Goal: Task Accomplishment & Management: Manage account settings

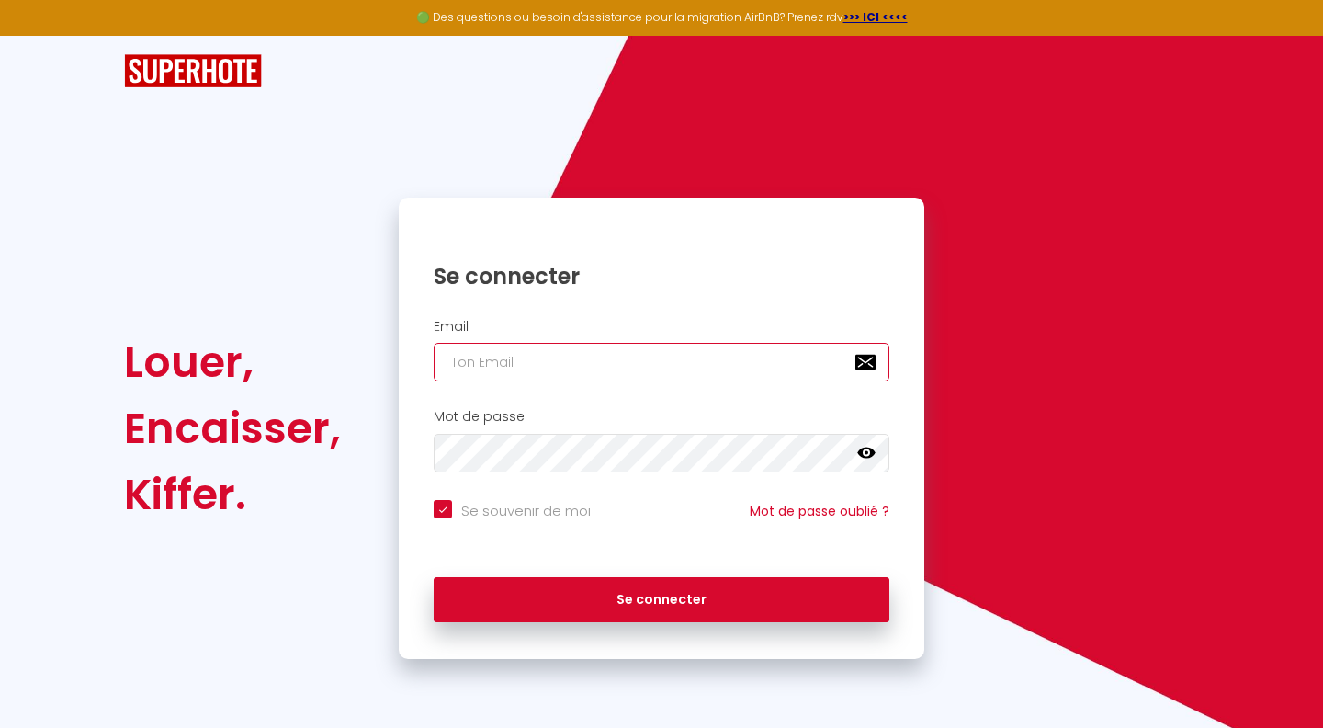
click at [650, 364] on input "email" at bounding box center [662, 362] width 456 height 39
paste input "[EMAIL_ADDRESS][DOMAIN_NAME]"
type input "[EMAIL_ADDRESS][DOMAIN_NAME]"
checkbox input "true"
type input "[EMAIL_ADDRESS][DOMAIN_NAME]"
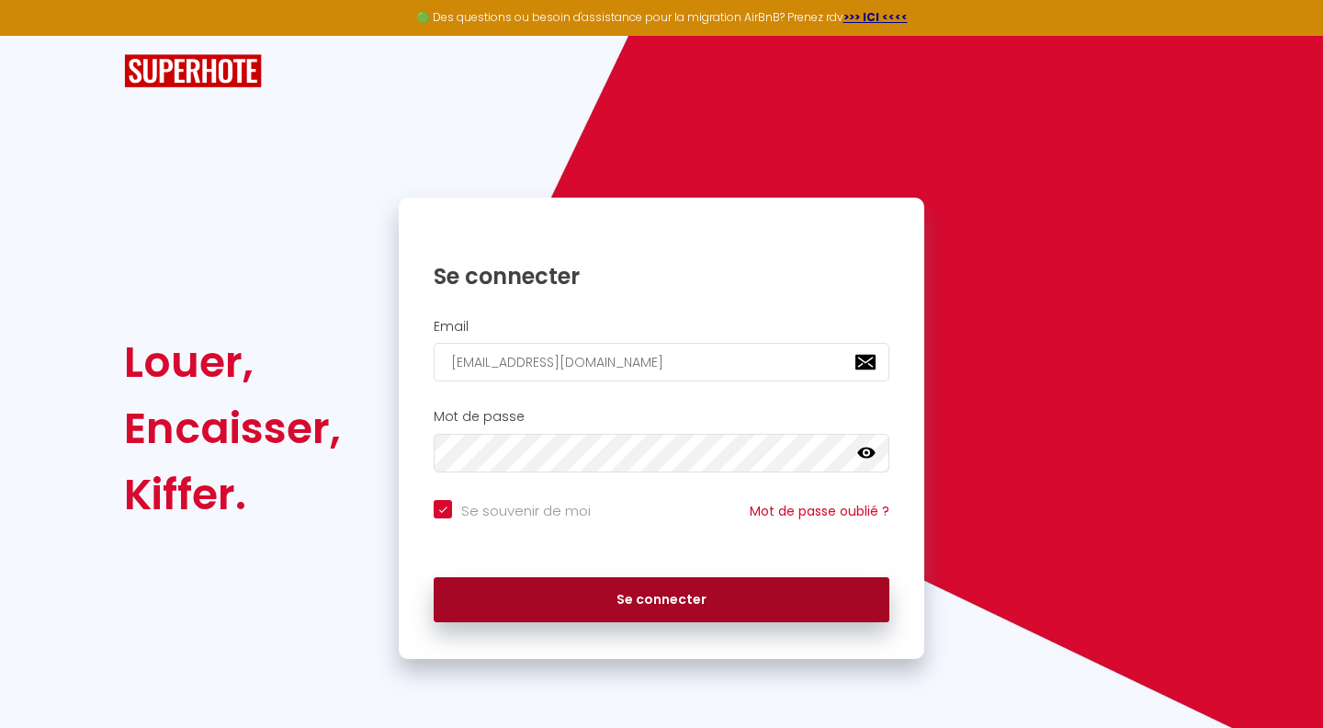
click at [581, 616] on button "Se connecter" at bounding box center [662, 600] width 456 height 46
checkbox input "true"
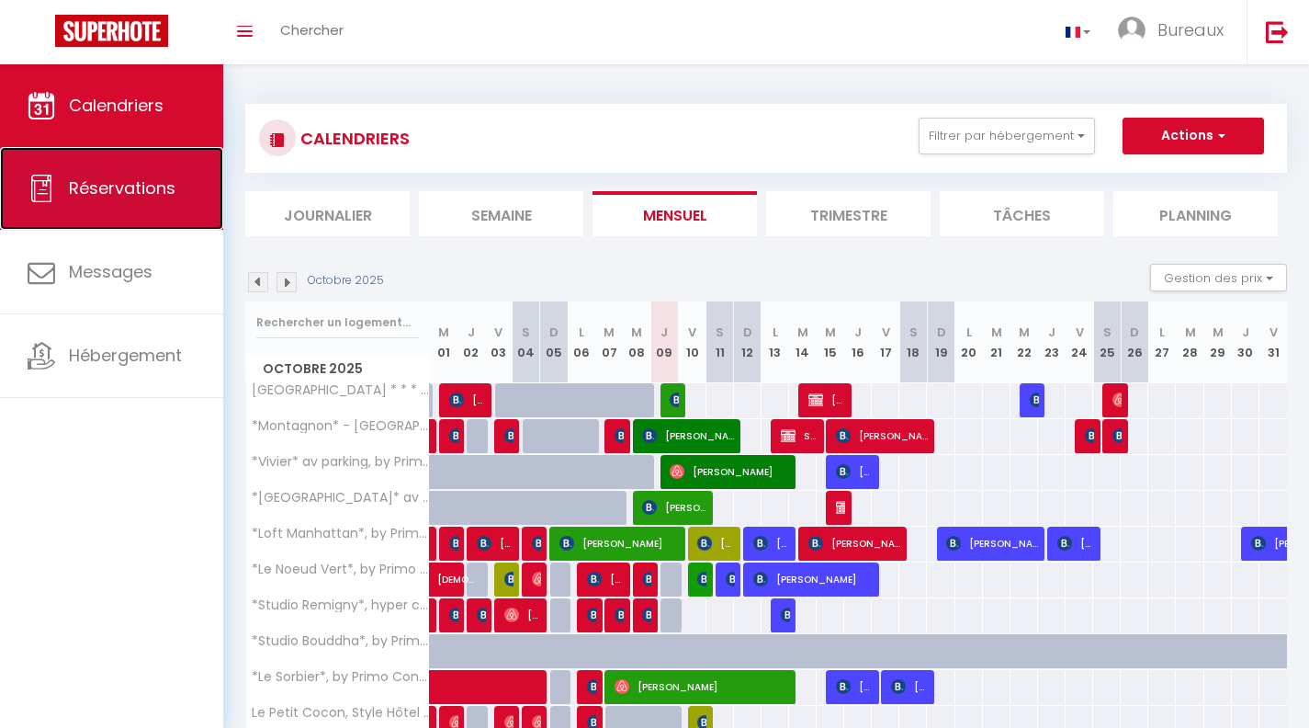
click at [137, 200] on link "Réservations" at bounding box center [111, 188] width 223 height 83
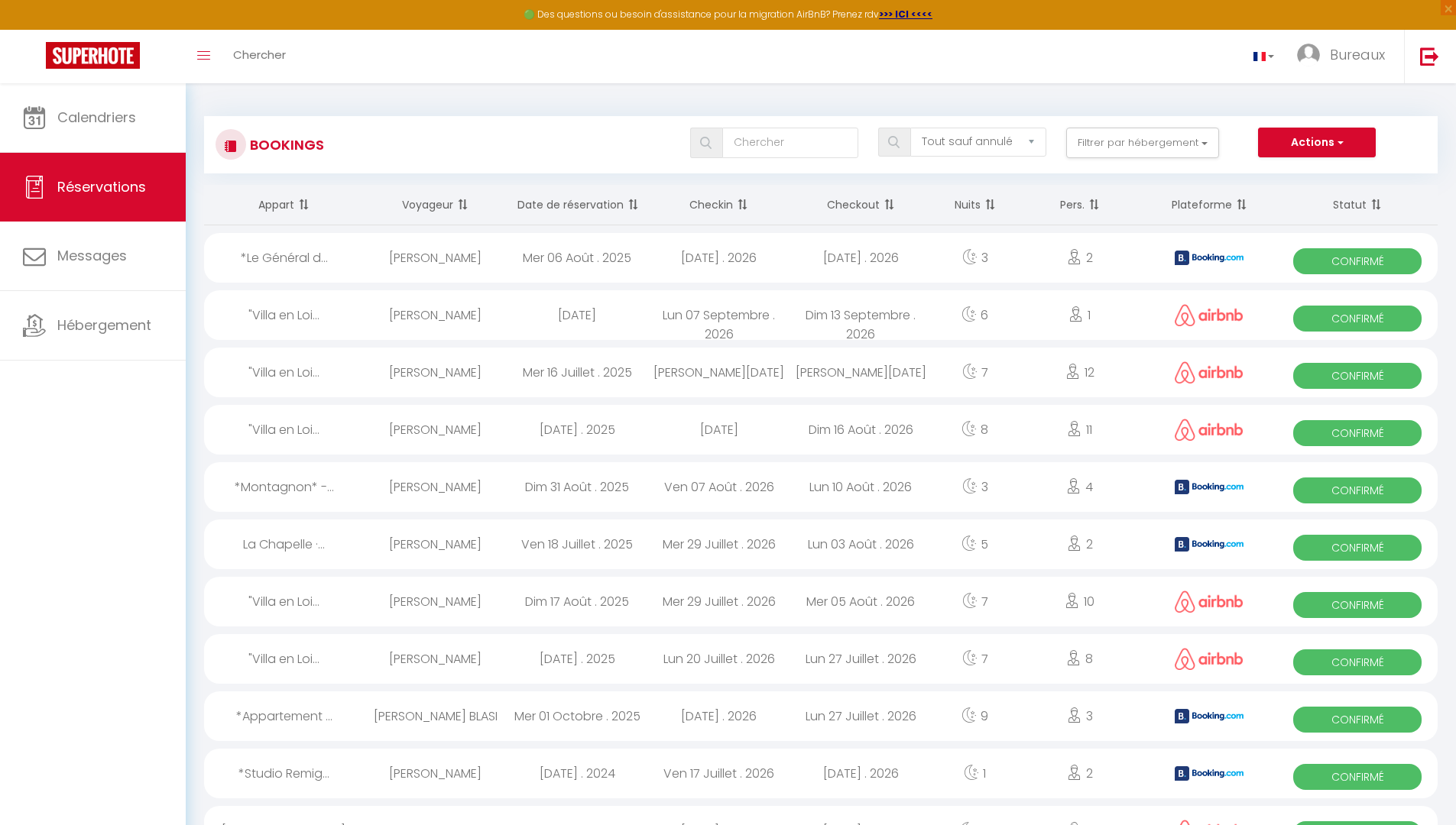
click at [571, 206] on th "Date de réservation" at bounding box center [577, 205] width 142 height 41
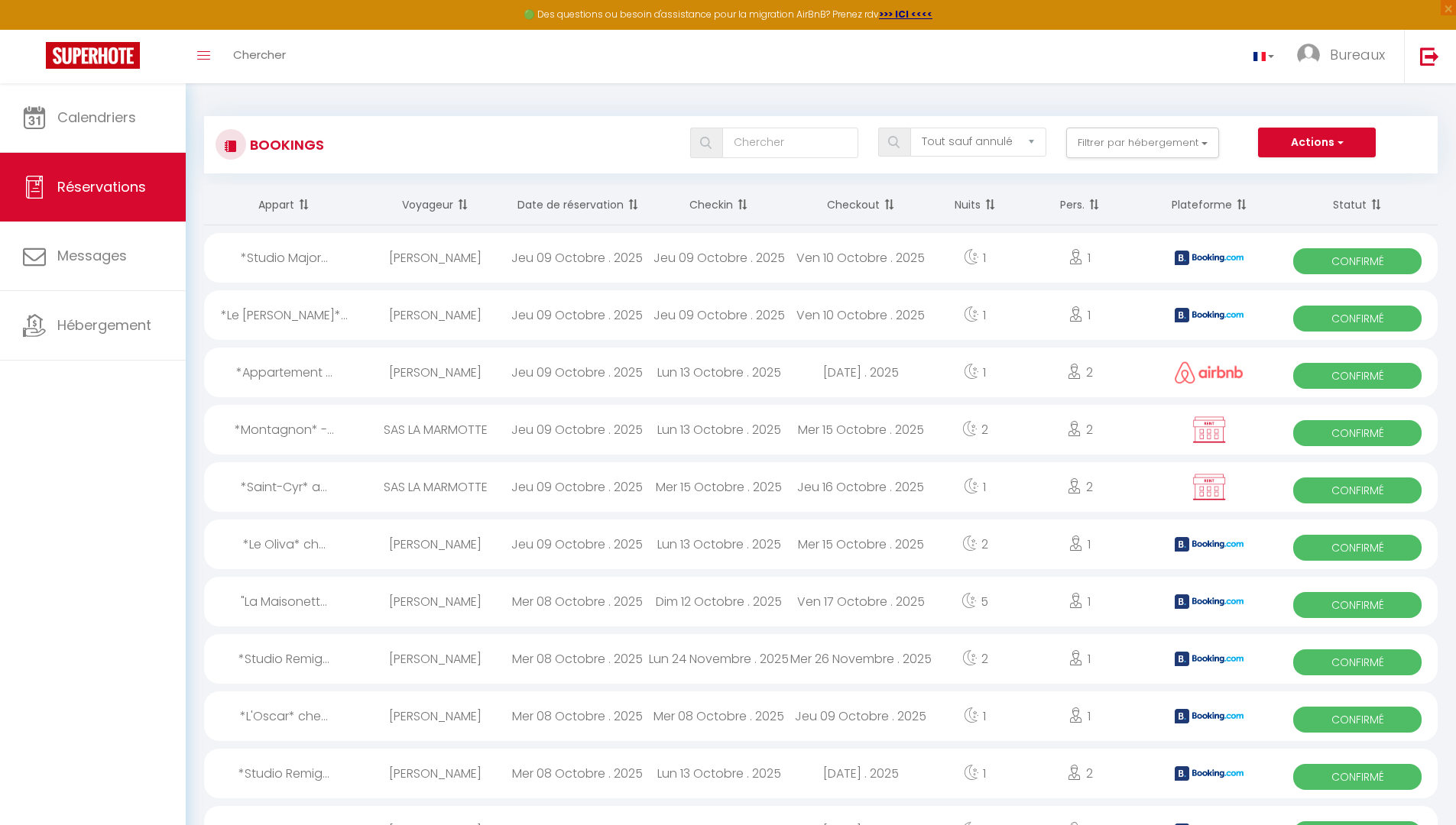
click at [718, 203] on th "Checkin" at bounding box center [719, 205] width 142 height 41
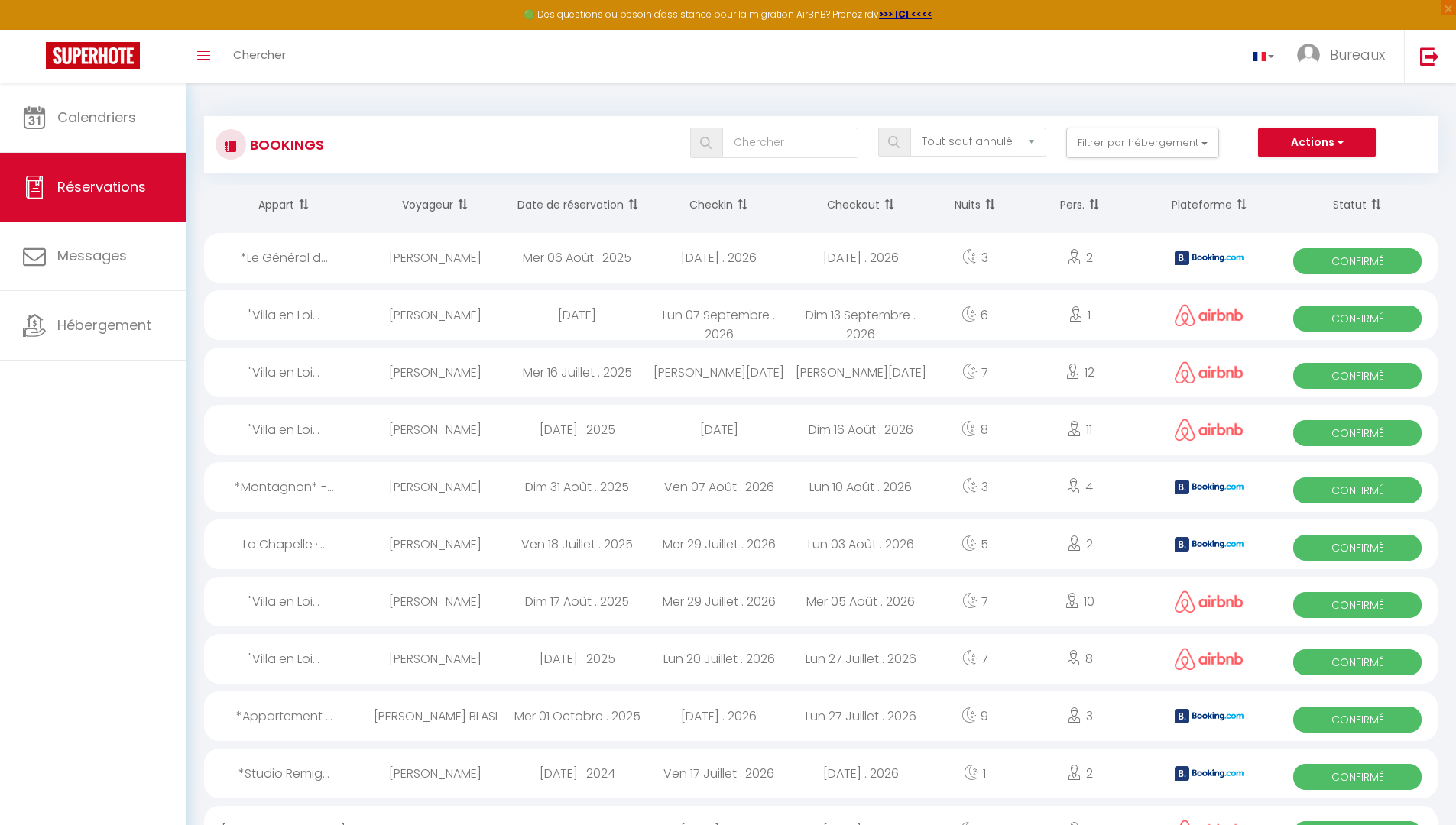
click at [709, 194] on th "Checkin" at bounding box center [719, 205] width 142 height 41
click at [790, 146] on input "text" at bounding box center [790, 142] width 136 height 31
paste input "Abisset"
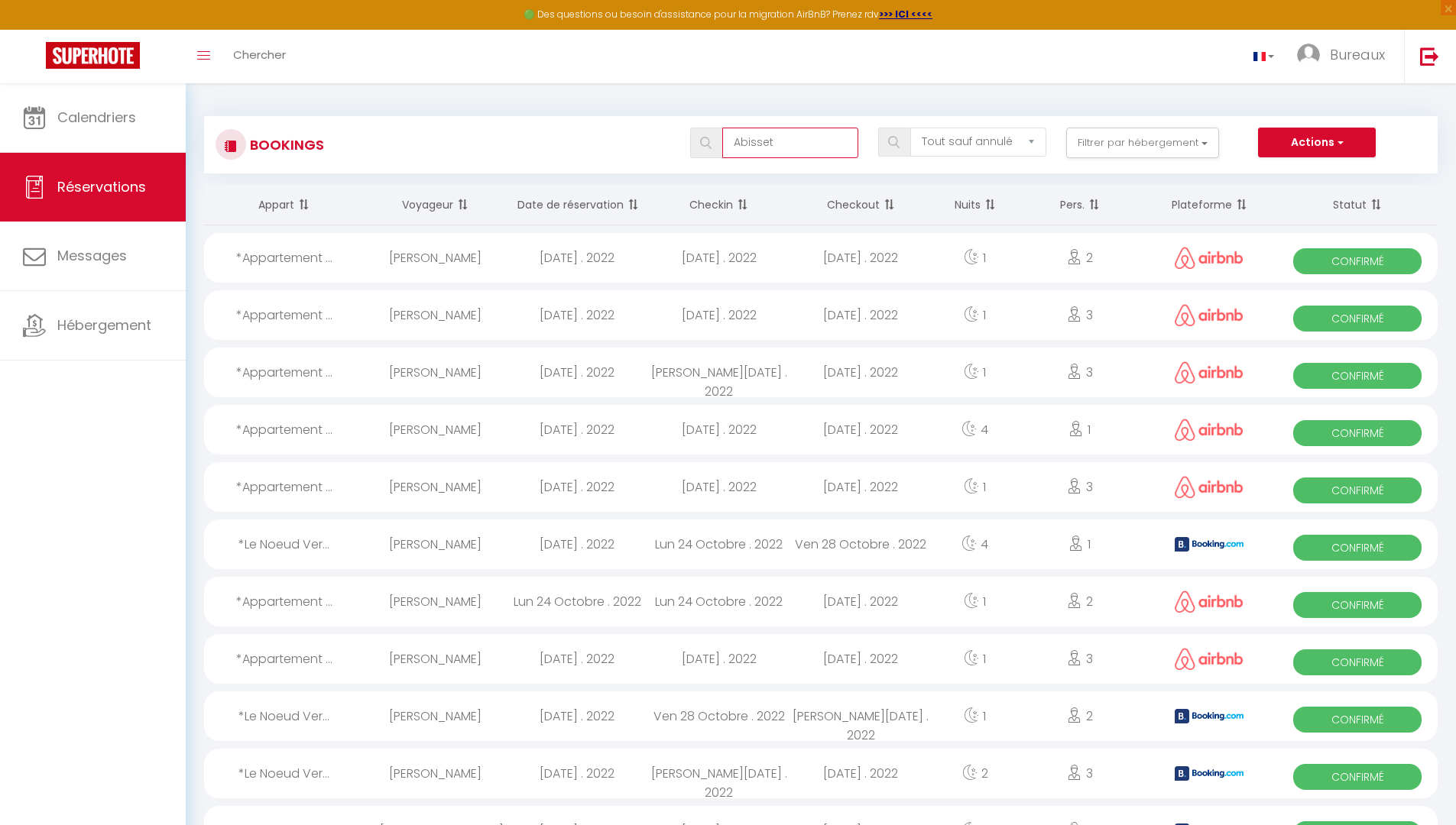
type input "Abisset"
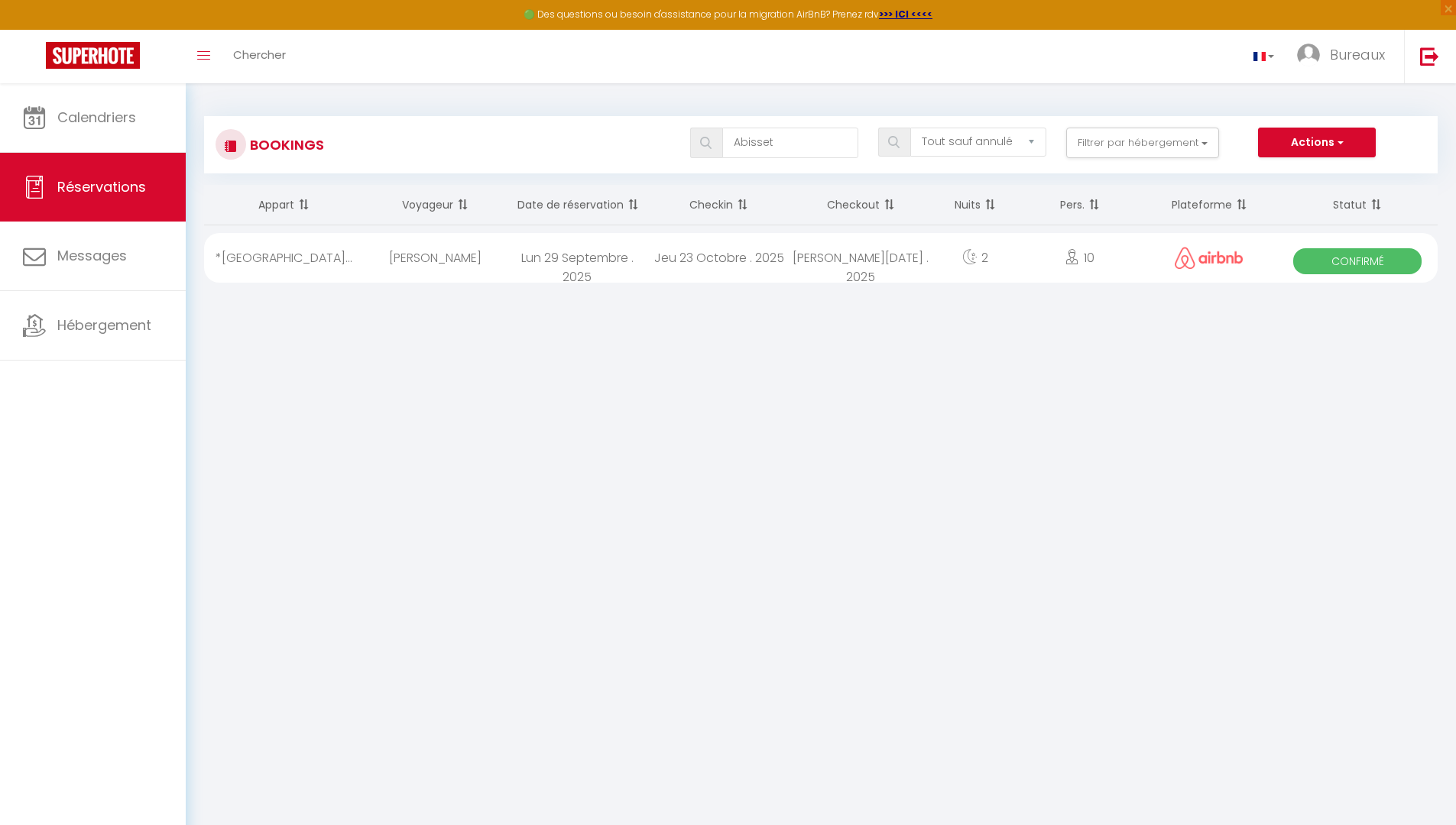
click at [715, 267] on div "Jeu 23 Octobre . 2025" at bounding box center [719, 258] width 142 height 50
select select "OK"
select select "0"
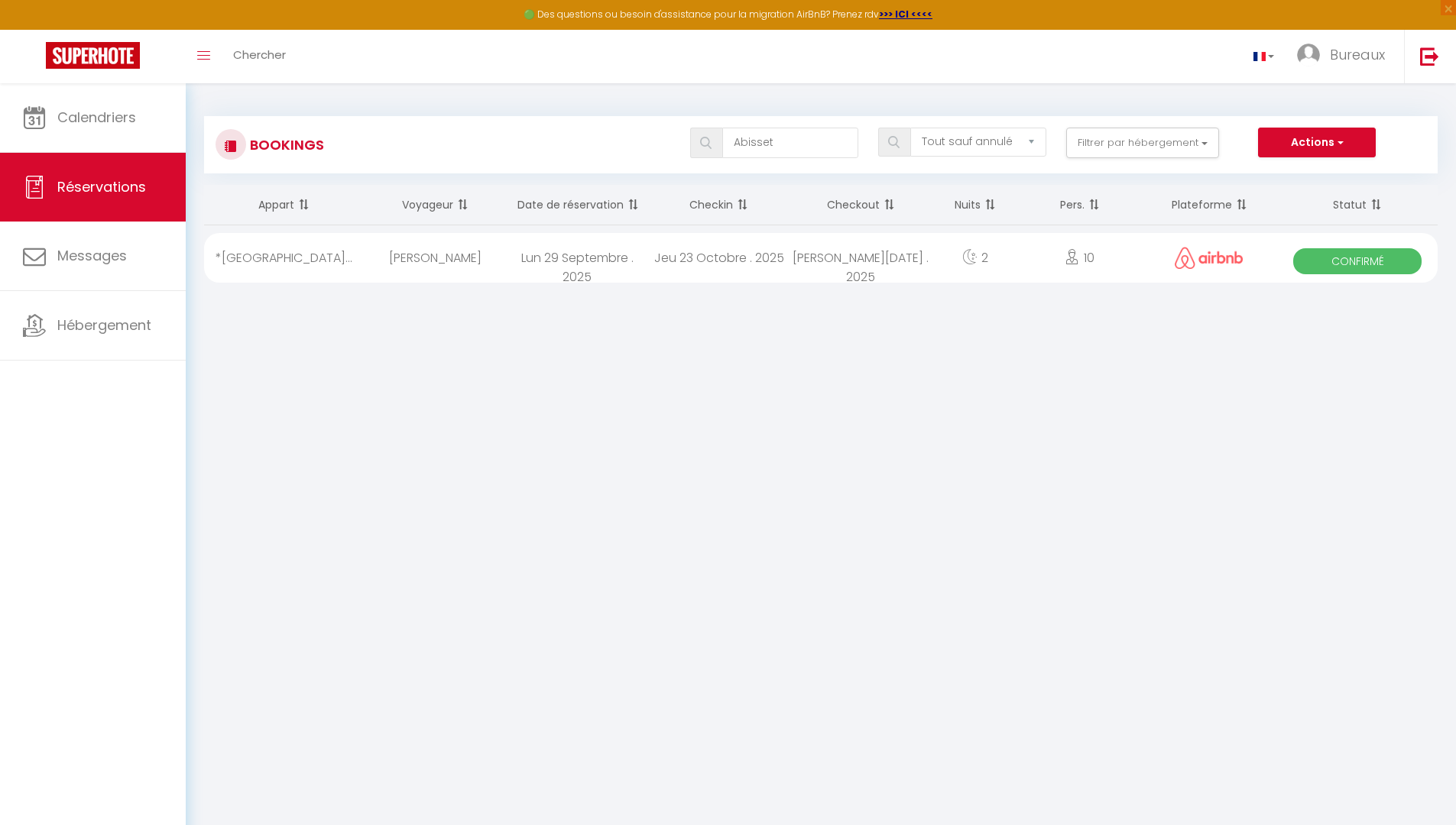
select select "1"
select select
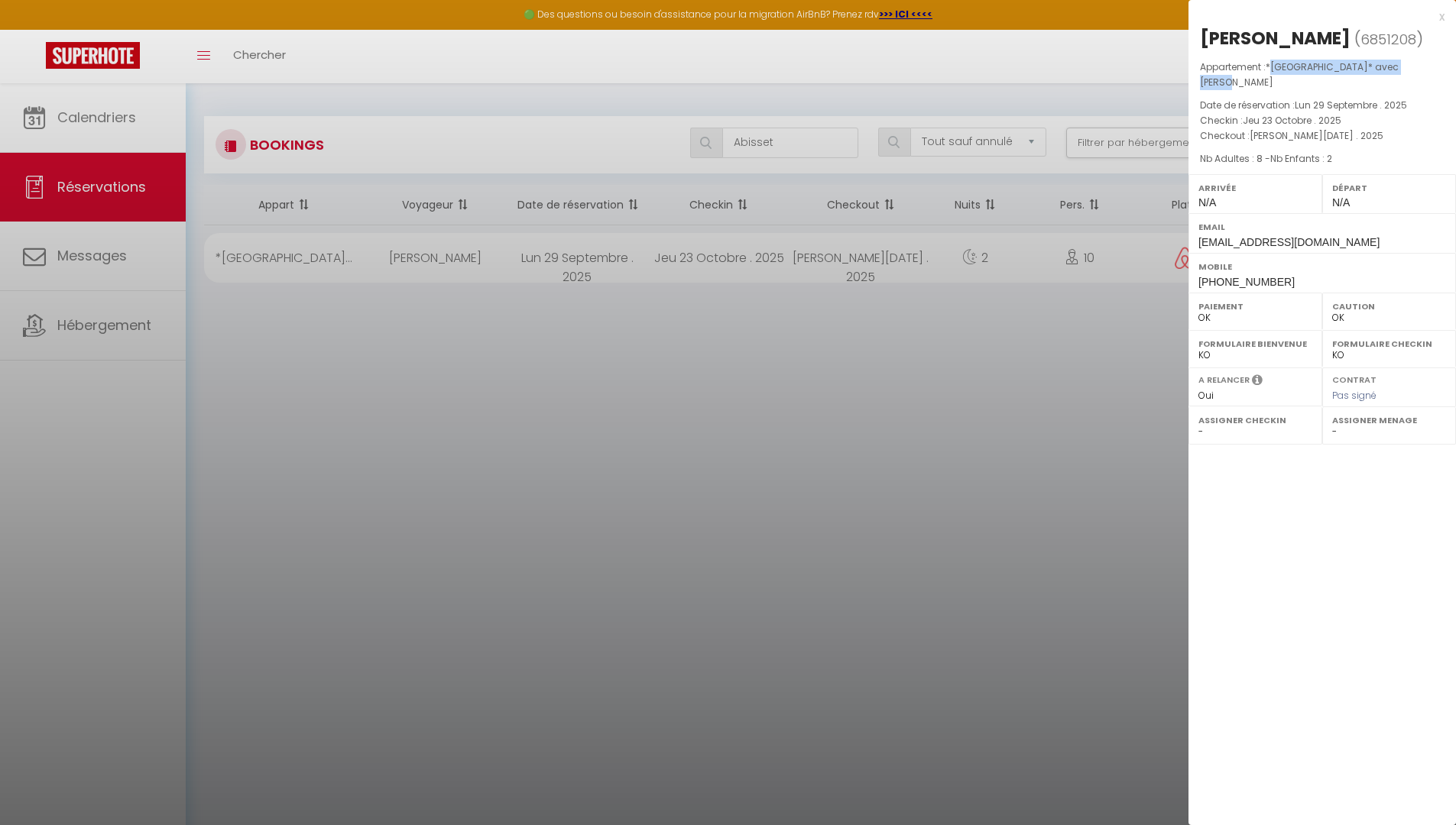
drag, startPoint x: 1274, startPoint y: 65, endPoint x: 1408, endPoint y: 69, distance: 134.1
click at [1408, 69] on p "Appartement : *[GEOGRAPHIC_DATA]* avec Piscine" at bounding box center [1322, 75] width 245 height 31
click at [1396, 64] on span "*[GEOGRAPHIC_DATA]* avec [PERSON_NAME]" at bounding box center [1299, 75] width 199 height 28
drag, startPoint x: 1404, startPoint y: 69, endPoint x: 1270, endPoint y: 69, distance: 134.0
click at [1270, 69] on p "Appartement : *[GEOGRAPHIC_DATA]* avec Piscine" at bounding box center [1322, 75] width 245 height 31
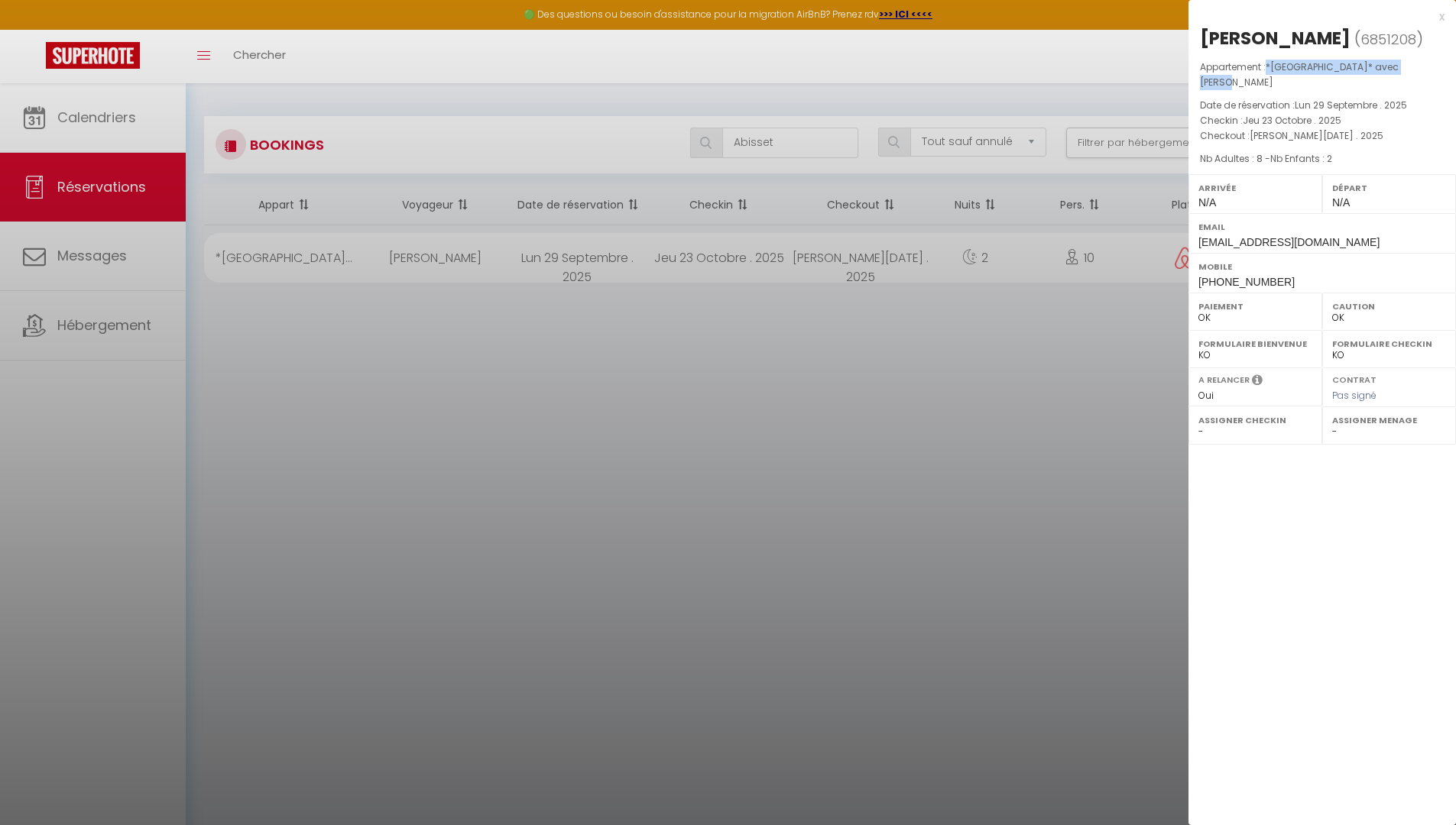
copy span "*[GEOGRAPHIC_DATA]* avec [PERSON_NAME]"
click at [534, 374] on div at bounding box center [728, 412] width 1456 height 825
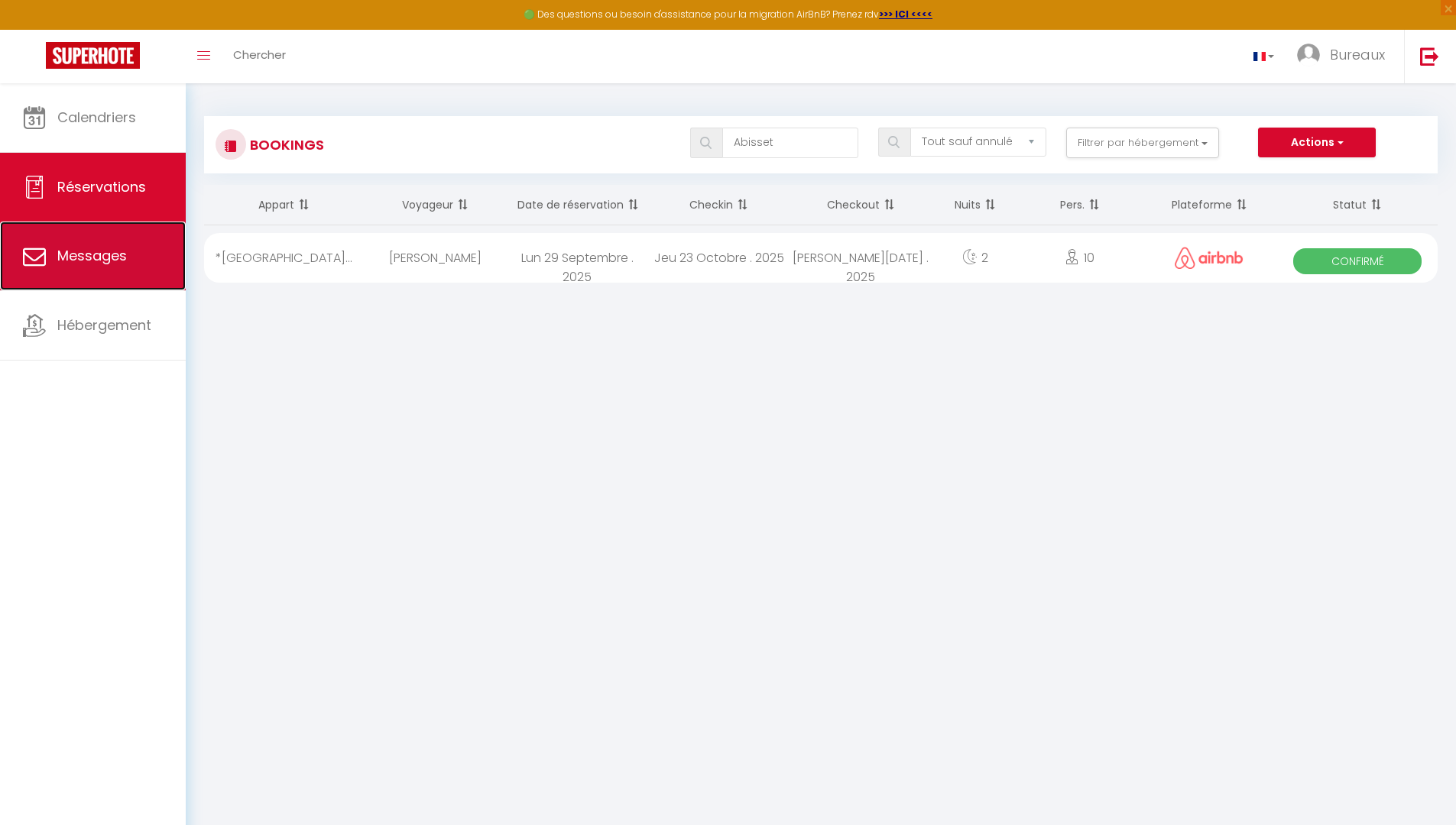
click at [102, 282] on link "Messages" at bounding box center [92, 255] width 186 height 69
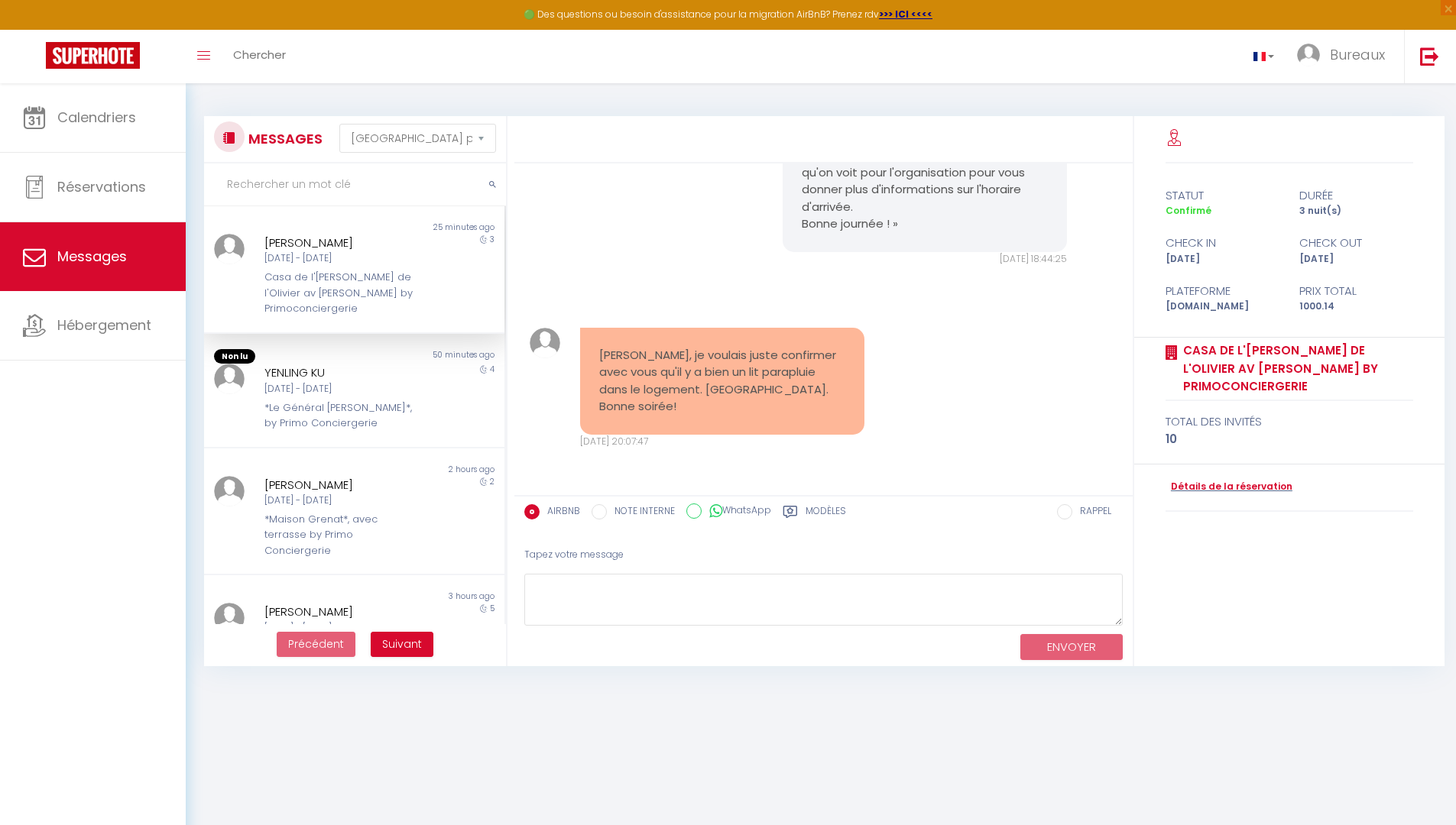
scroll to position [2878, 0]
drag, startPoint x: 631, startPoint y: 371, endPoint x: 834, endPoint y: 427, distance: 210.6
click at [834, 427] on div "[PERSON_NAME], je voulais juste confirmer avec vous qu'il y a bien un lit parap…" at bounding box center [722, 381] width 285 height 107
click at [834, 410] on pre "[PERSON_NAME], je voulais juste confirmer avec vous qu'il y a bien un lit parap…" at bounding box center [722, 381] width 246 height 69
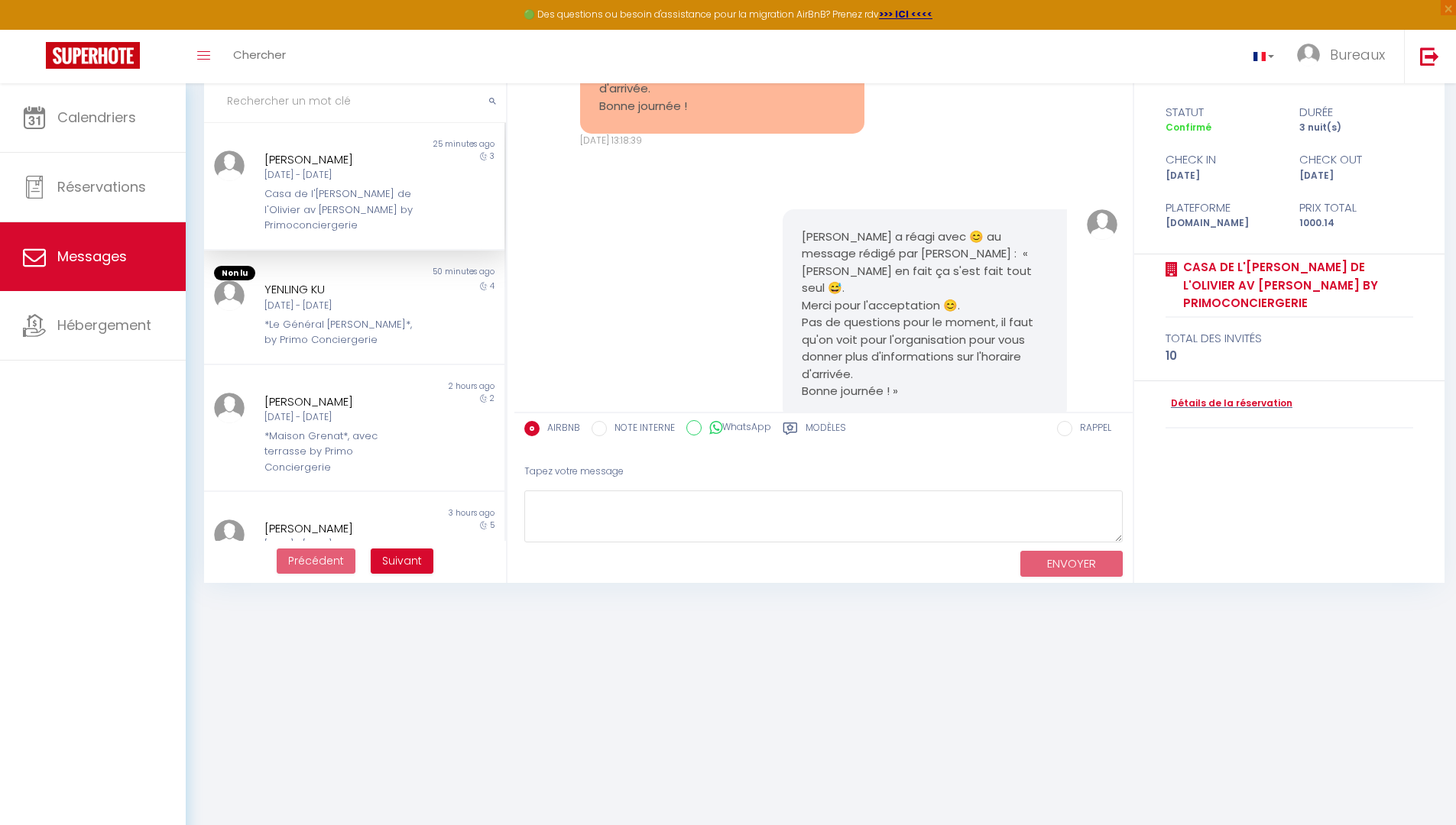
scroll to position [2419, 0]
click at [1198, 399] on div "Détails de la réservation" at bounding box center [1290, 404] width 249 height 47
click at [1200, 396] on div "Détails de la réservation" at bounding box center [1290, 404] width 249 height 47
click at [1203, 397] on link "Détails de la réservation" at bounding box center [1229, 403] width 126 height 14
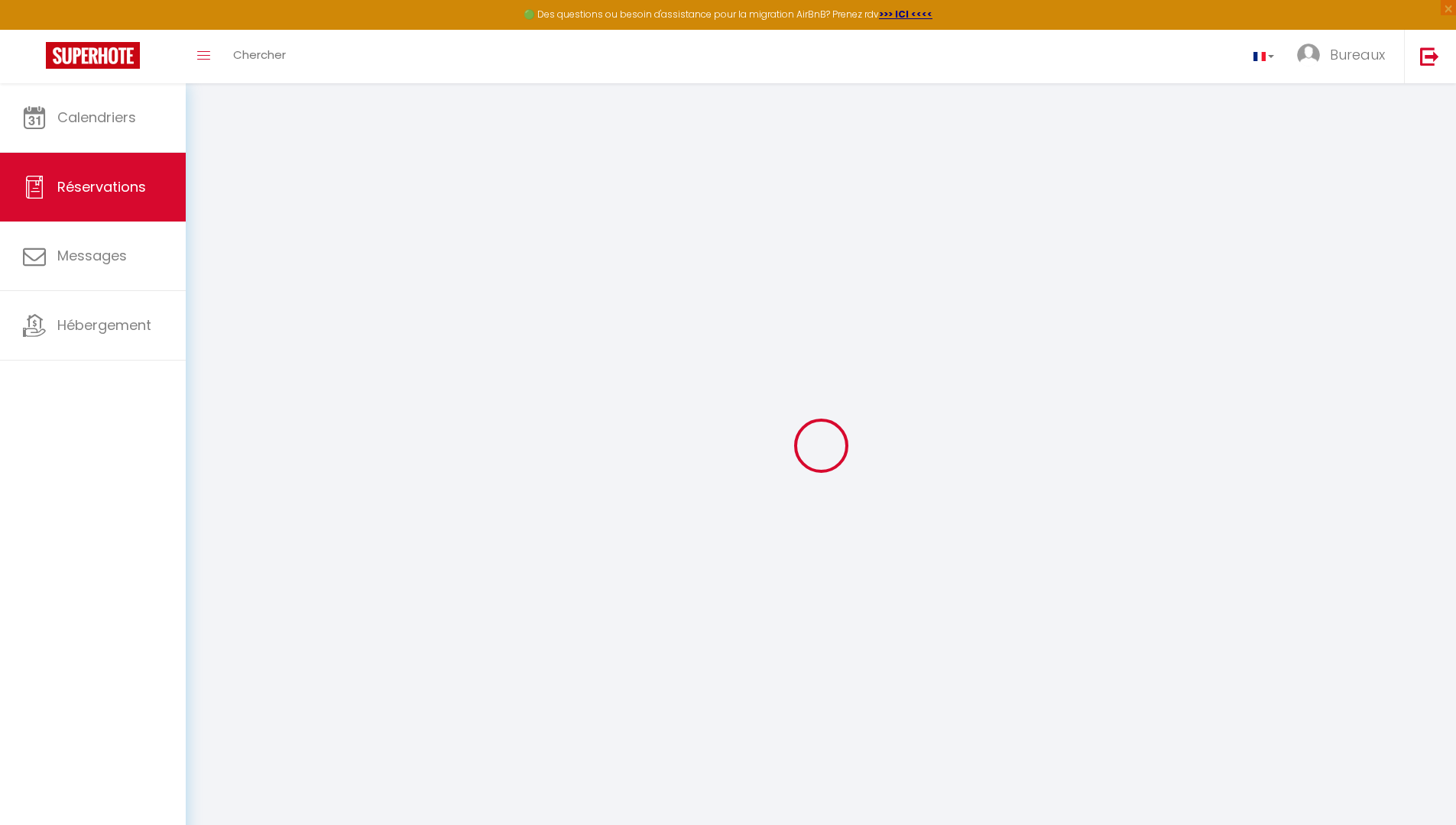
type input "[PERSON_NAME]"
type input "Souillard"
type input "[EMAIL_ADDRESS][DOMAIN_NAME]"
type input "[PHONE_NUMBER]"
select select
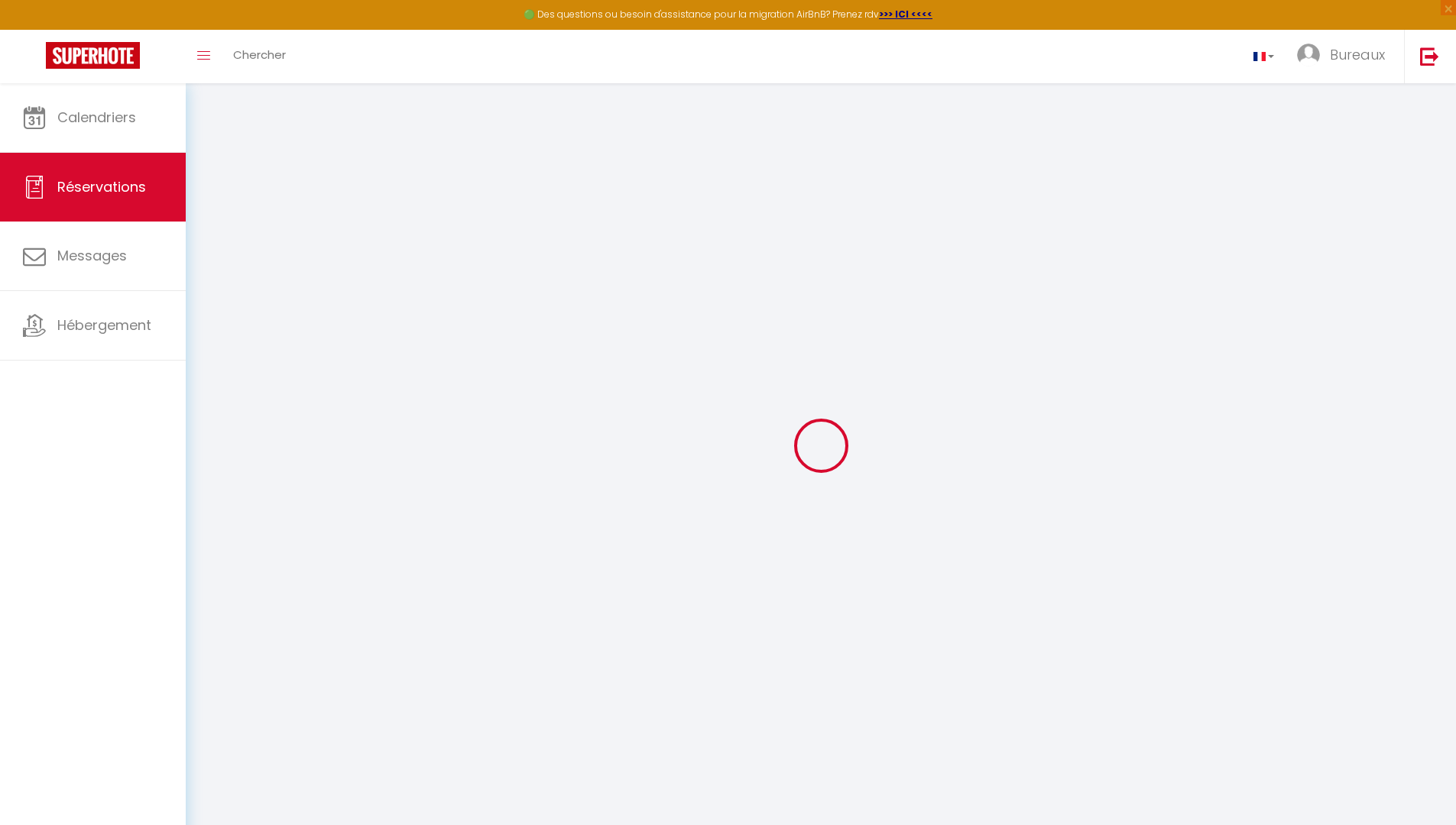
type input "170.64"
select select "66672"
select select "1"
select select
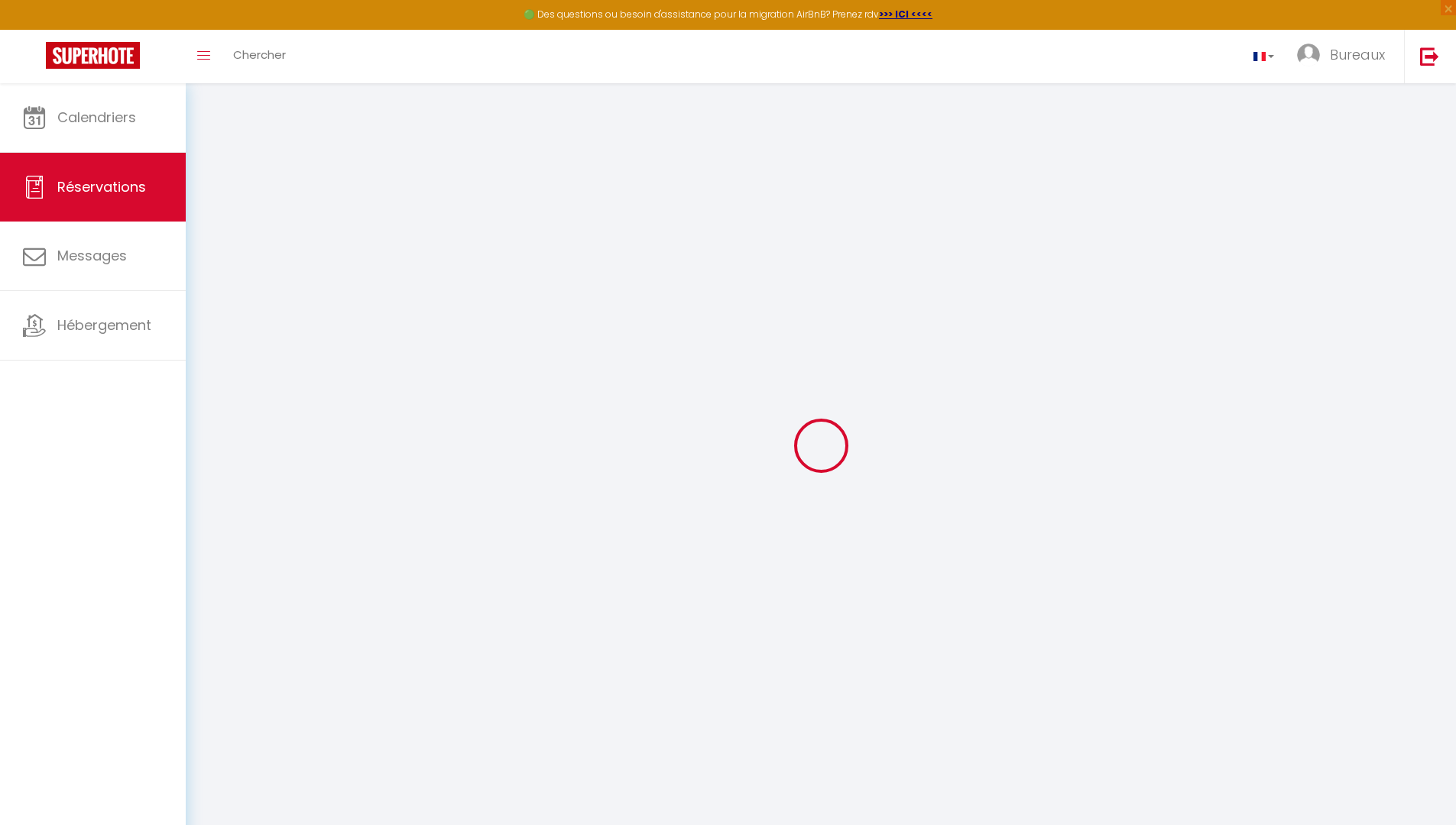
type input "10"
select select "12"
select select
type input "948"
checkbox input "false"
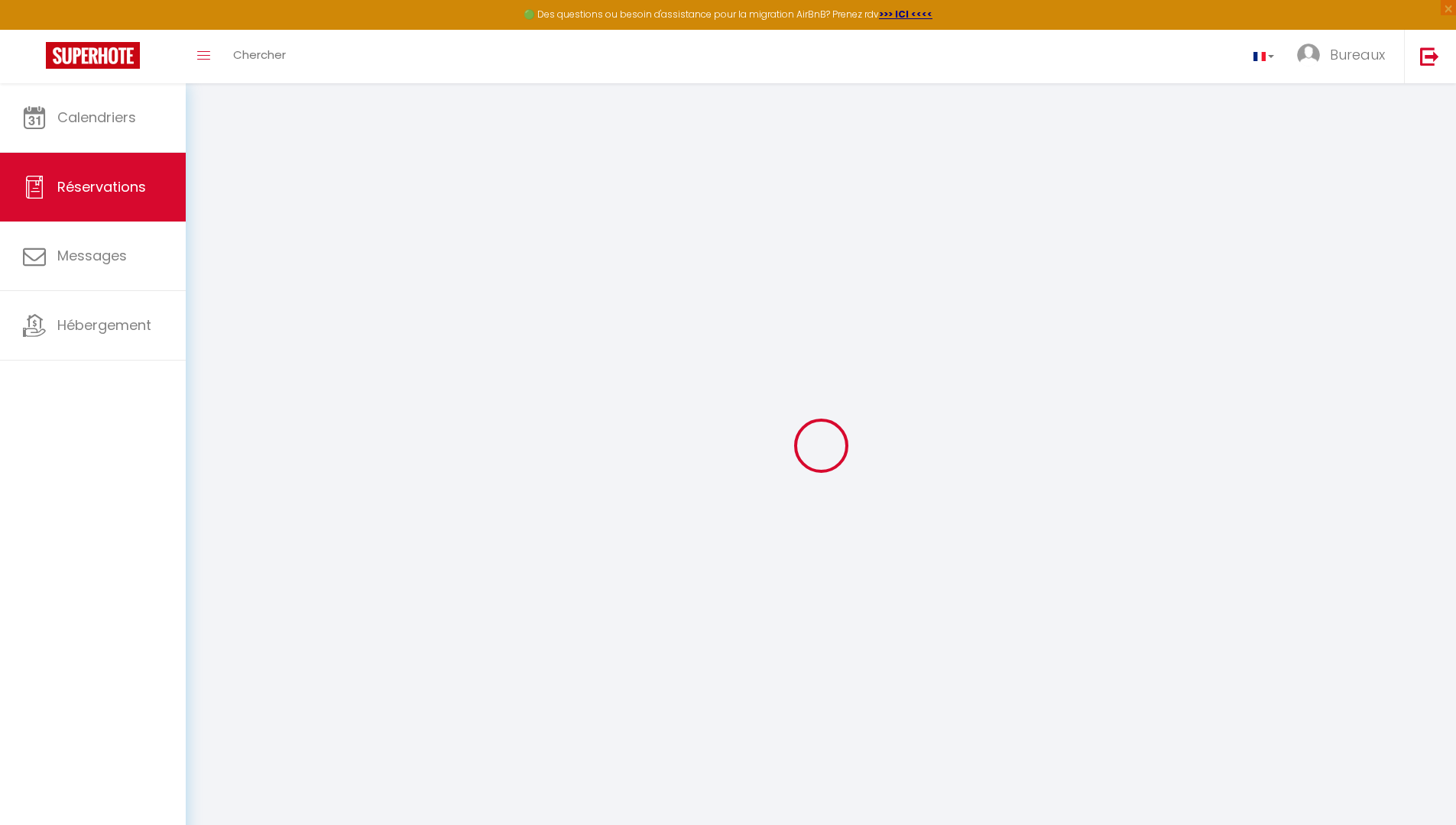
select select "1"
type input "0"
select select
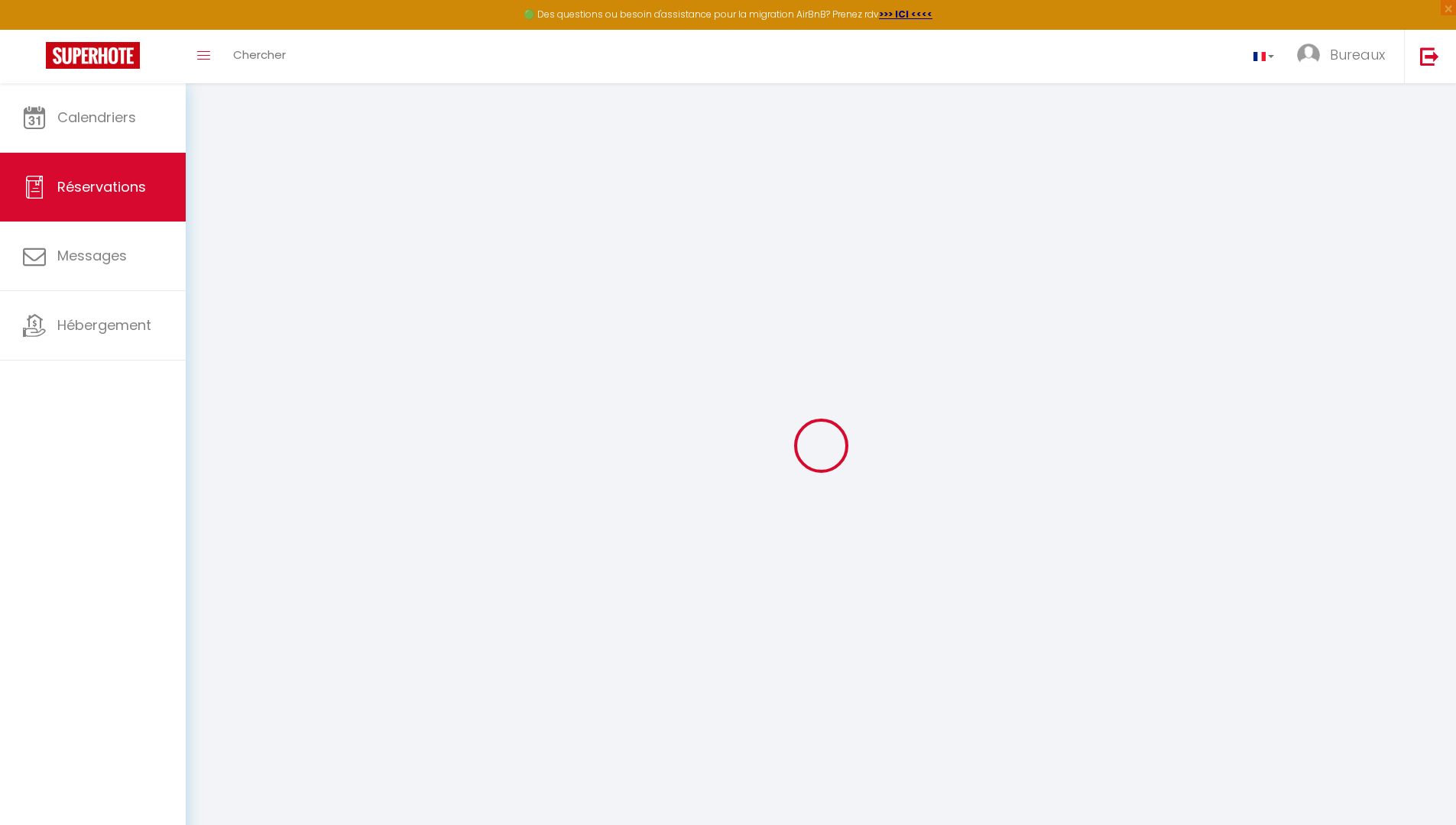
select select
select select "15"
checkbox input "false"
select select
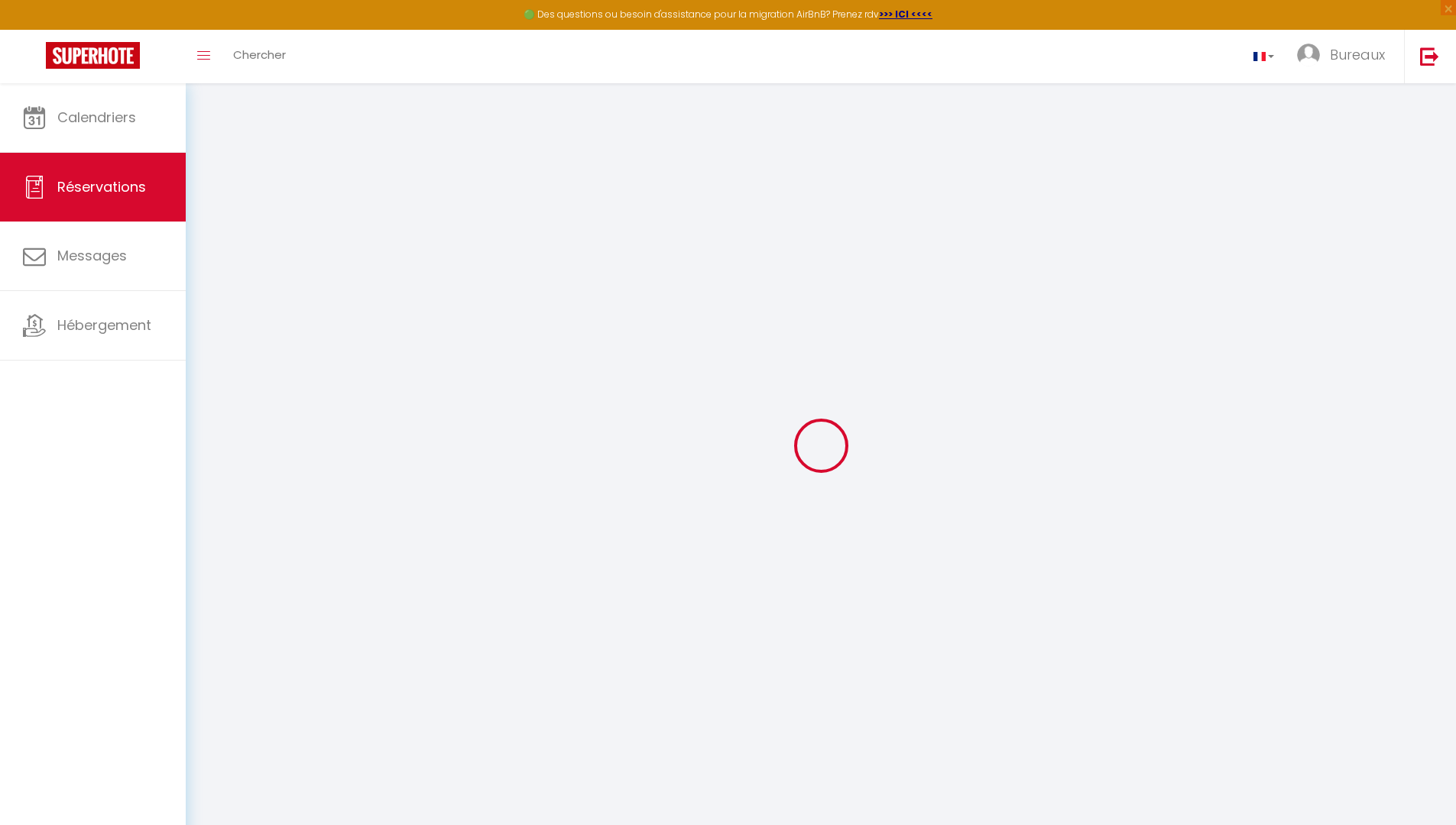
select select
checkbox input "false"
select select
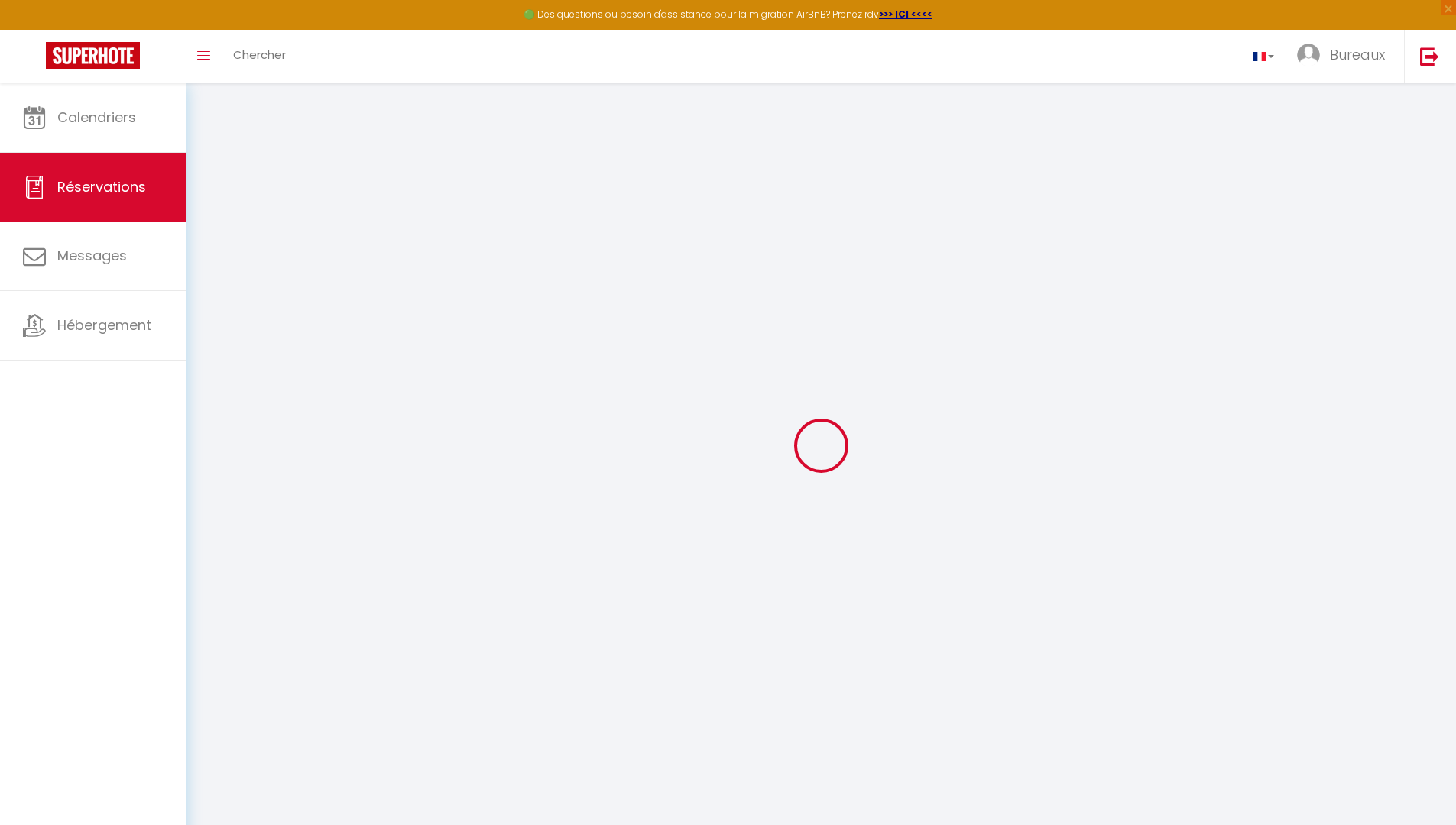
select select
checkbox input "false"
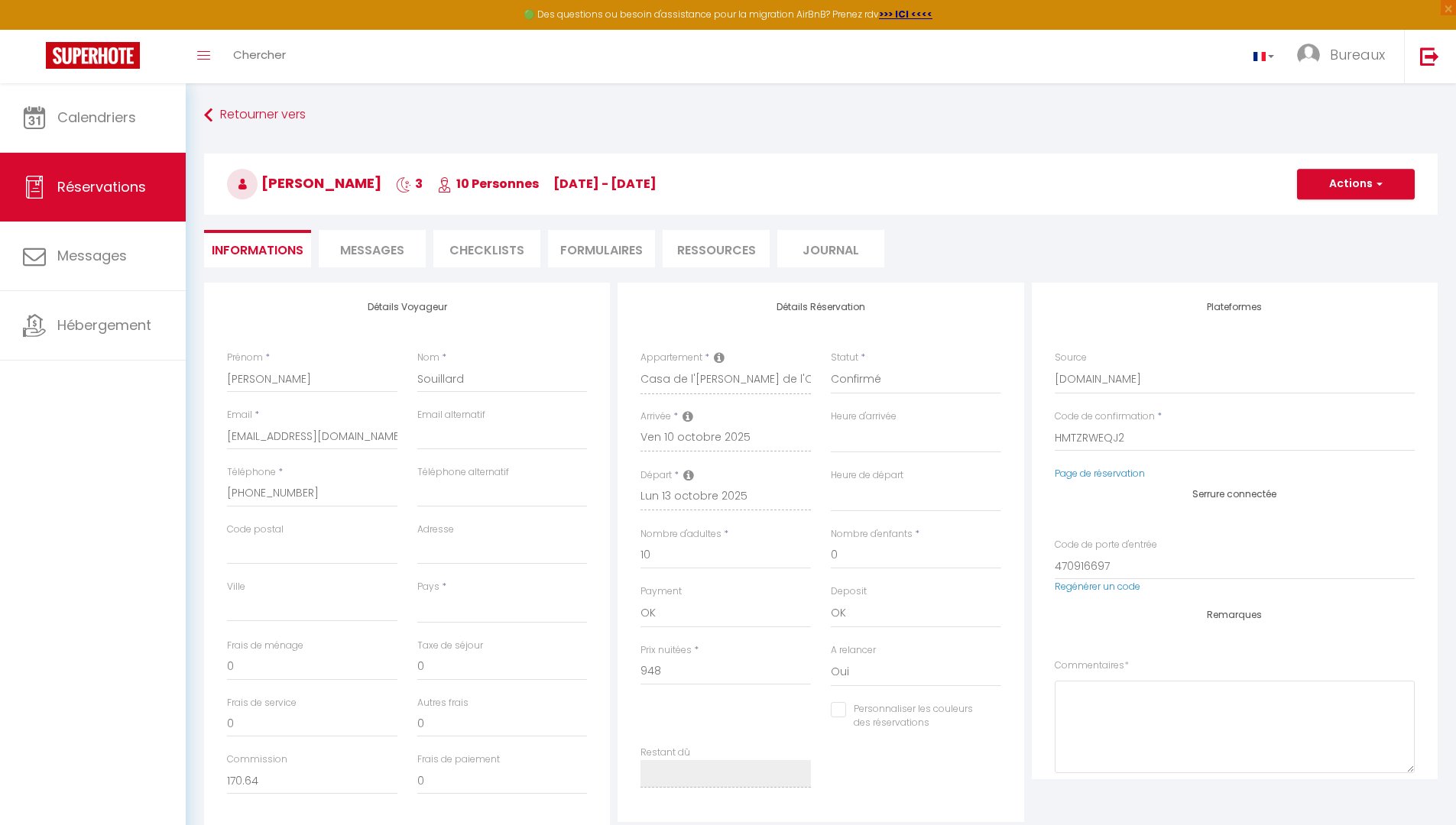
select select
checkbox input "false"
select select
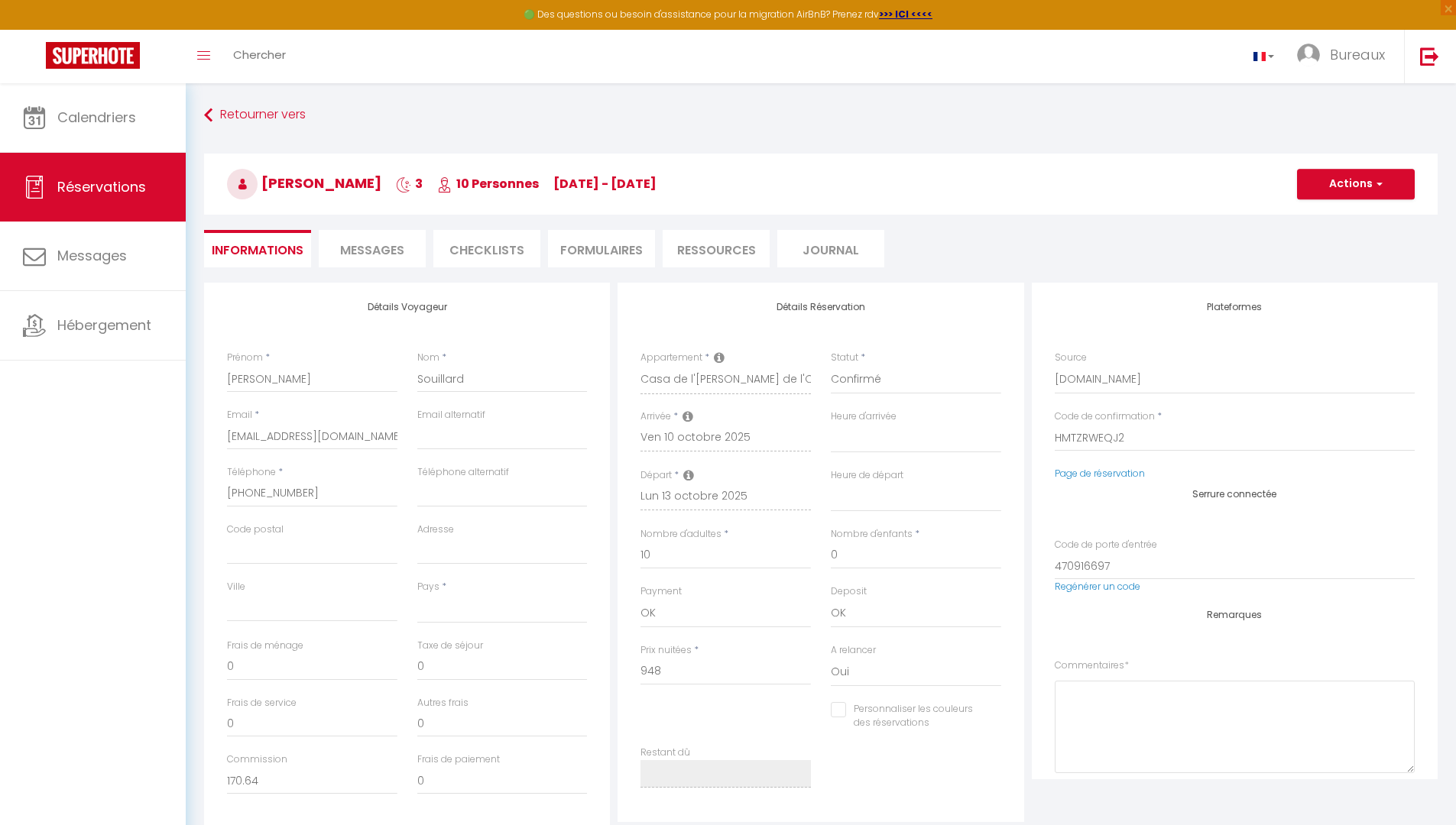
type input "52.14"
select select
checkbox input "false"
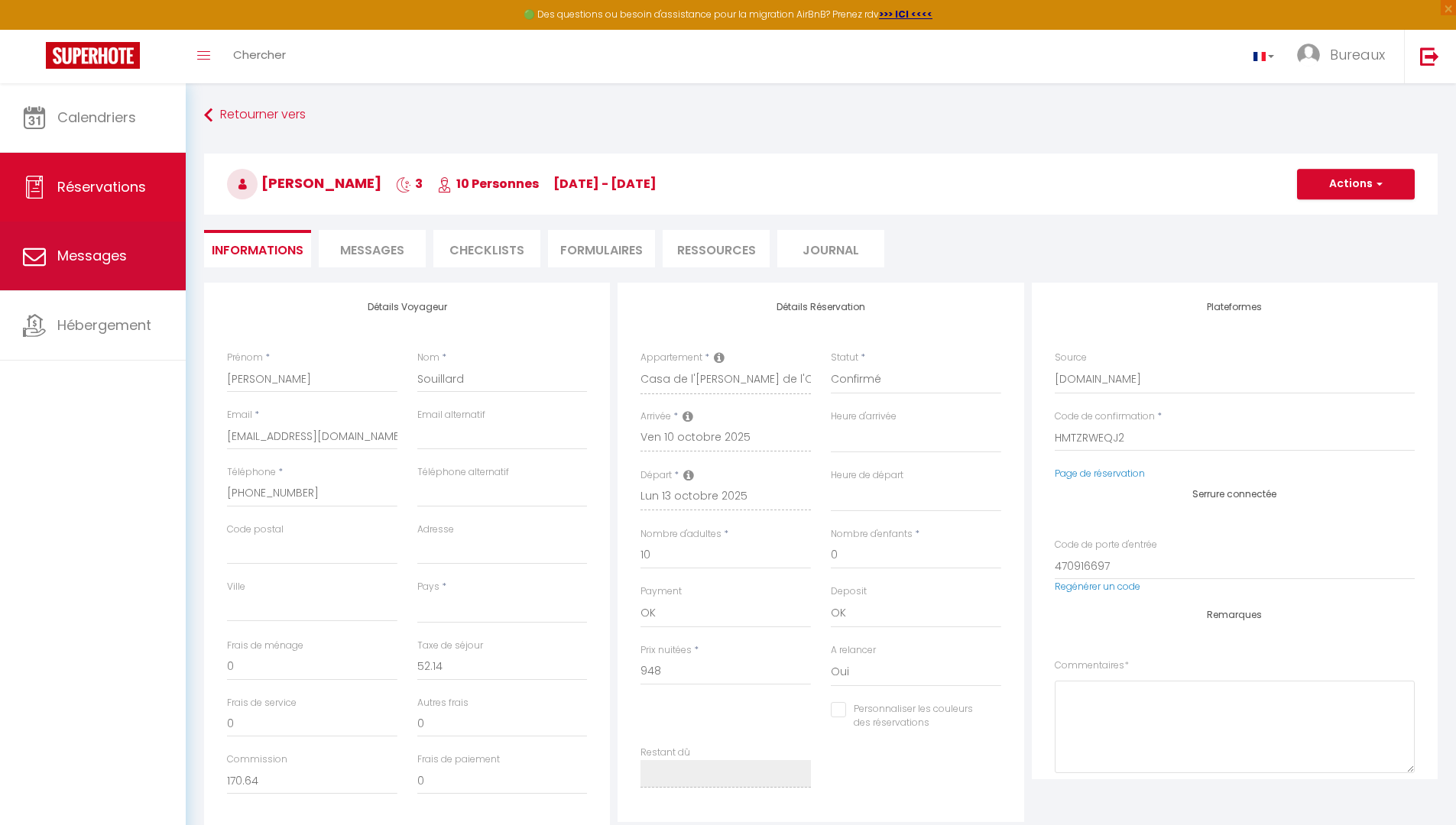
select select
checkbox input "false"
select select
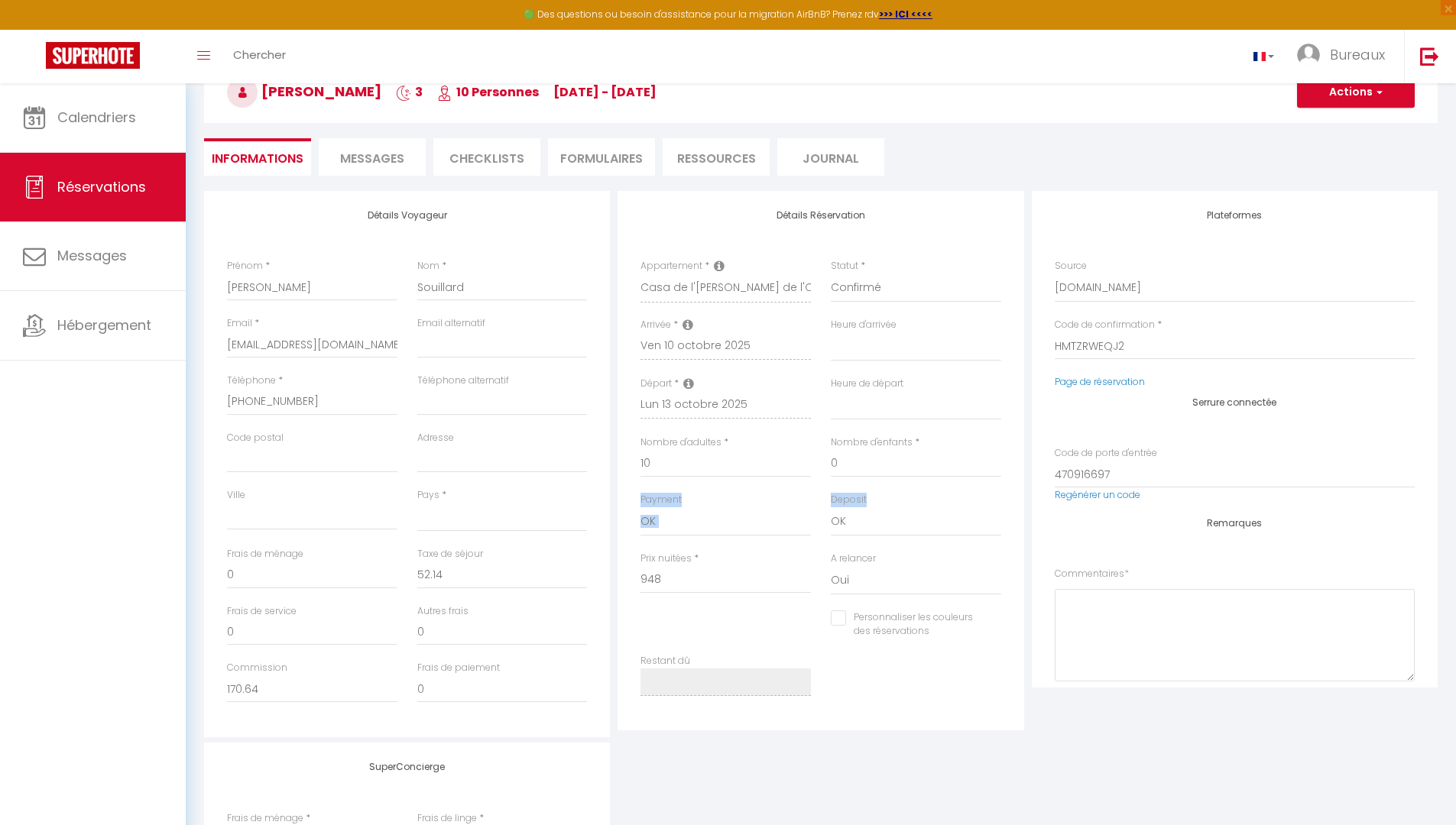
drag, startPoint x: 635, startPoint y: 494, endPoint x: 859, endPoint y: 540, distance: 228.7
click at [859, 540] on div "Payment OK KO Deposit OK KO" at bounding box center [820, 522] width 380 height 59
click at [32, 274] on link "Messages" at bounding box center [92, 255] width 186 height 69
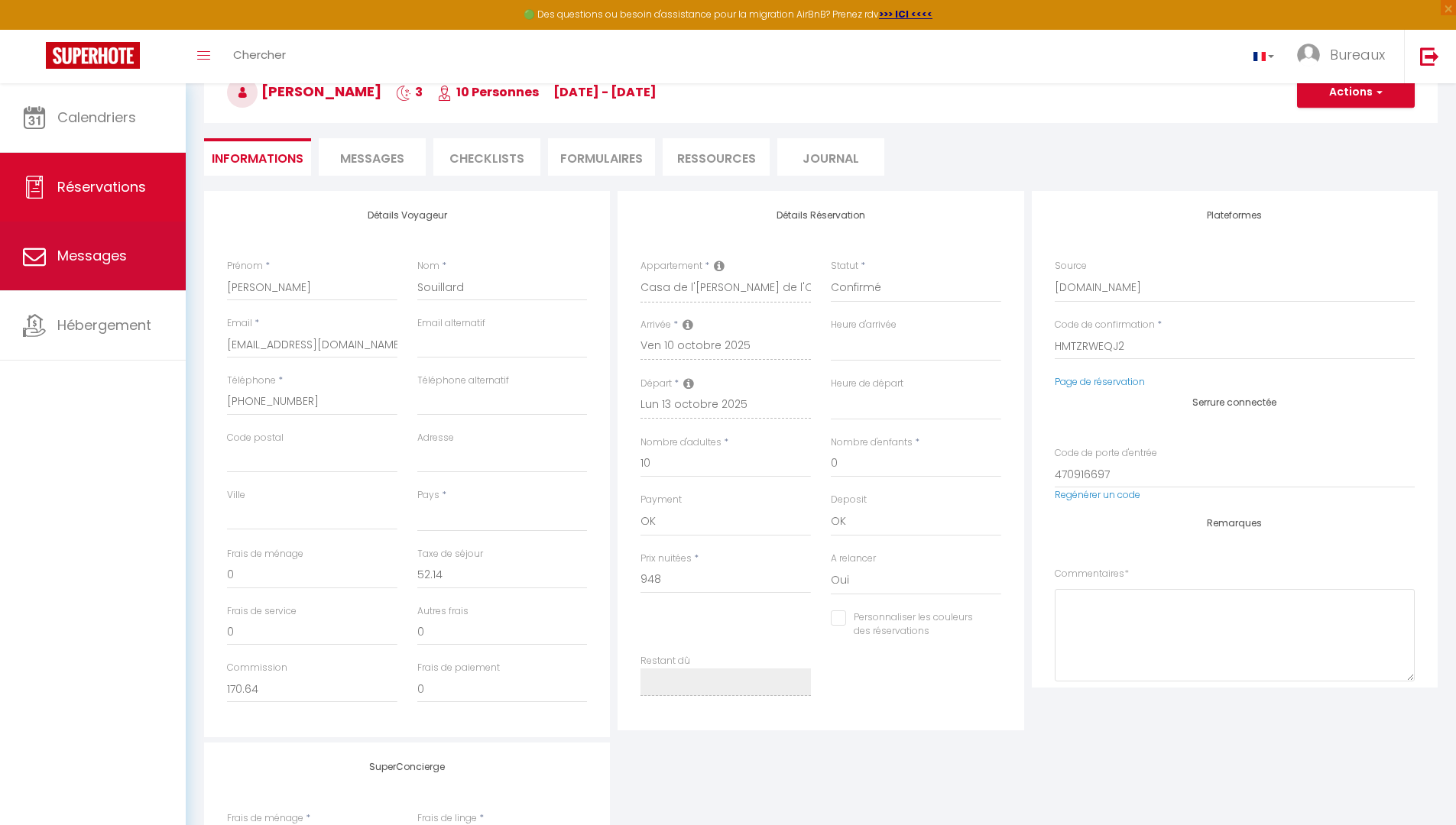
select select "message"
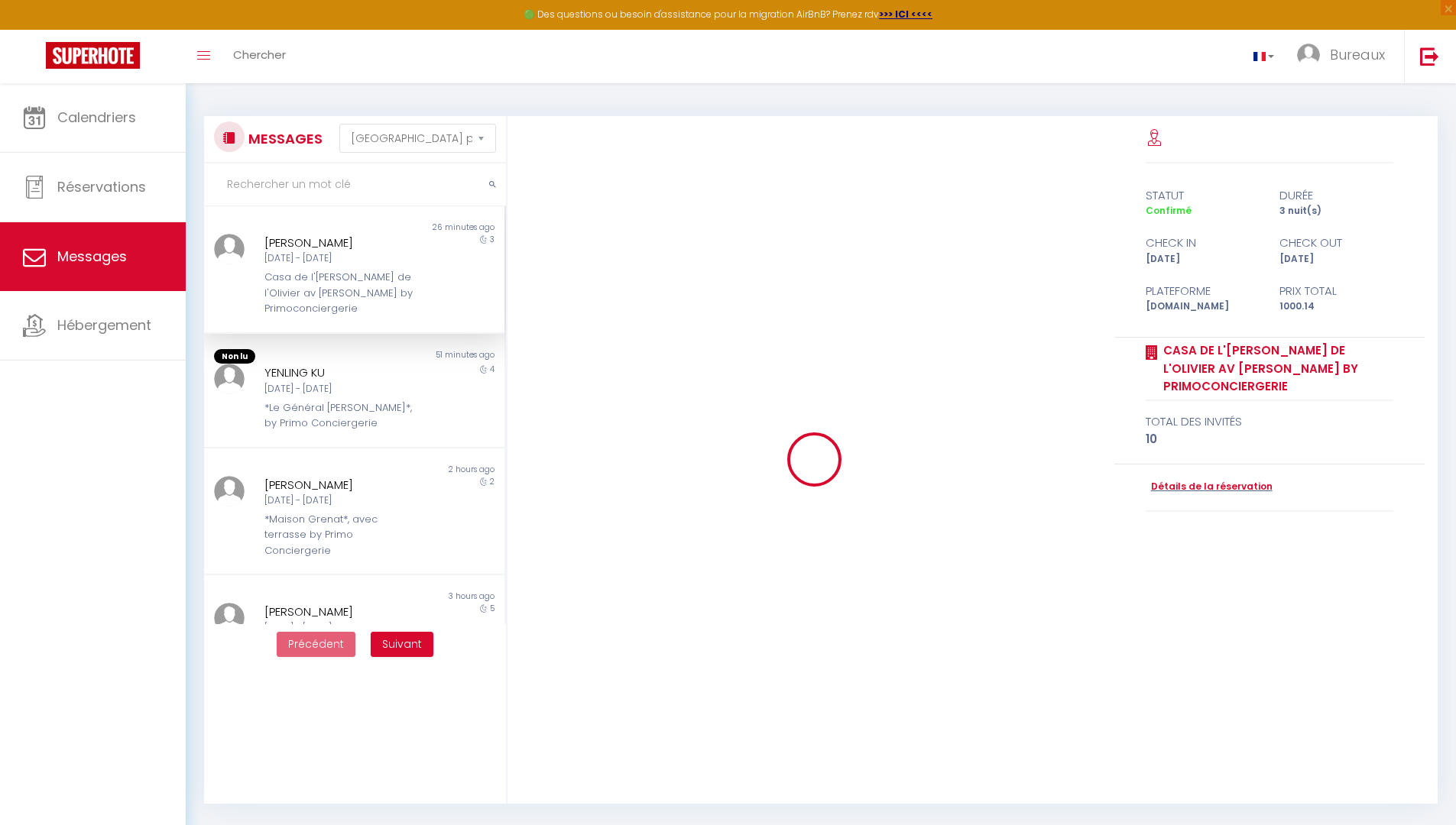
scroll to position [2878, 0]
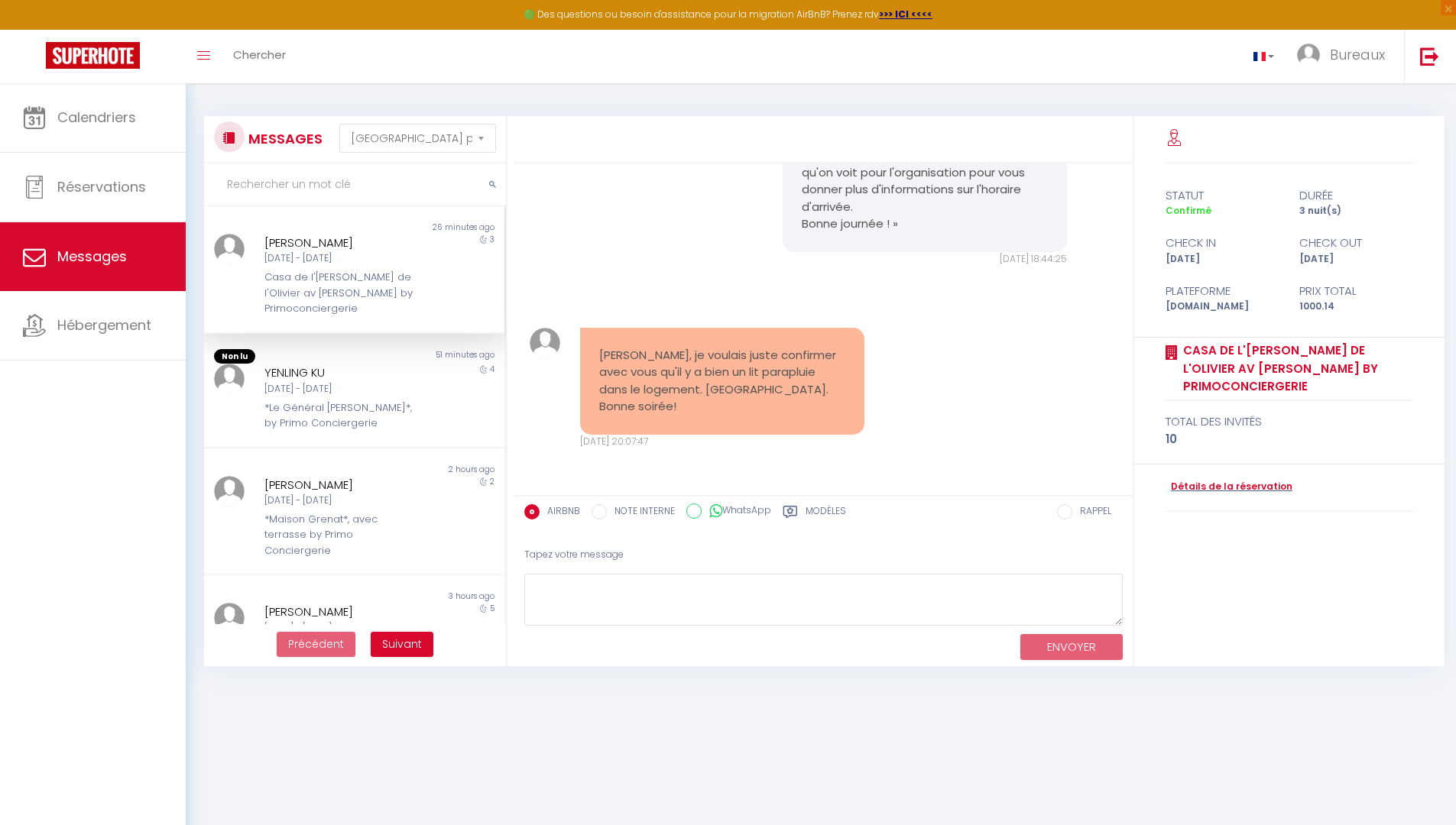
click at [371, 63] on div "Toggle menubar Chercher BUTTON Bureaux Paramètres" at bounding box center [777, 57] width 1334 height 53
click at [343, 52] on div "Toggle menubar Chercher BUTTON Bureaux Paramètres" at bounding box center [777, 57] width 1334 height 53
click at [272, 52] on span "Chercher" at bounding box center [259, 54] width 52 height 16
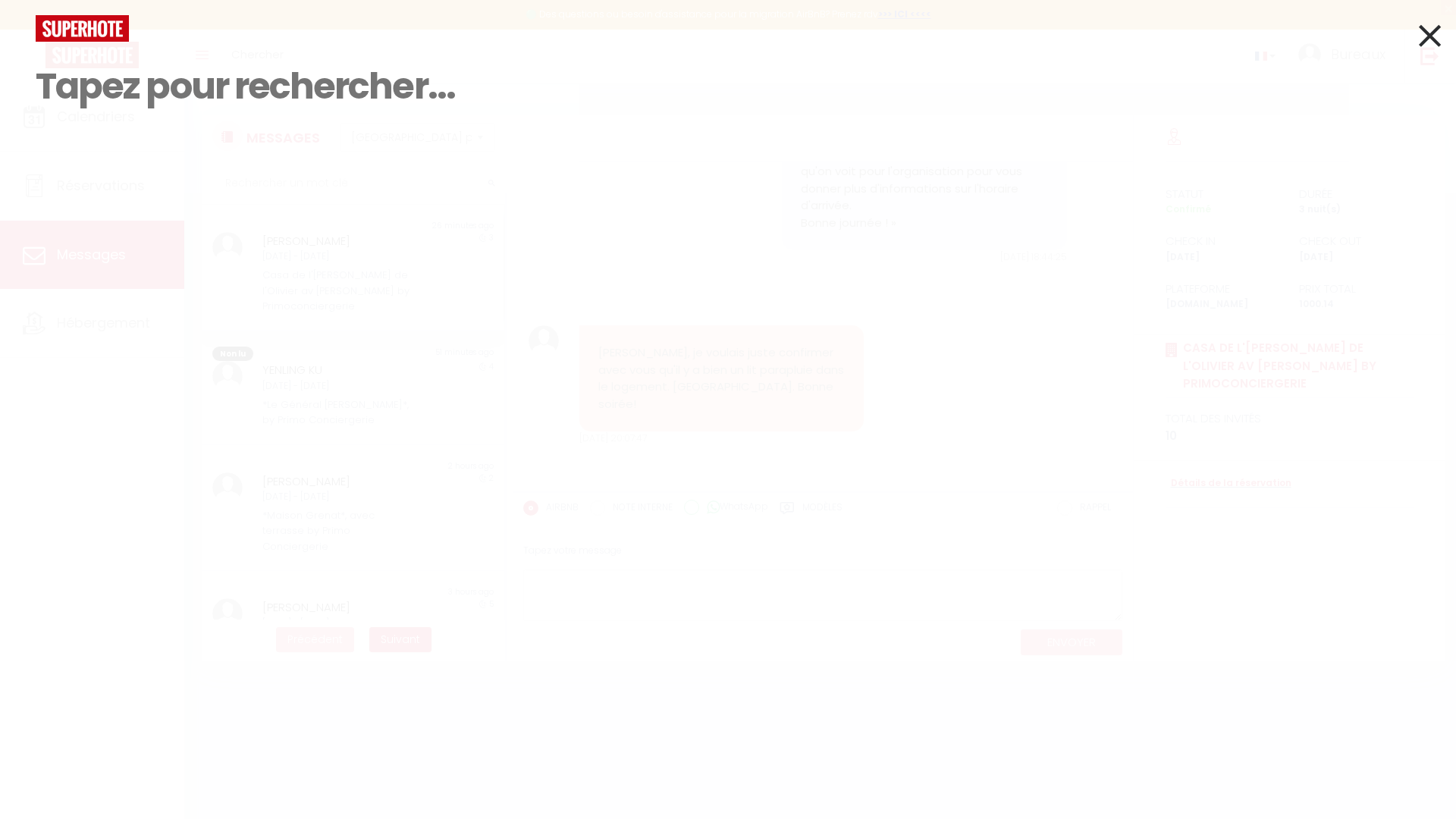
paste input "*[GEOGRAPHIC_DATA]* avec [PERSON_NAME]"
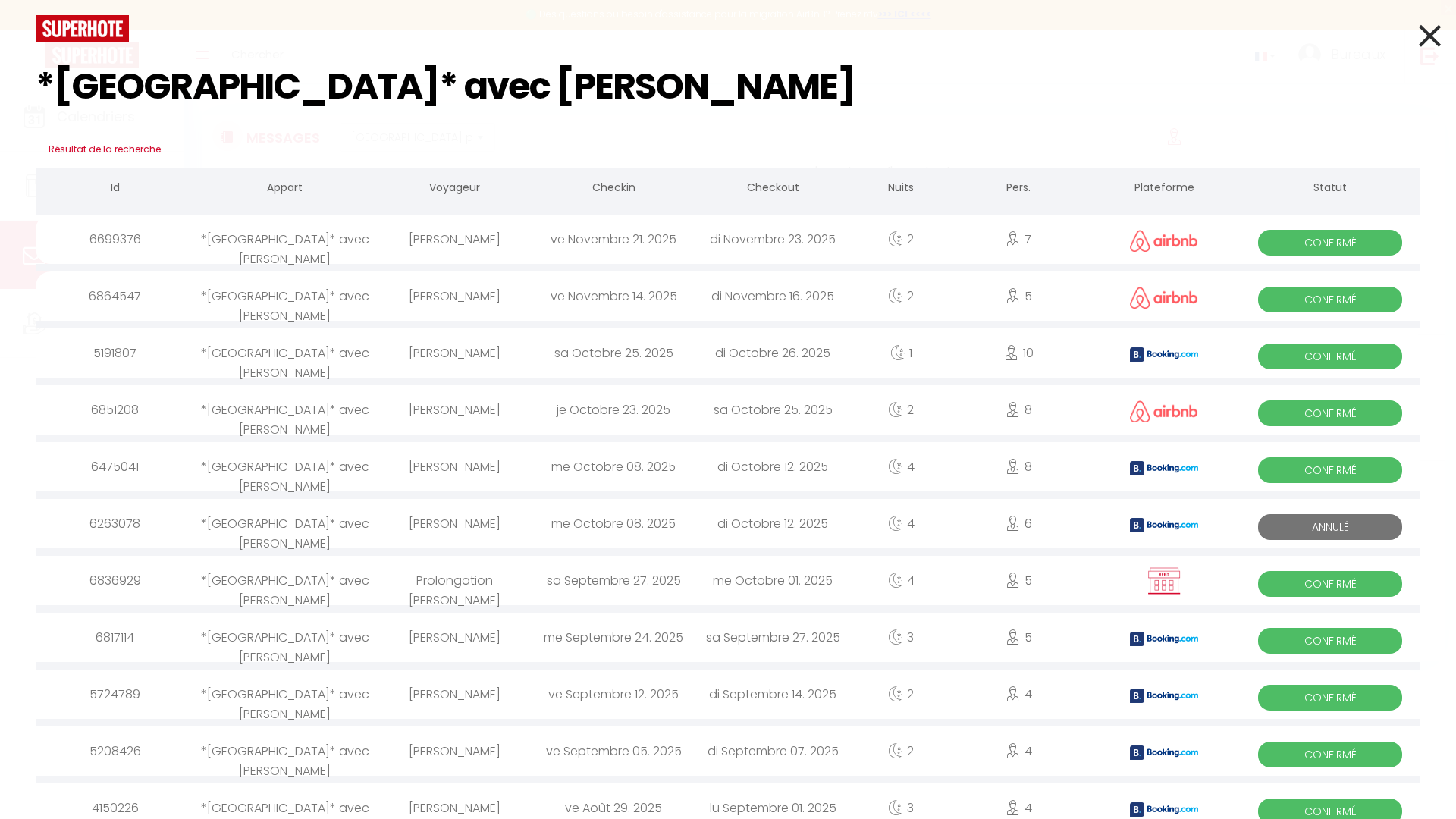
type input "*[GEOGRAPHIC_DATA]* avec [PERSON_NAME]"
click at [593, 413] on div "je Octobre 23. 2025" at bounding box center [613, 410] width 159 height 50
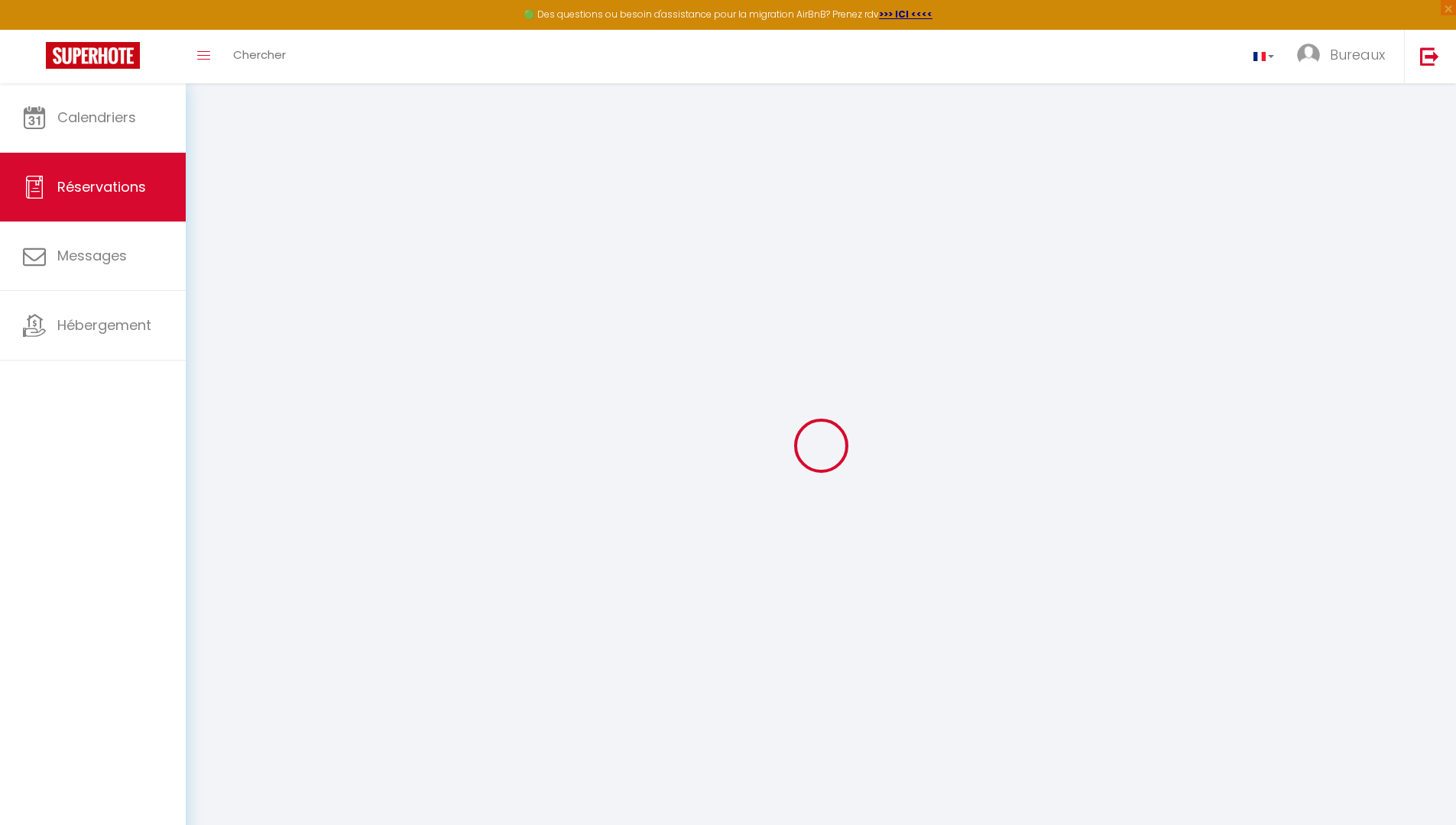
type input "[PERSON_NAME]"
type input "Abisset"
type input "[EMAIL_ADDRESS][DOMAIN_NAME]"
type input "[PHONE_NUMBER]"
select select
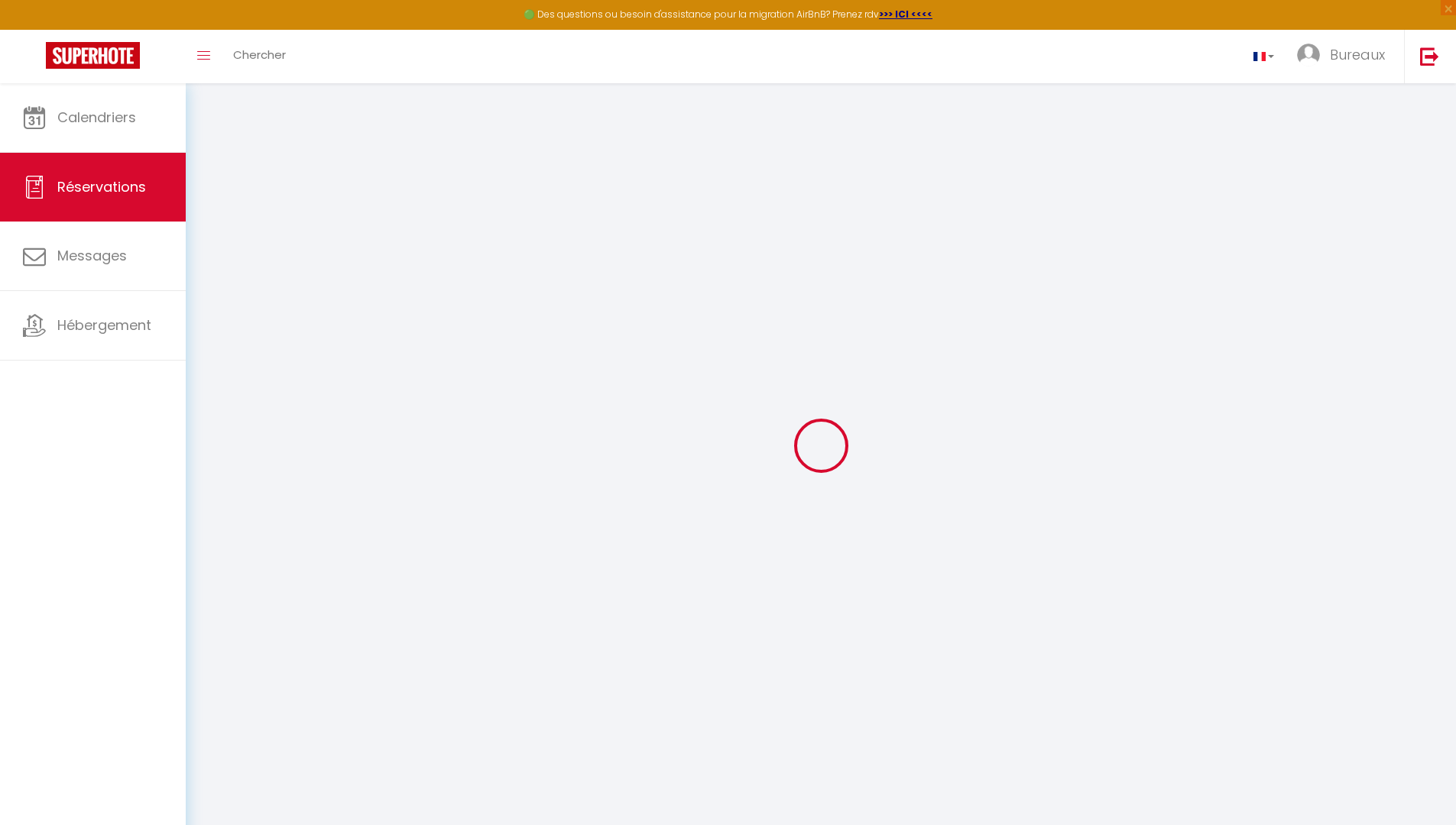
type input "126.18"
select select "16423"
select select "1"
select select
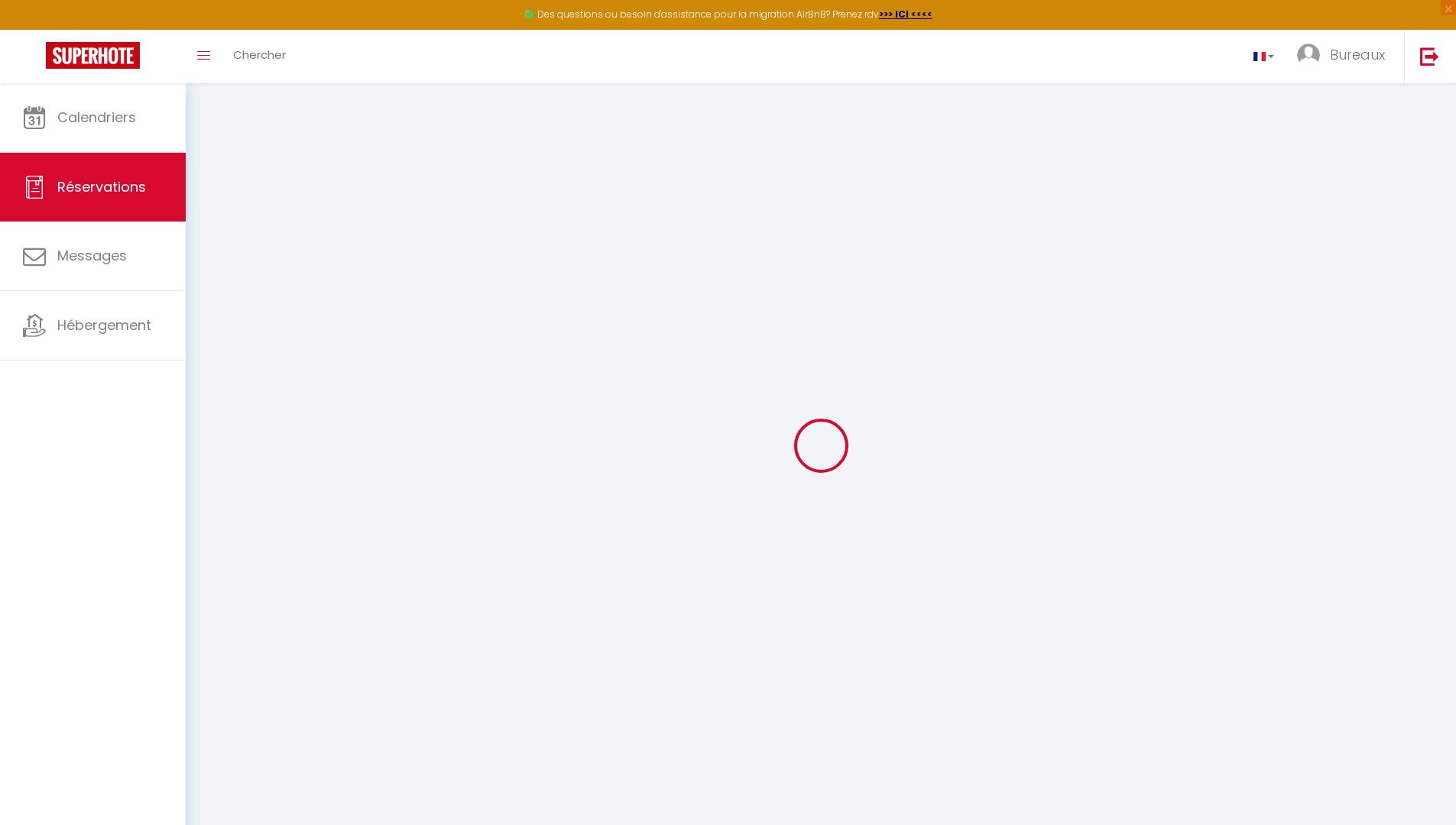
type input "8"
type input "2"
select select "12"
select select
type input "701"
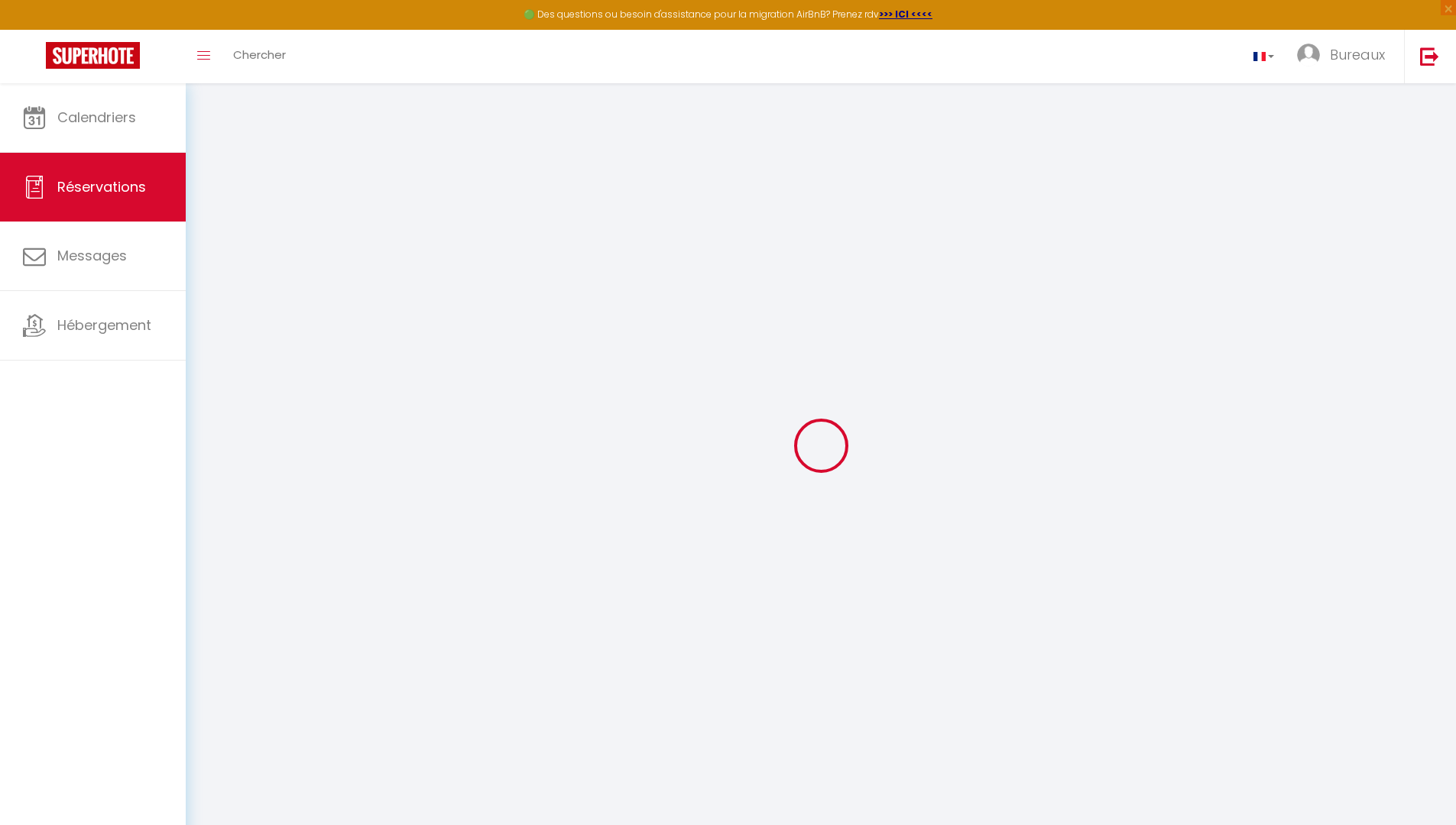
checkbox input "false"
select select "1"
type input "0"
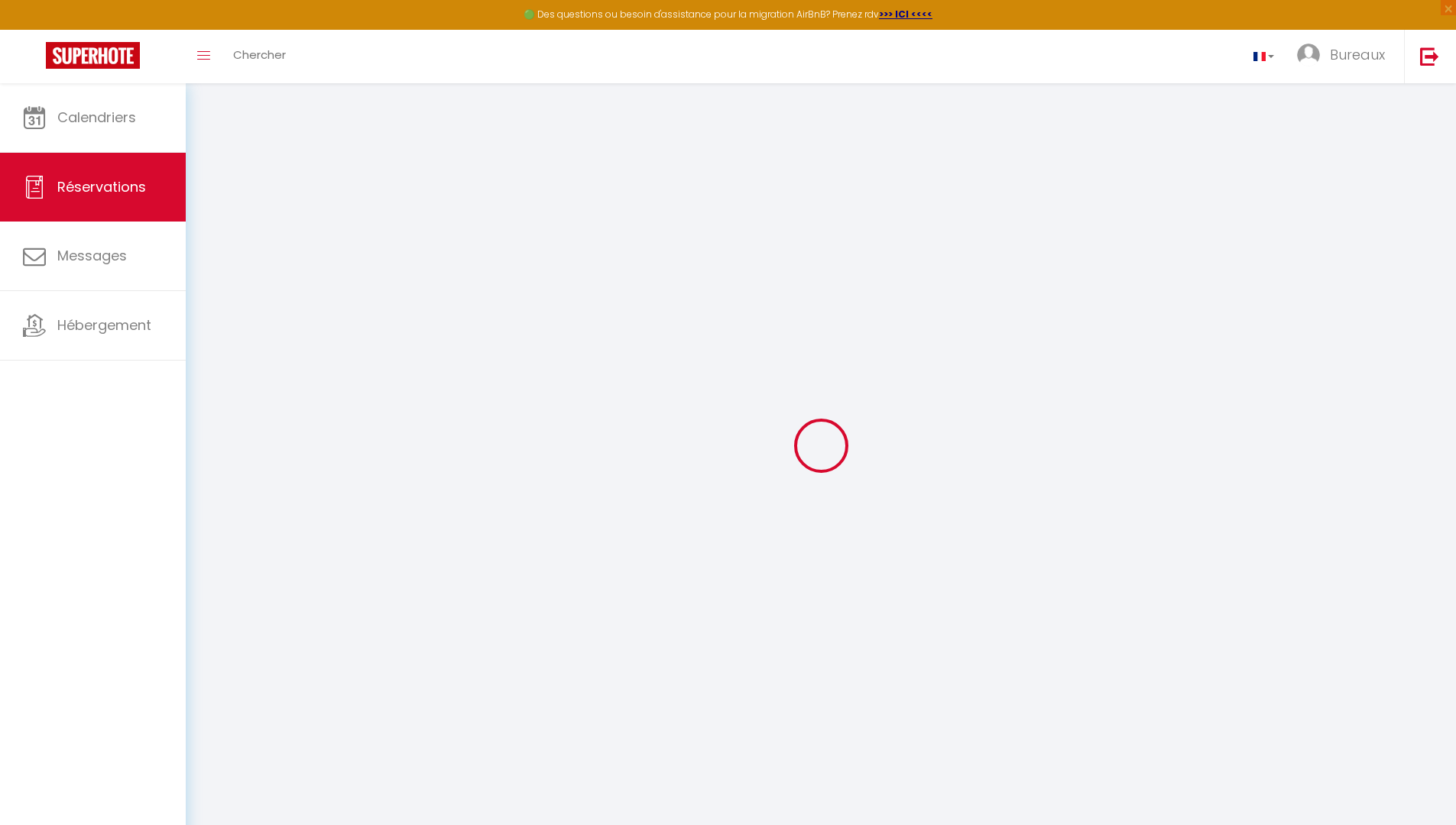
select select
select select "15"
checkbox input "false"
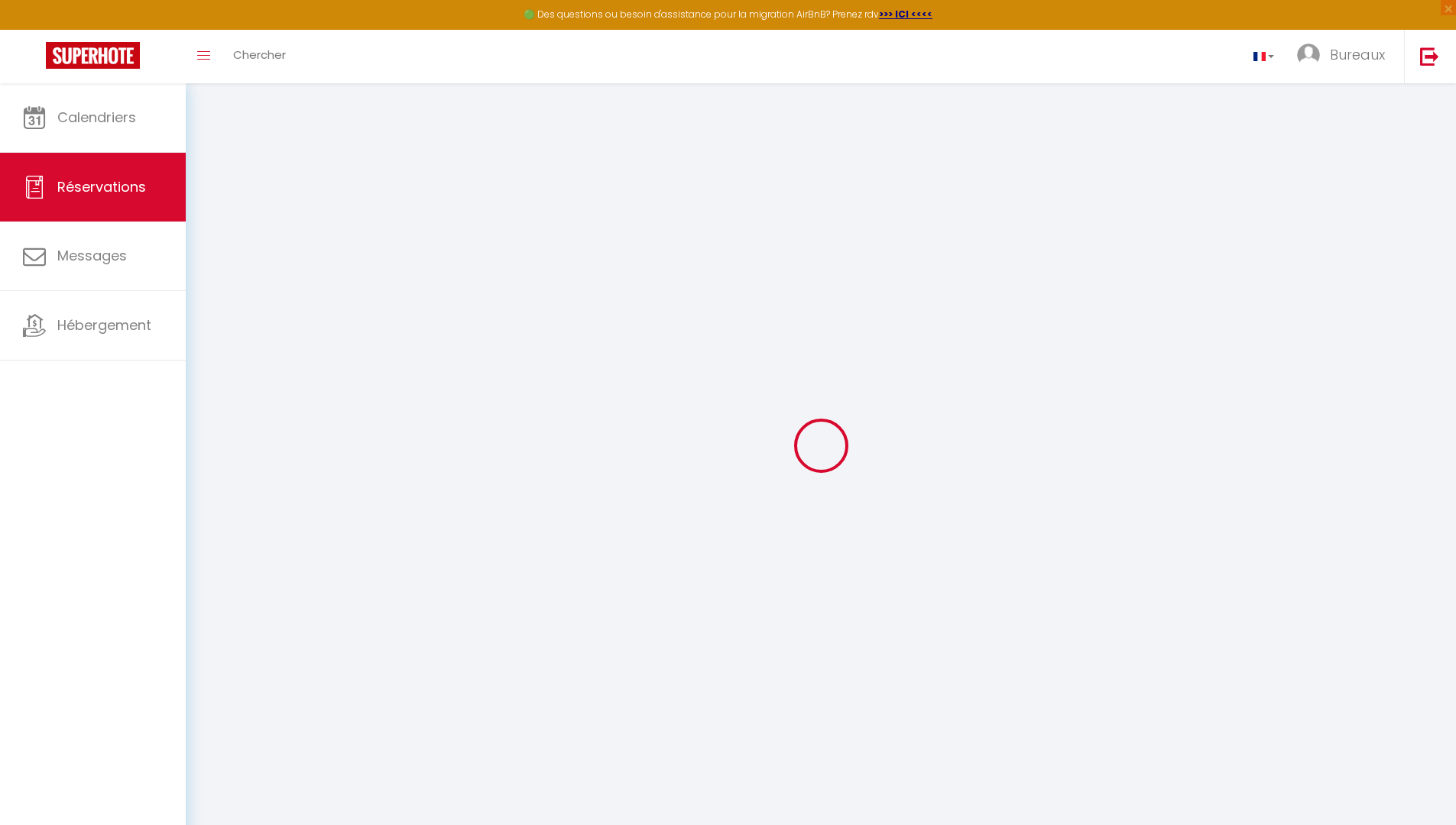
select index
select select
checkbox input "false"
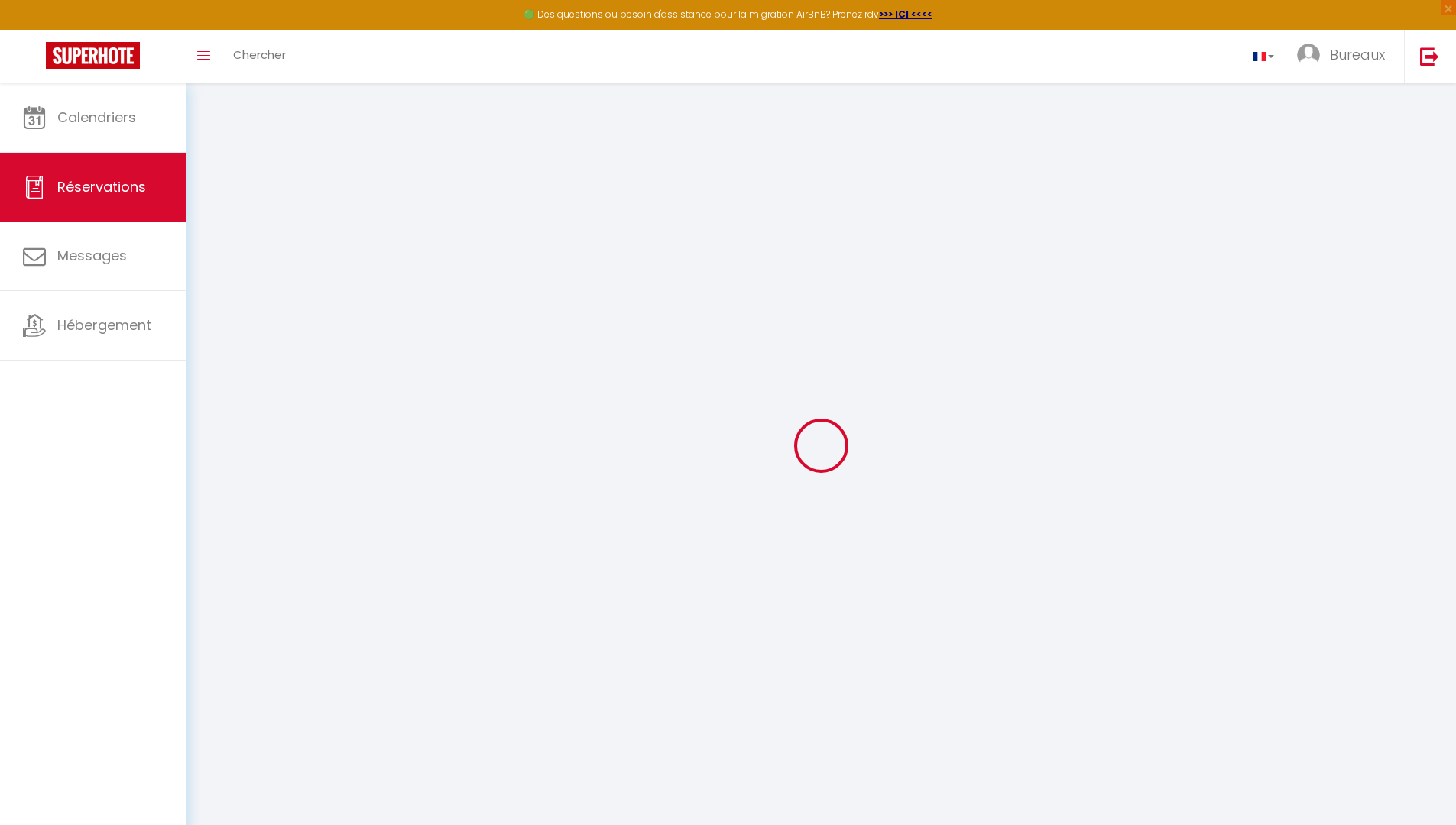
select index
select select
checkbox input "false"
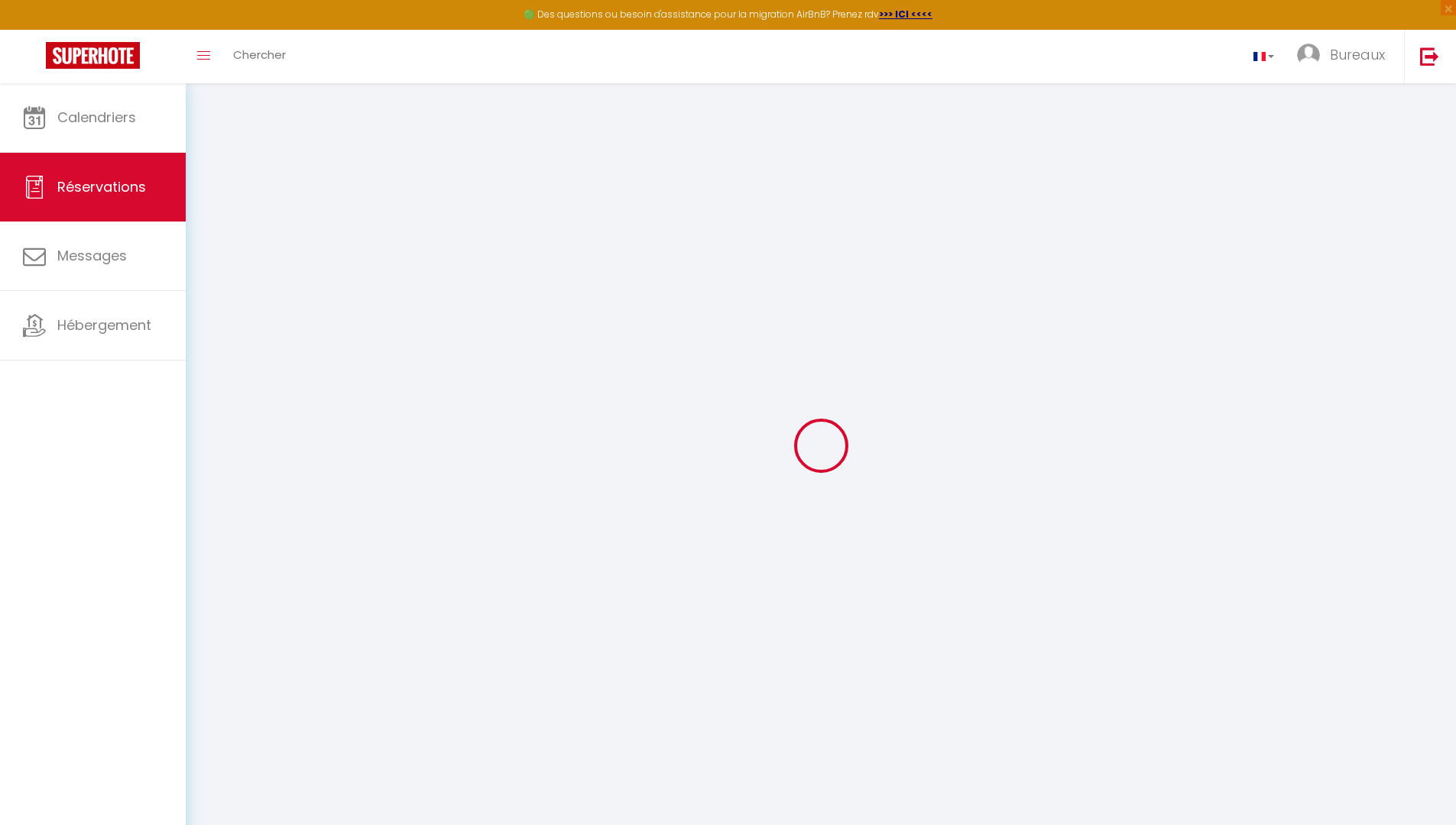
select index
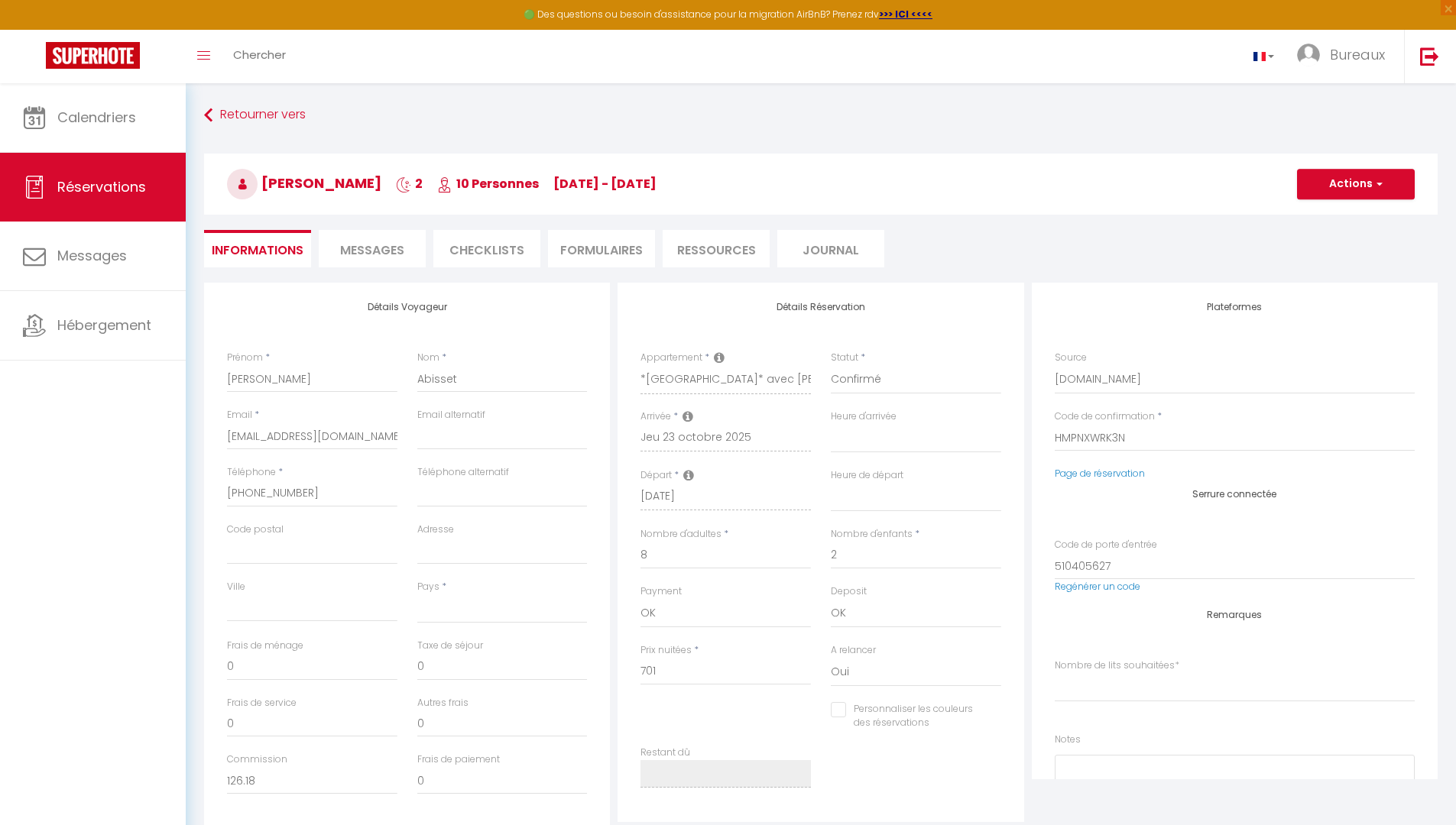
select select
checkbox input "false"
select index
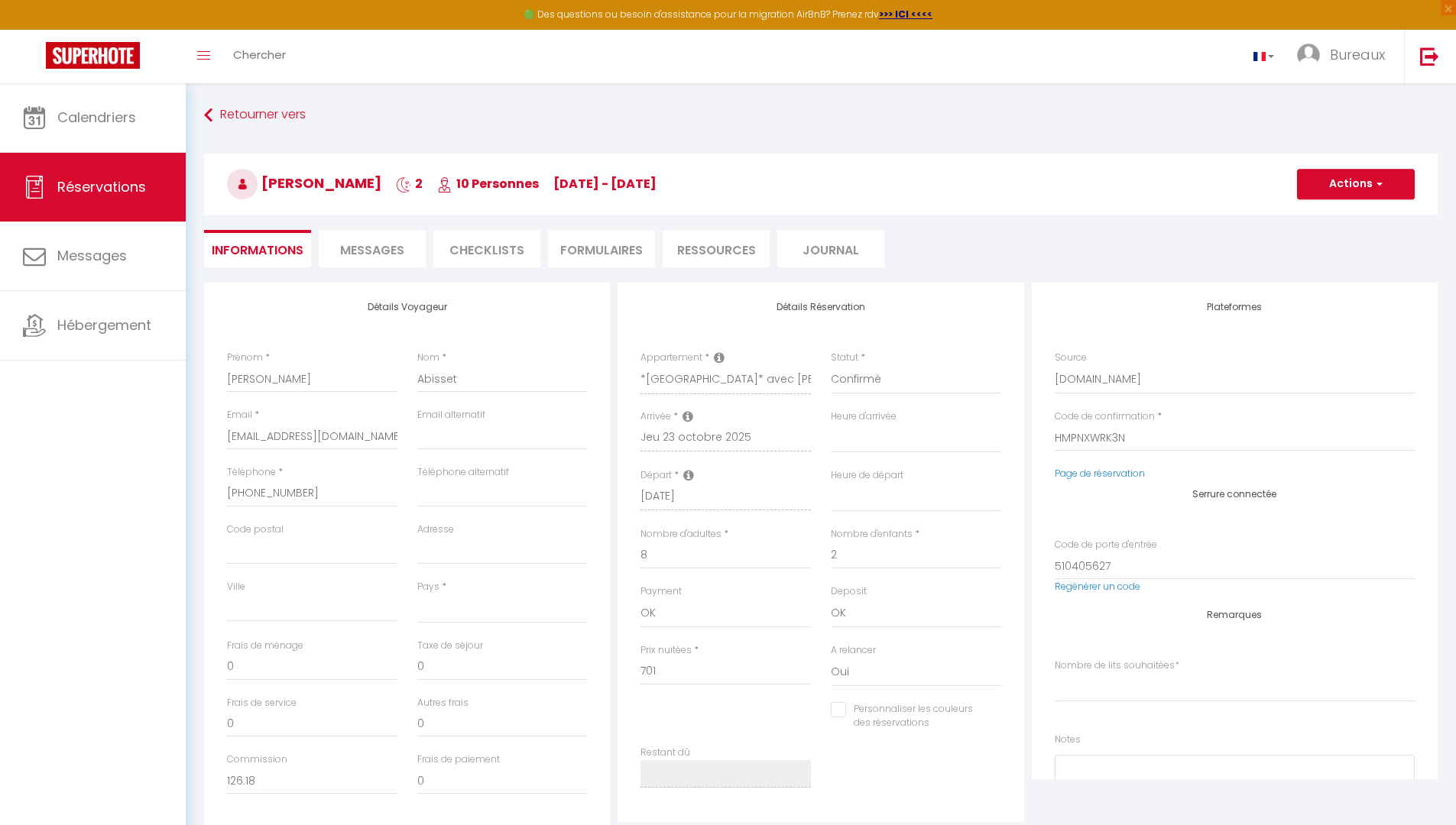
select select
type input "30.84"
select select
checkbox input "false"
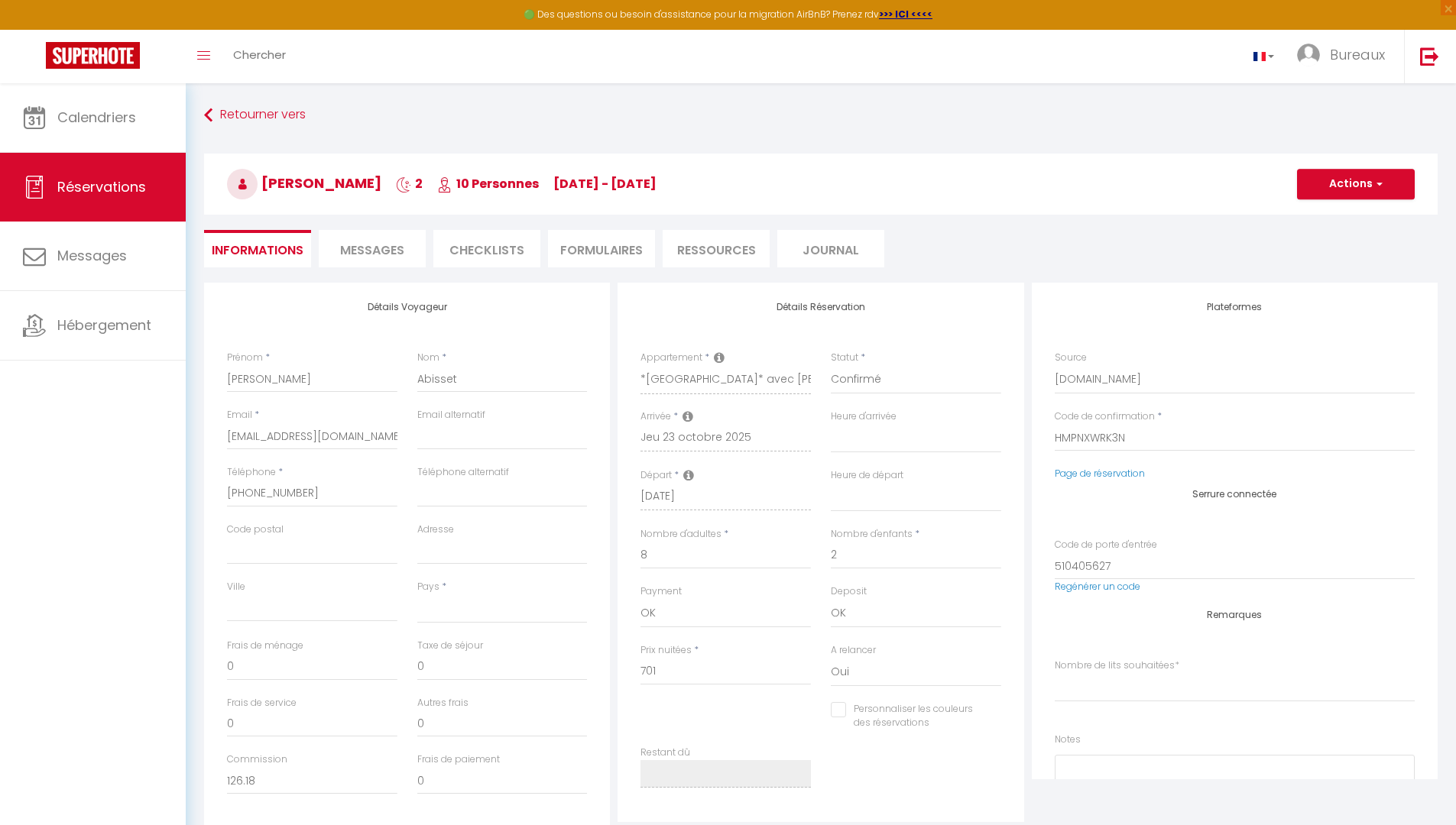
select index
select select
checkbox input "false"
select index
select select
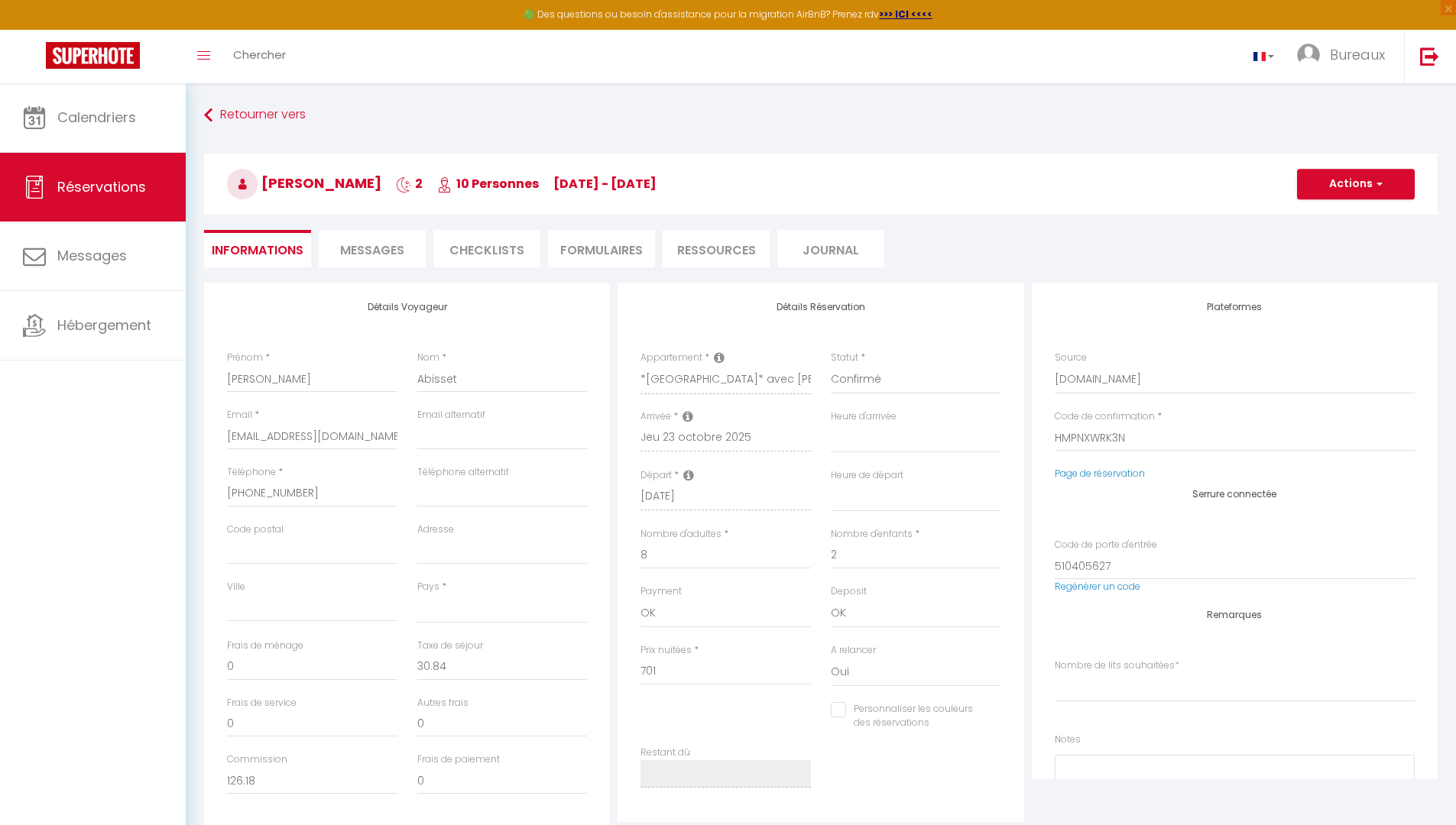
select select
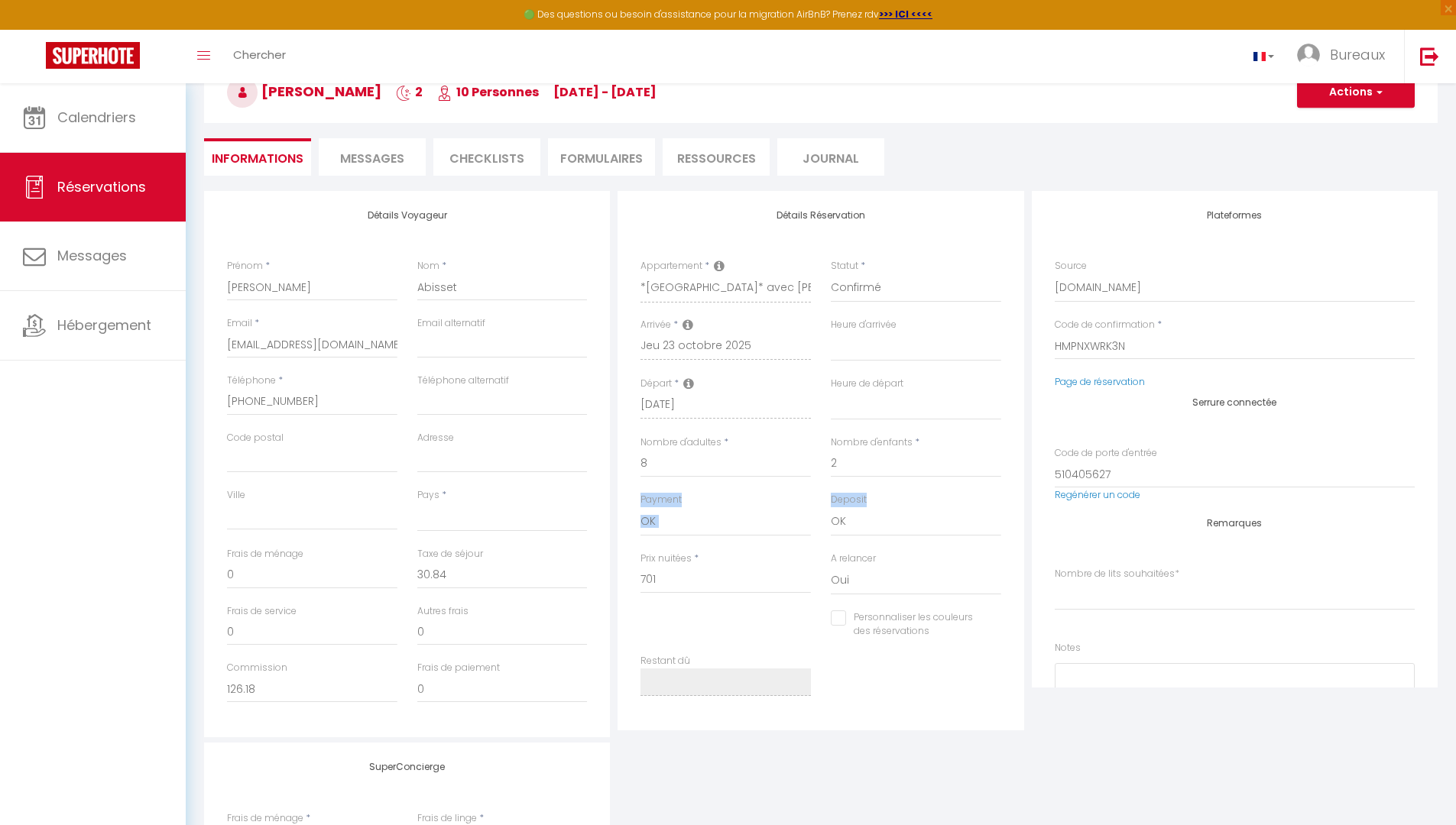
drag, startPoint x: 641, startPoint y: 499, endPoint x: 837, endPoint y: 543, distance: 200.9
click at [838, 543] on div "Payment OK KO Deposit OK KO" at bounding box center [820, 522] width 380 height 59
drag, startPoint x: 800, startPoint y: 533, endPoint x: 648, endPoint y: 511, distance: 153.6
click at [648, 511] on select "OK KO" at bounding box center [726, 521] width 171 height 29
drag, startPoint x: 652, startPoint y: 531, endPoint x: 831, endPoint y: 531, distance: 179.0
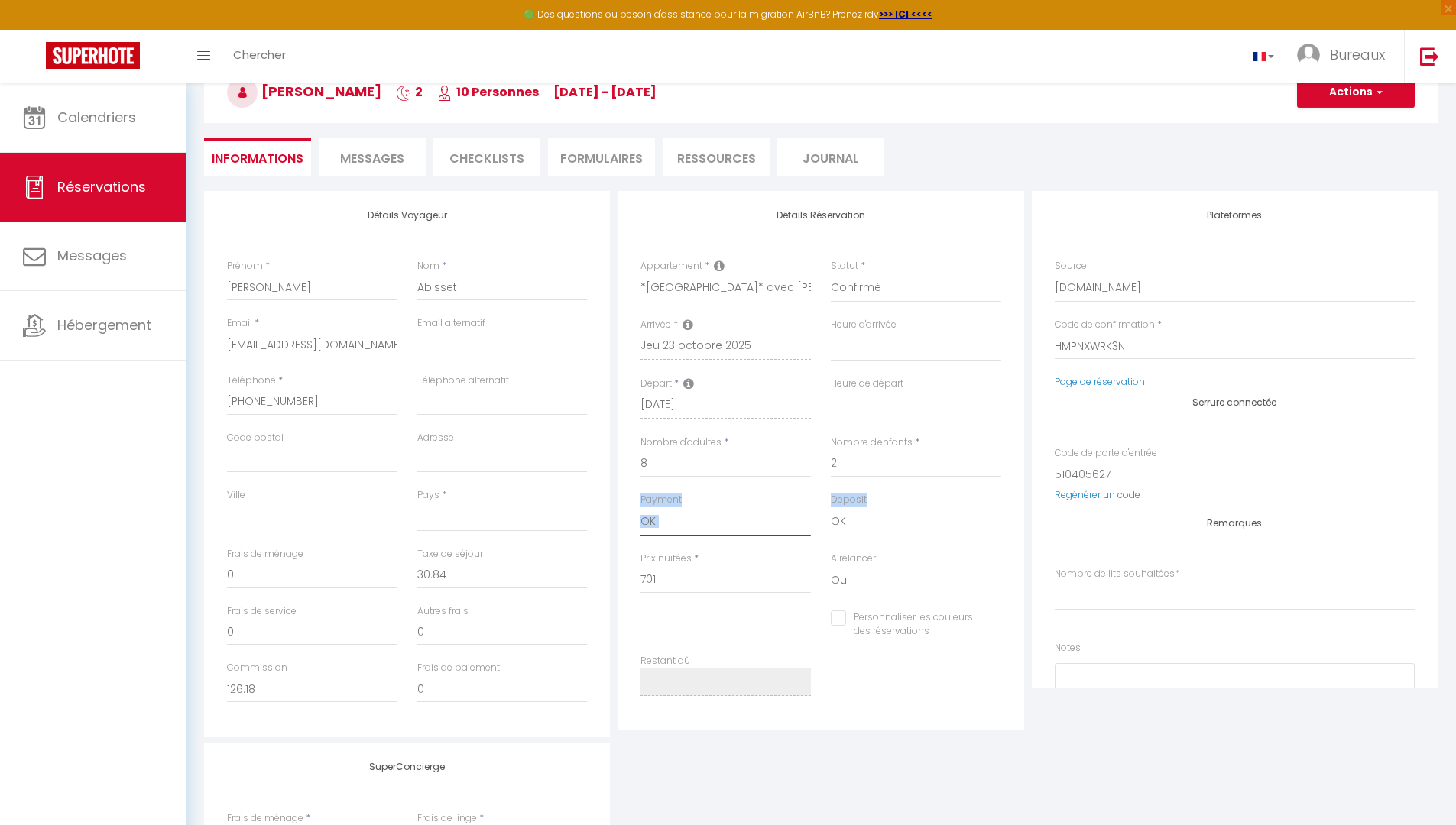
click at [831, 531] on div "Payment OK KO Deposit OK KO" at bounding box center [820, 522] width 380 height 59
drag, startPoint x: 842, startPoint y: 520, endPoint x: 1219, endPoint y: 565, distance: 379.7
click at [1219, 565] on div "Détails Voyageur Prénom * [PERSON_NAME] * Abisset Email * [EMAIL_ADDRESS][DOMAI…" at bounding box center [821, 464] width 1241 height 546
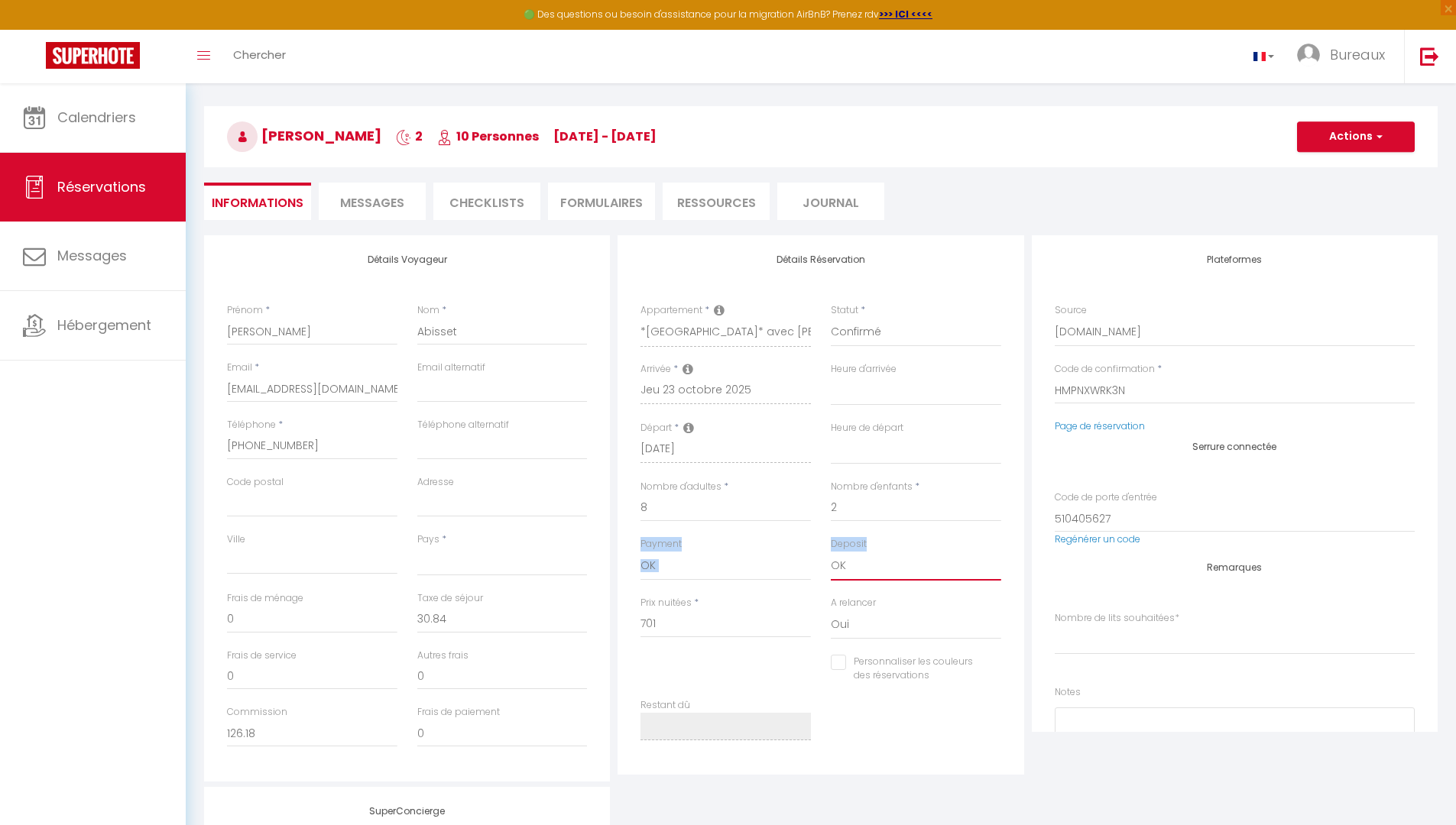
scroll to position [0, 0]
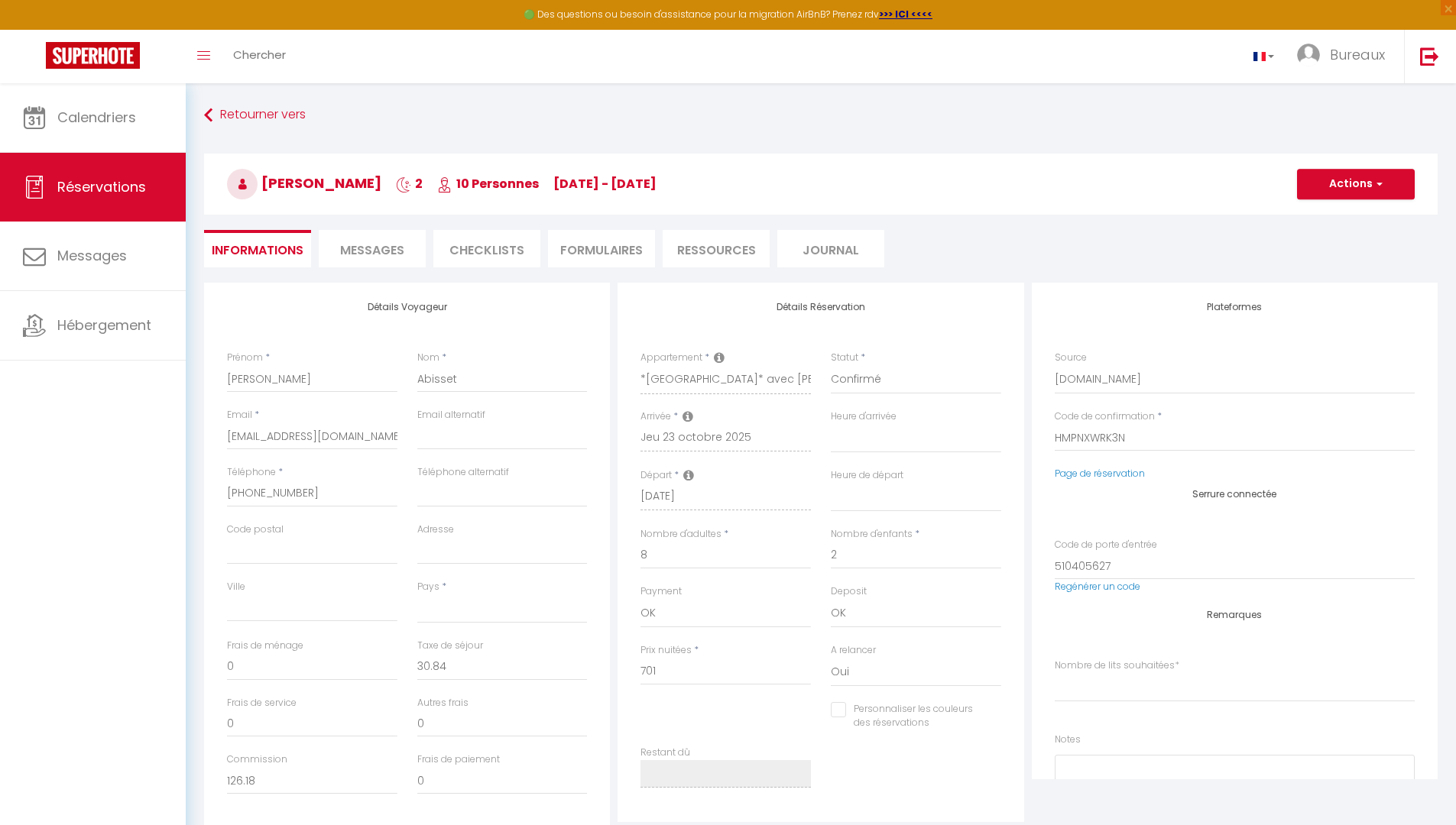
click at [398, 250] on span "Messages" at bounding box center [372, 249] width 64 height 17
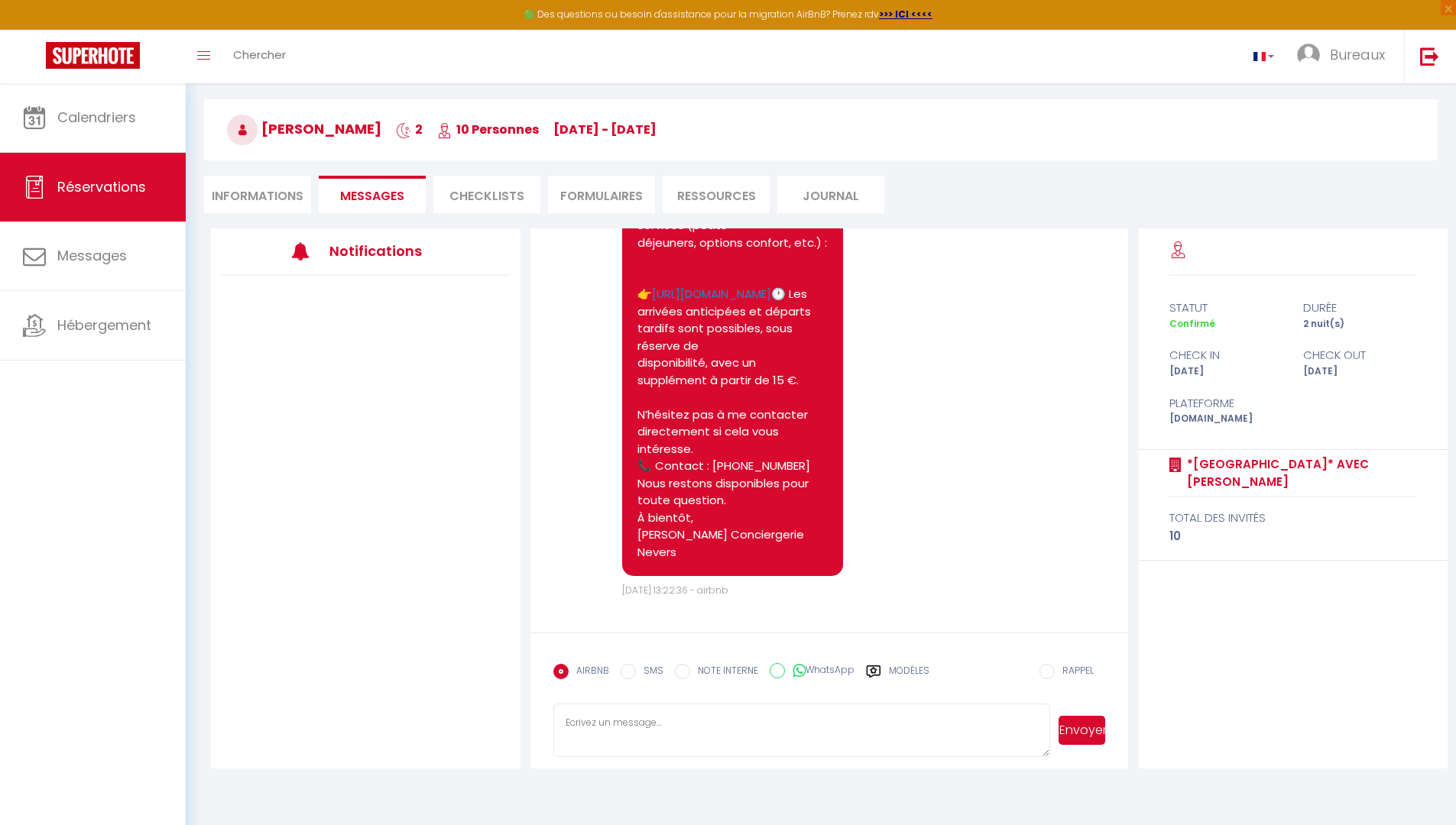
scroll to position [83, 0]
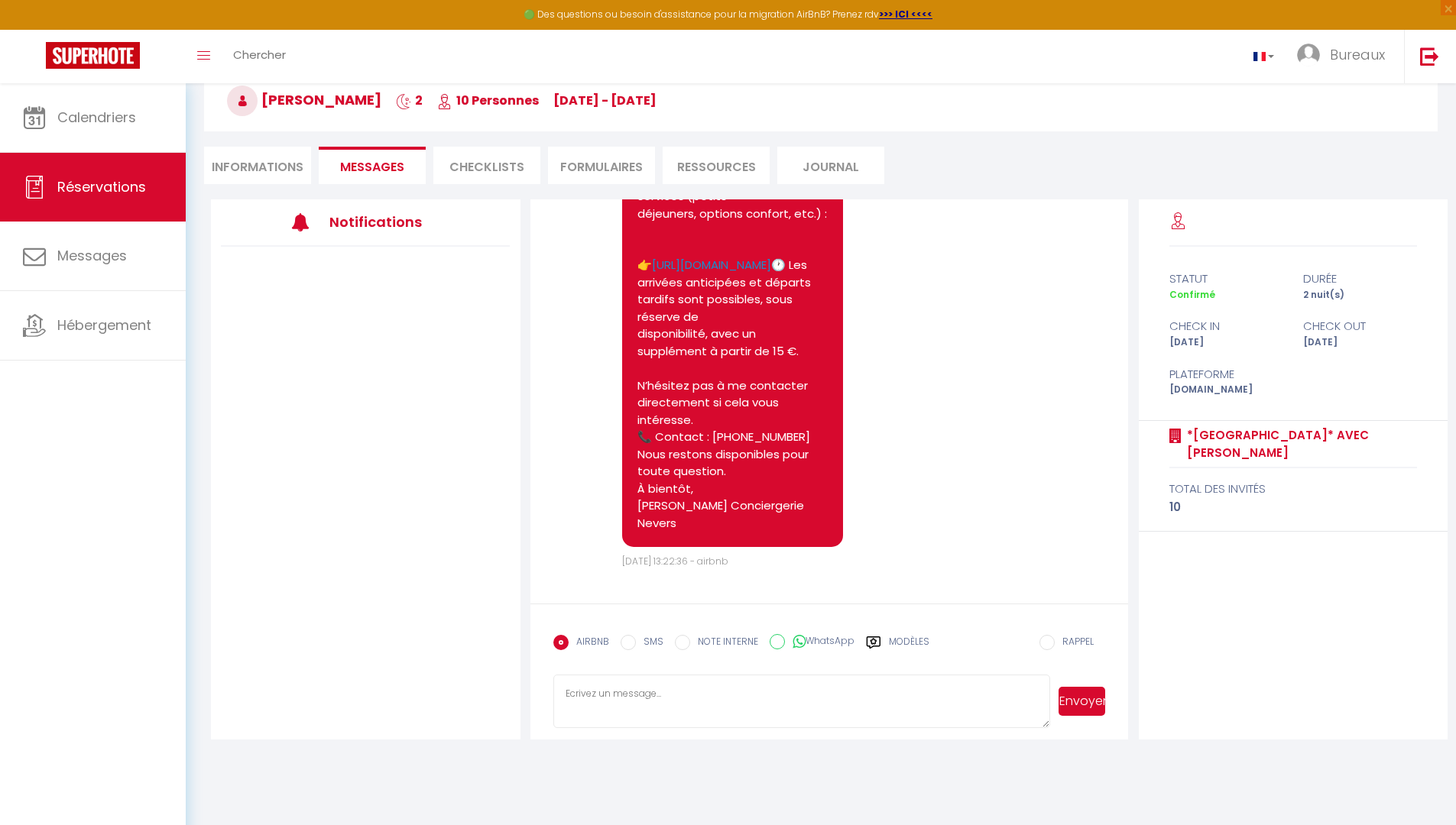
drag, startPoint x: 622, startPoint y: 561, endPoint x: 795, endPoint y: 568, distance: 173.1
click at [728, 568] on span "[DATE] 13:22:36 - airbnb" at bounding box center [676, 561] width 106 height 13
click at [728, 566] on span "[DATE] 13:22:36 - airbnb" at bounding box center [676, 561] width 106 height 13
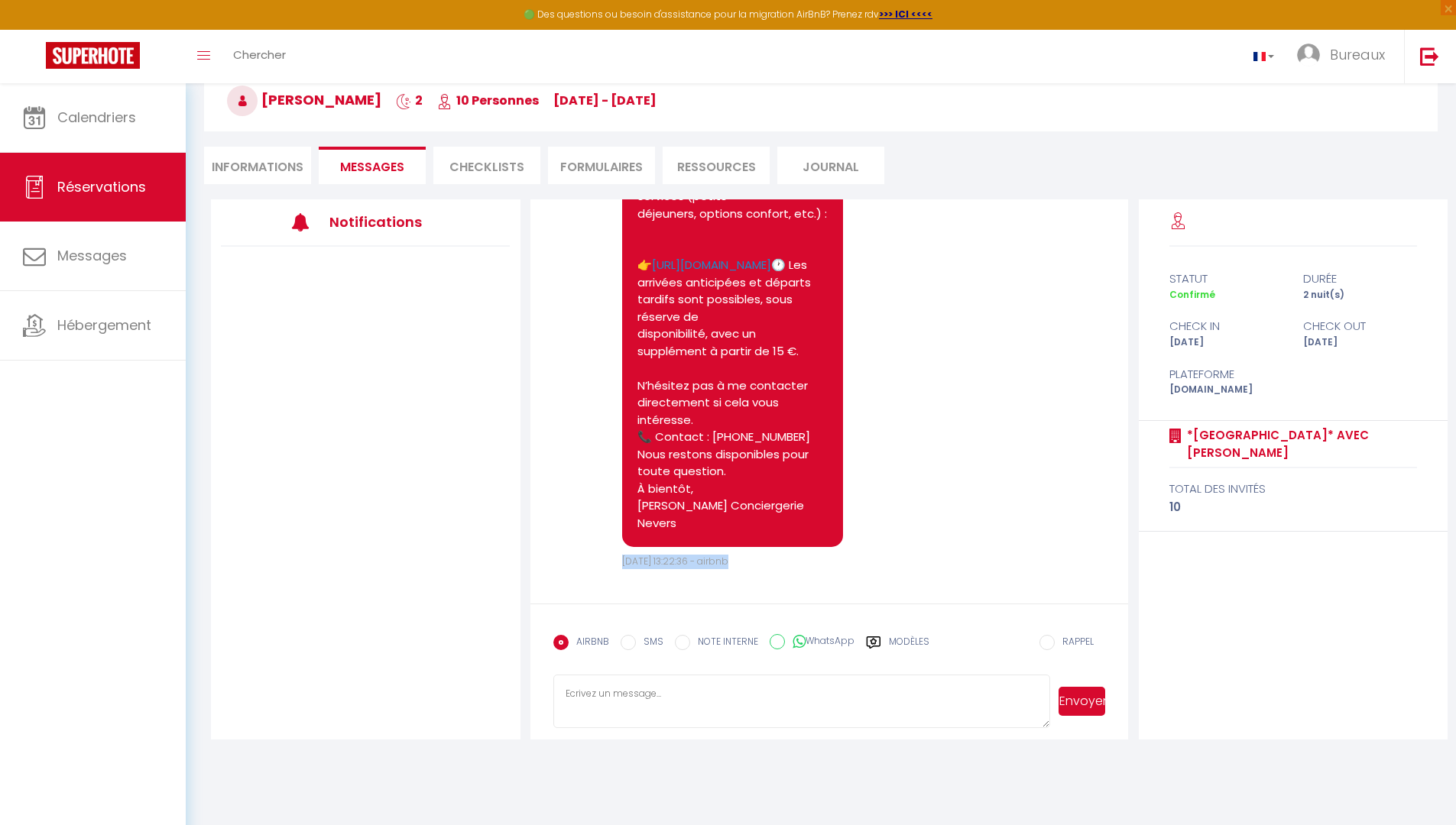
click at [728, 568] on span "[DATE] 13:22:36 - airbnb" at bounding box center [676, 561] width 106 height 13
click at [649, 714] on textarea at bounding box center [802, 701] width 498 height 53
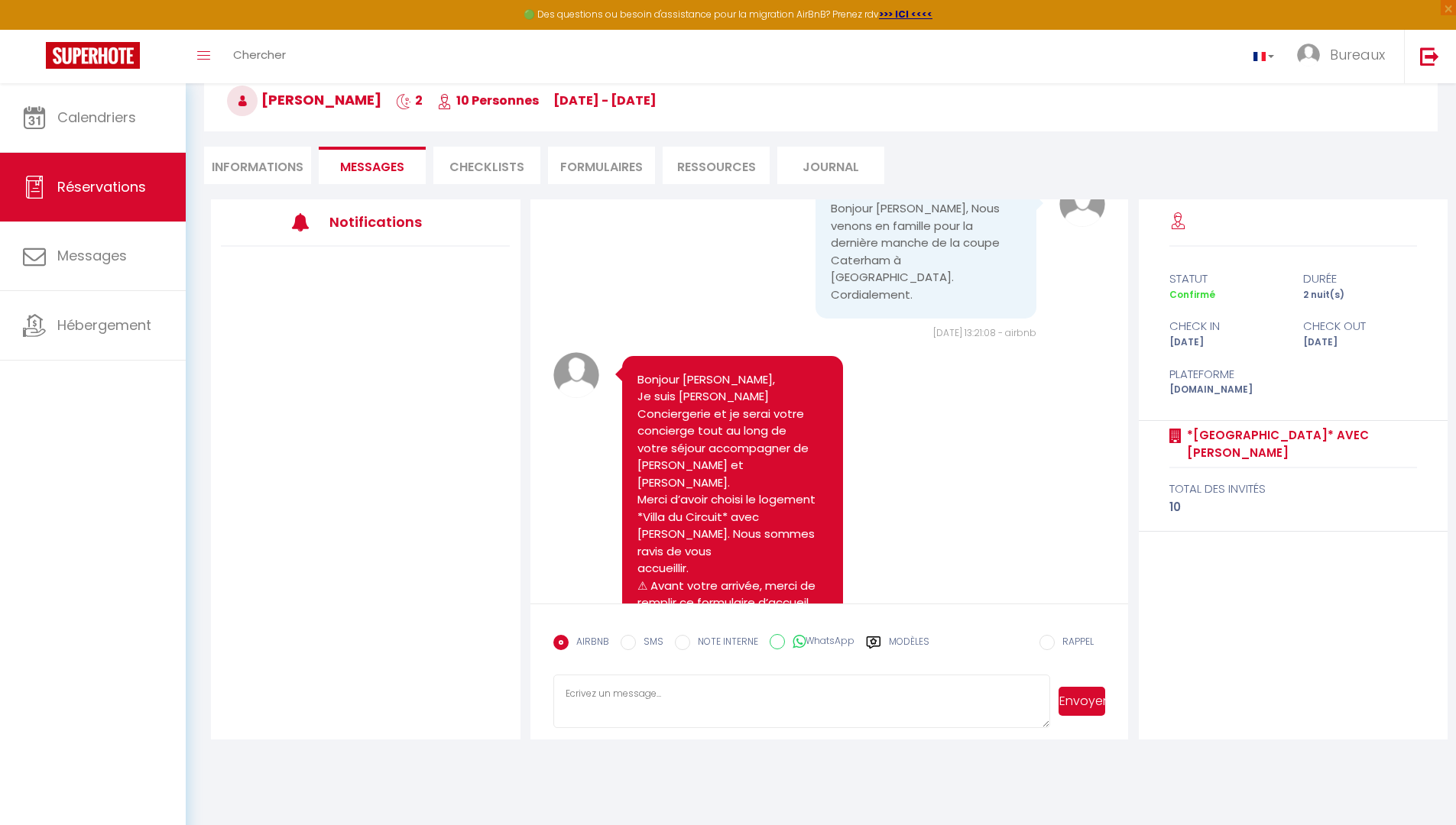
scroll to position [48, 0]
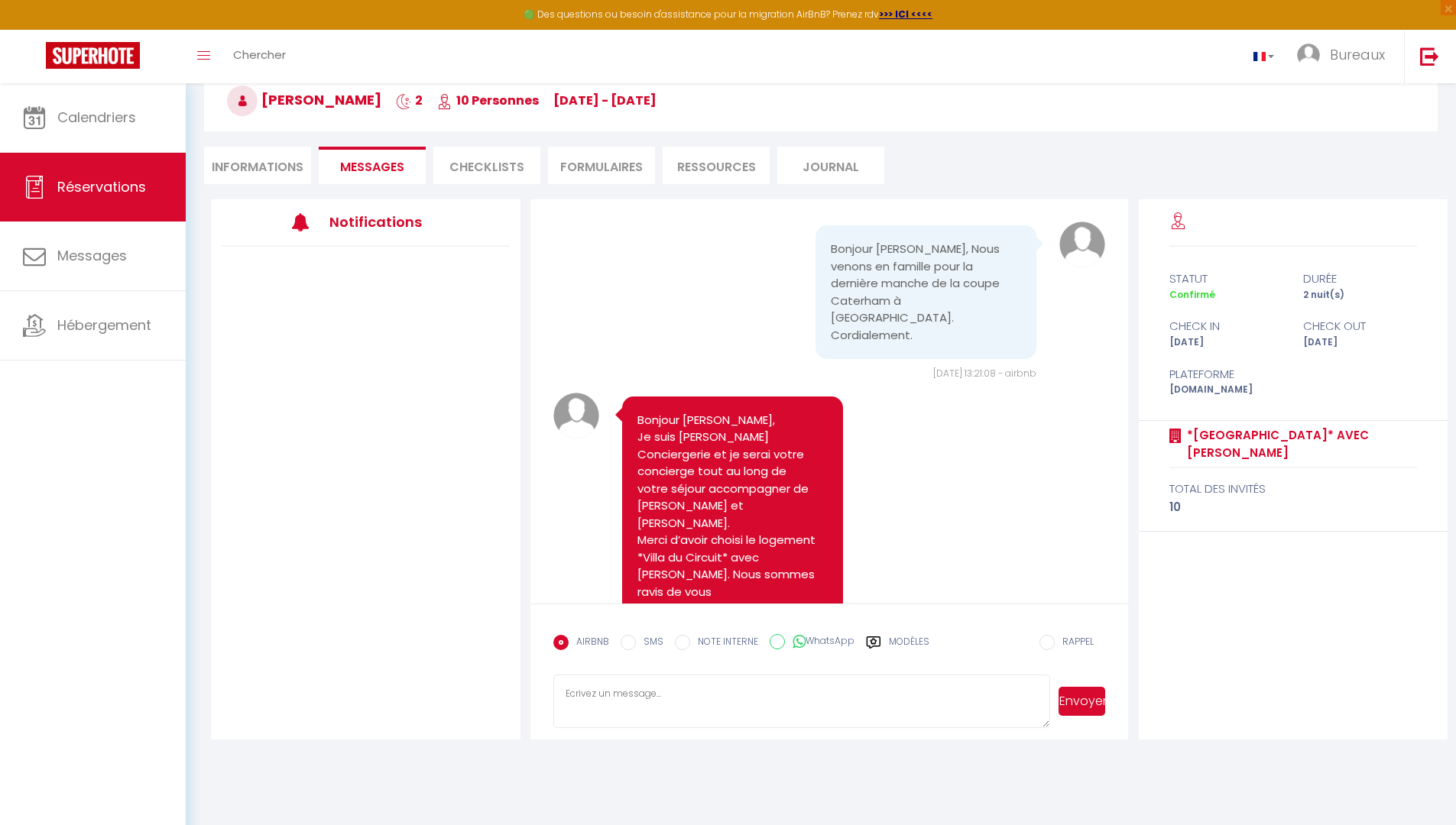
click at [265, 175] on li "Informations" at bounding box center [257, 165] width 107 height 37
select select
select index
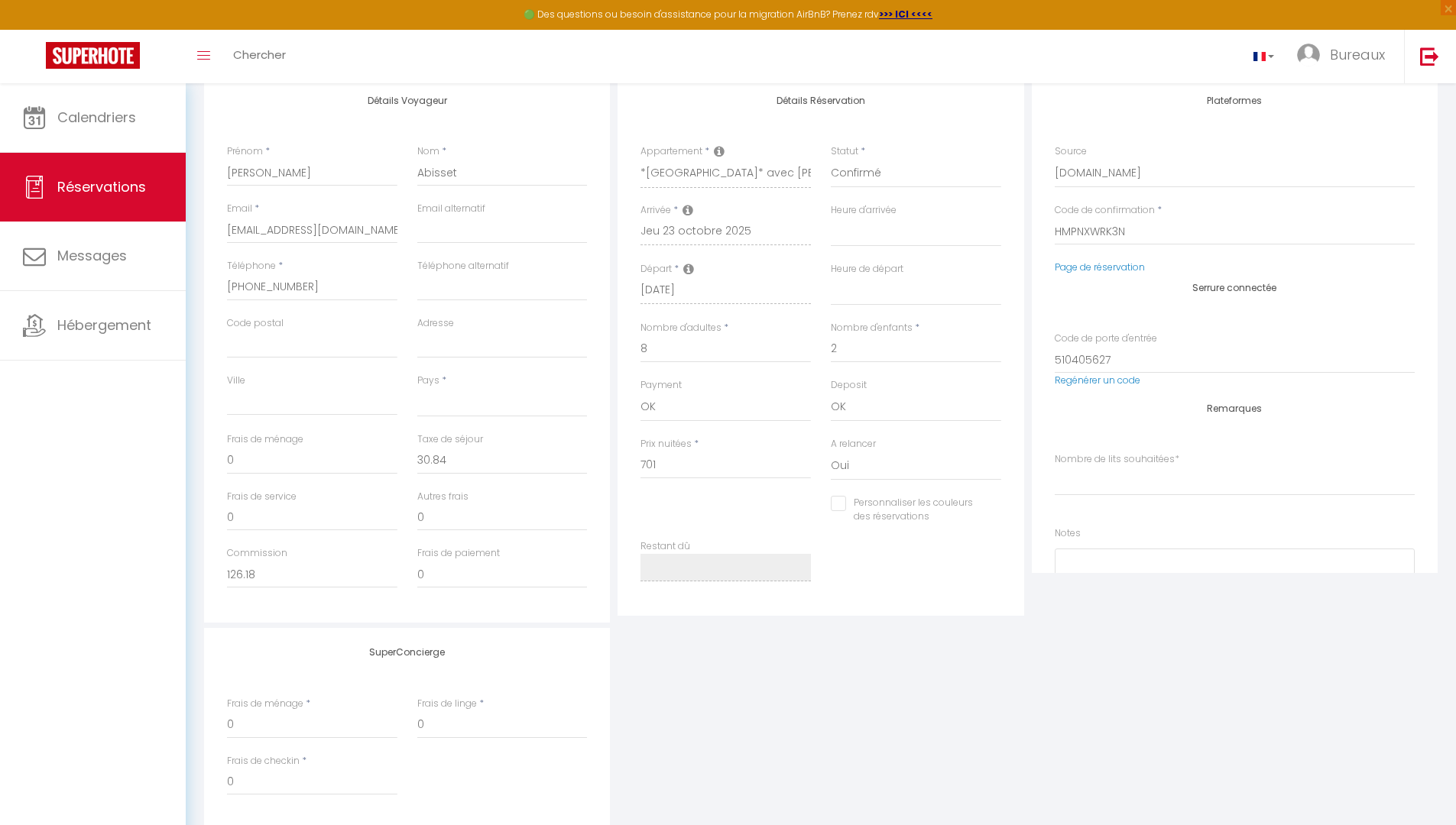
scroll to position [165, 0]
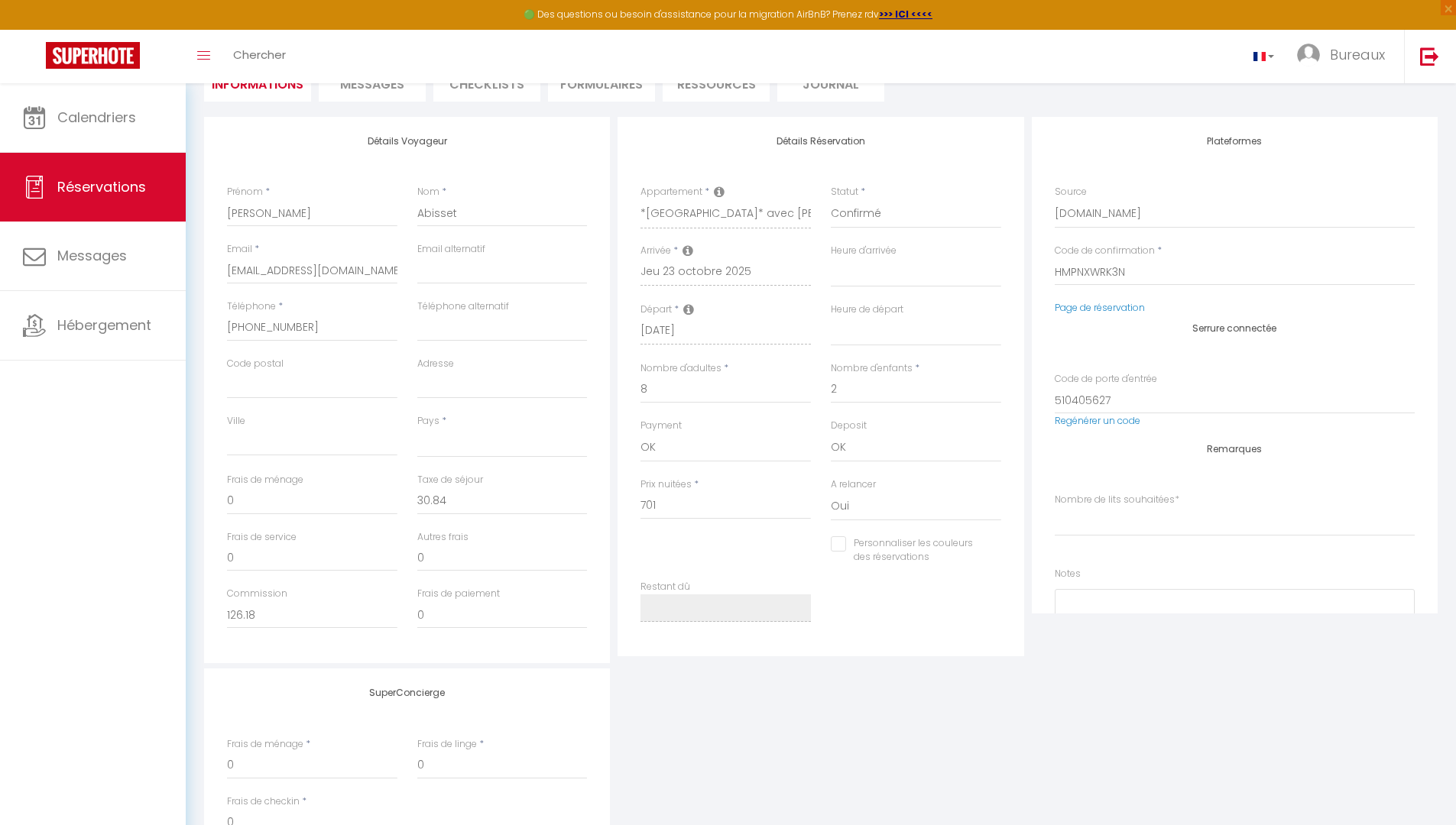
select select
select index
checkbox input "false"
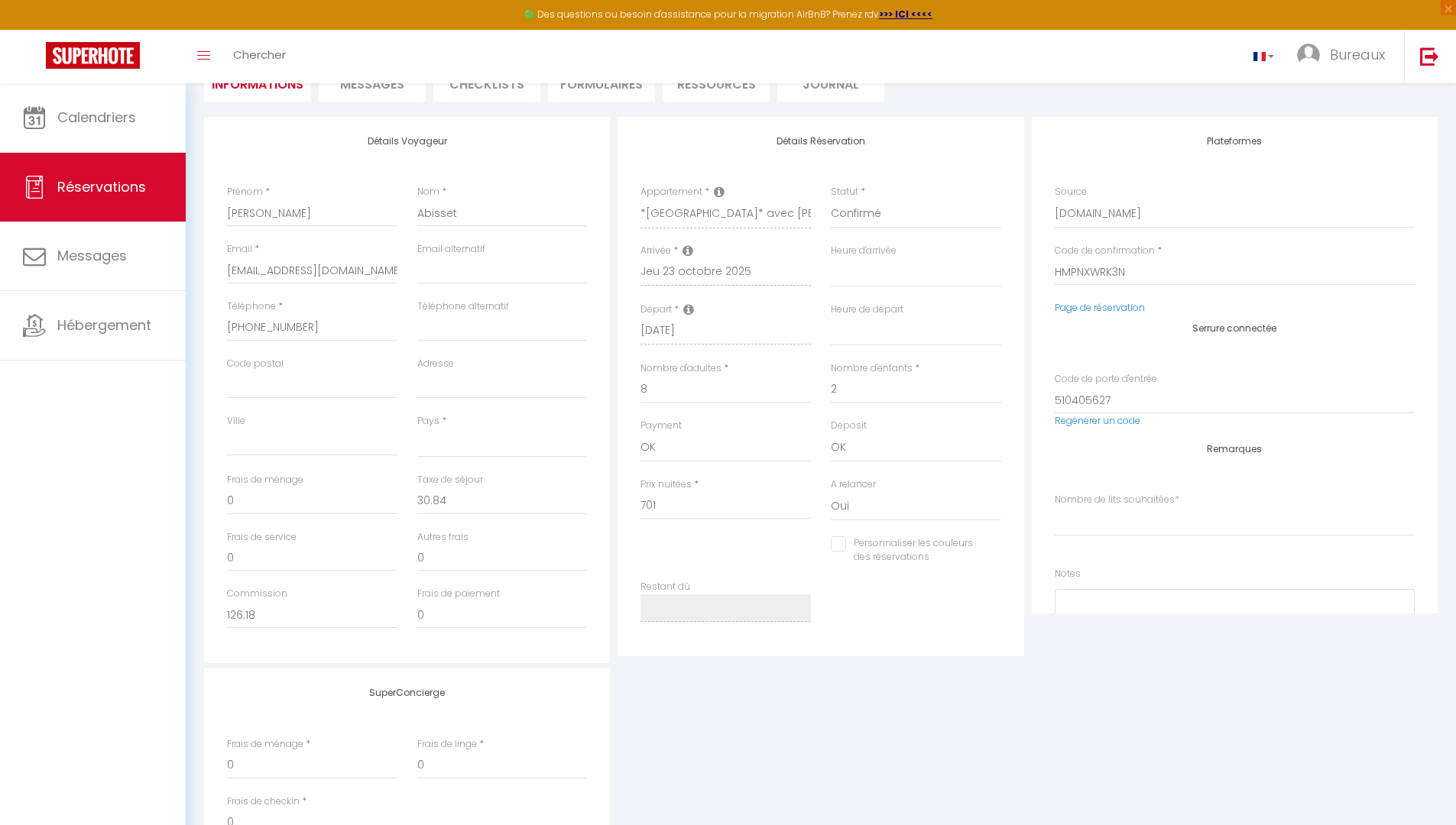
select select
select index
checkbox input "false"
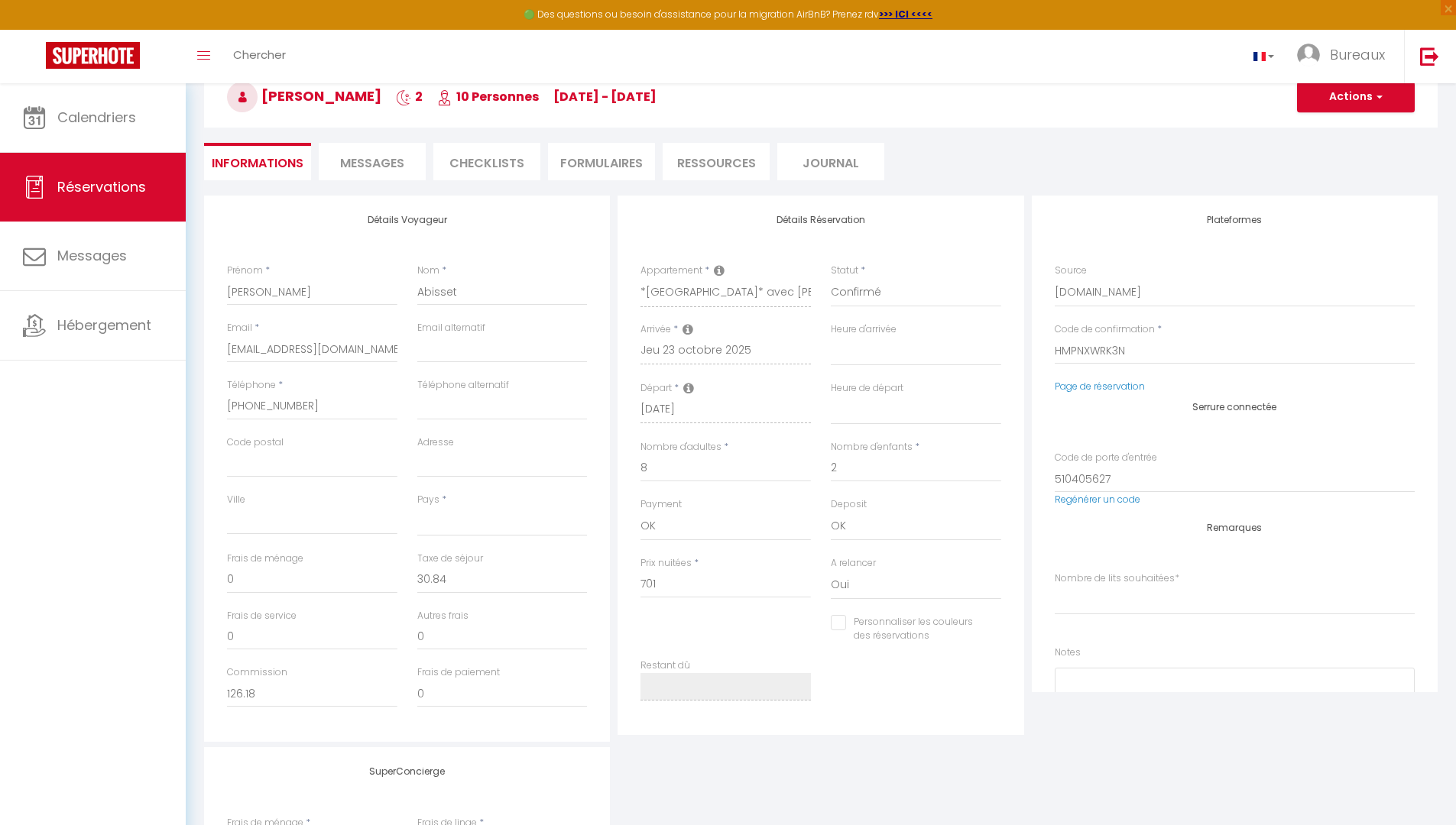
scroll to position [91, 0]
click at [369, 151] on span "Messages" at bounding box center [372, 158] width 64 height 17
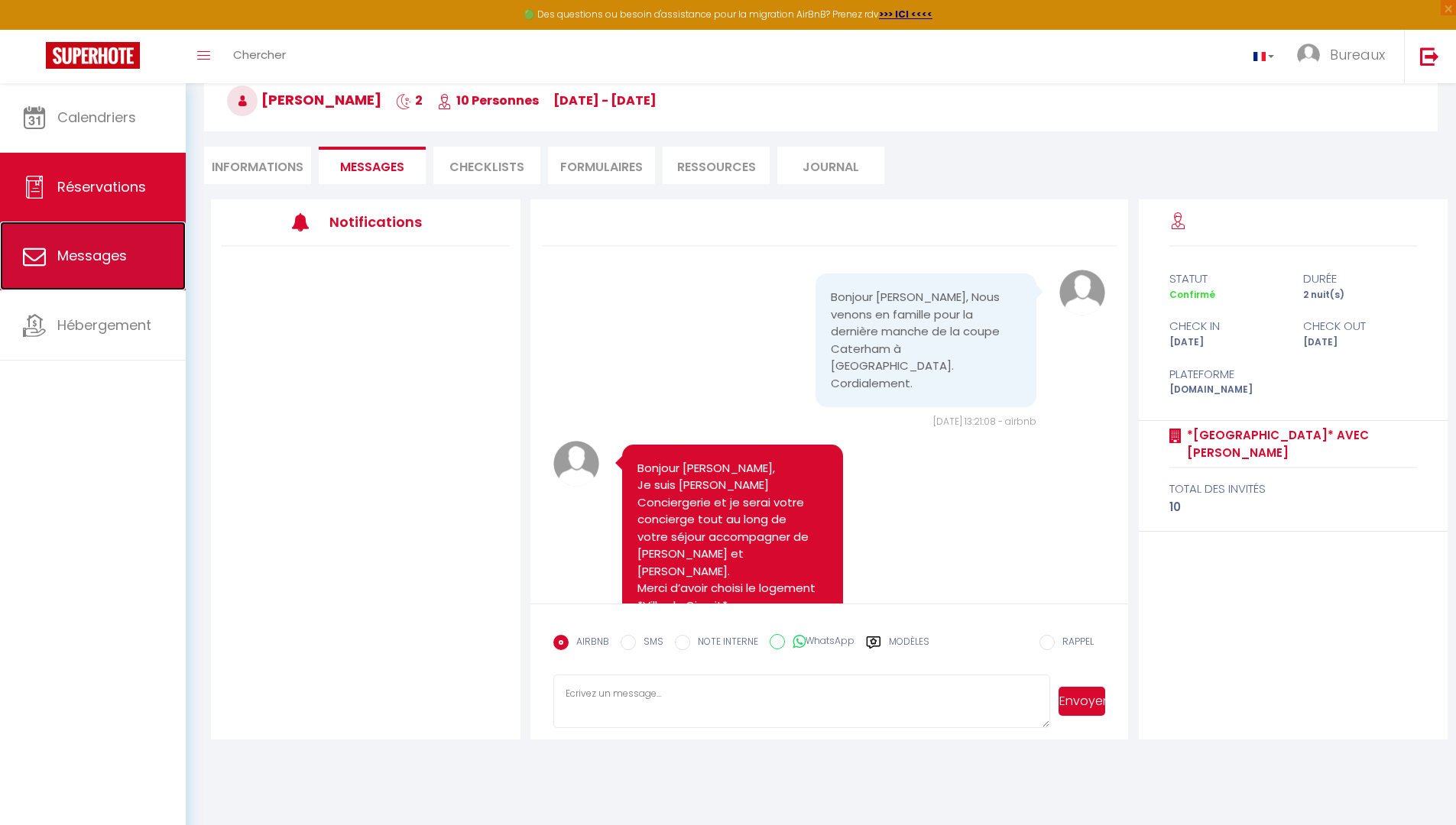
click at [80, 275] on link "Messages" at bounding box center [92, 255] width 186 height 69
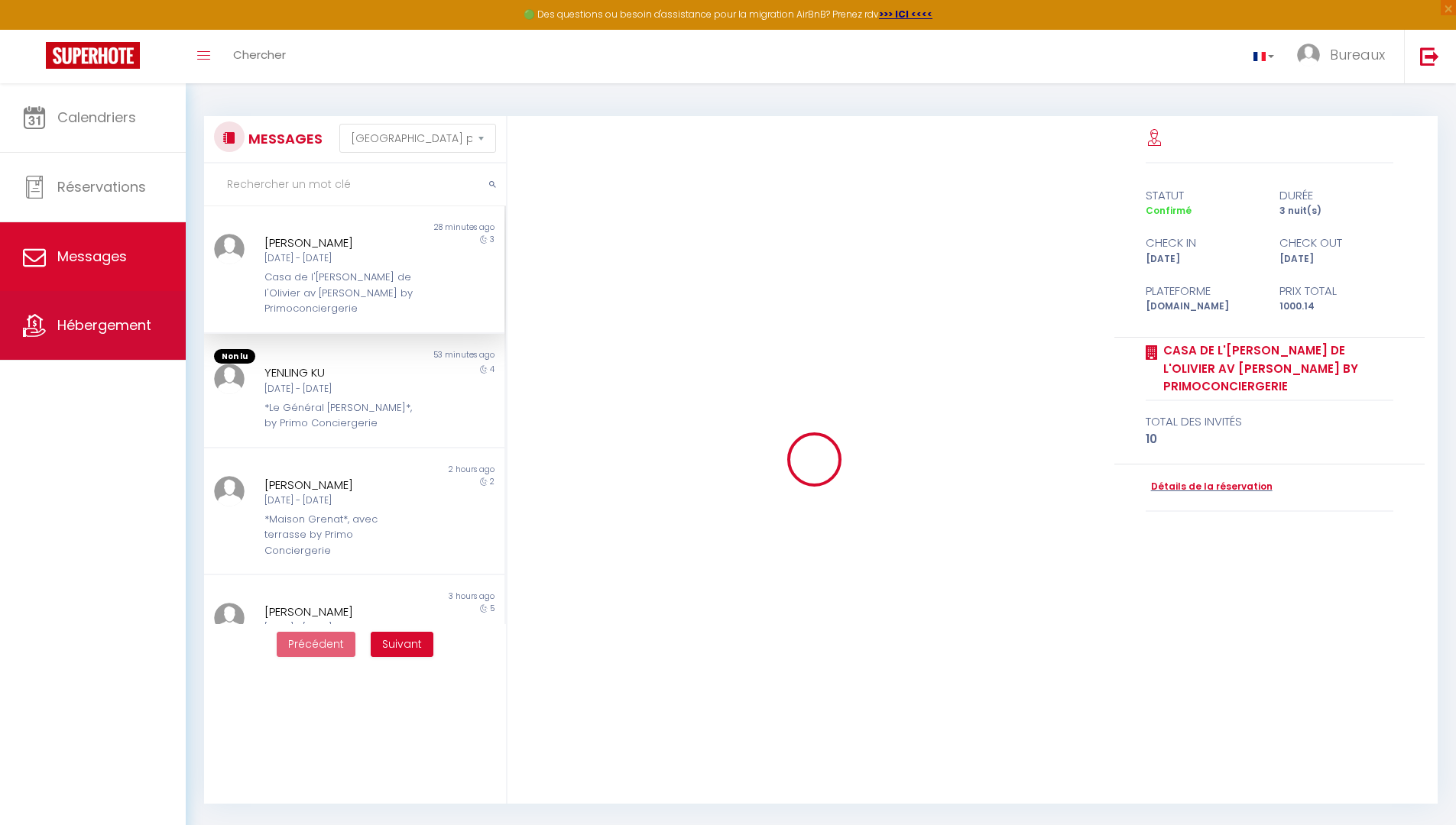
scroll to position [2878, 0]
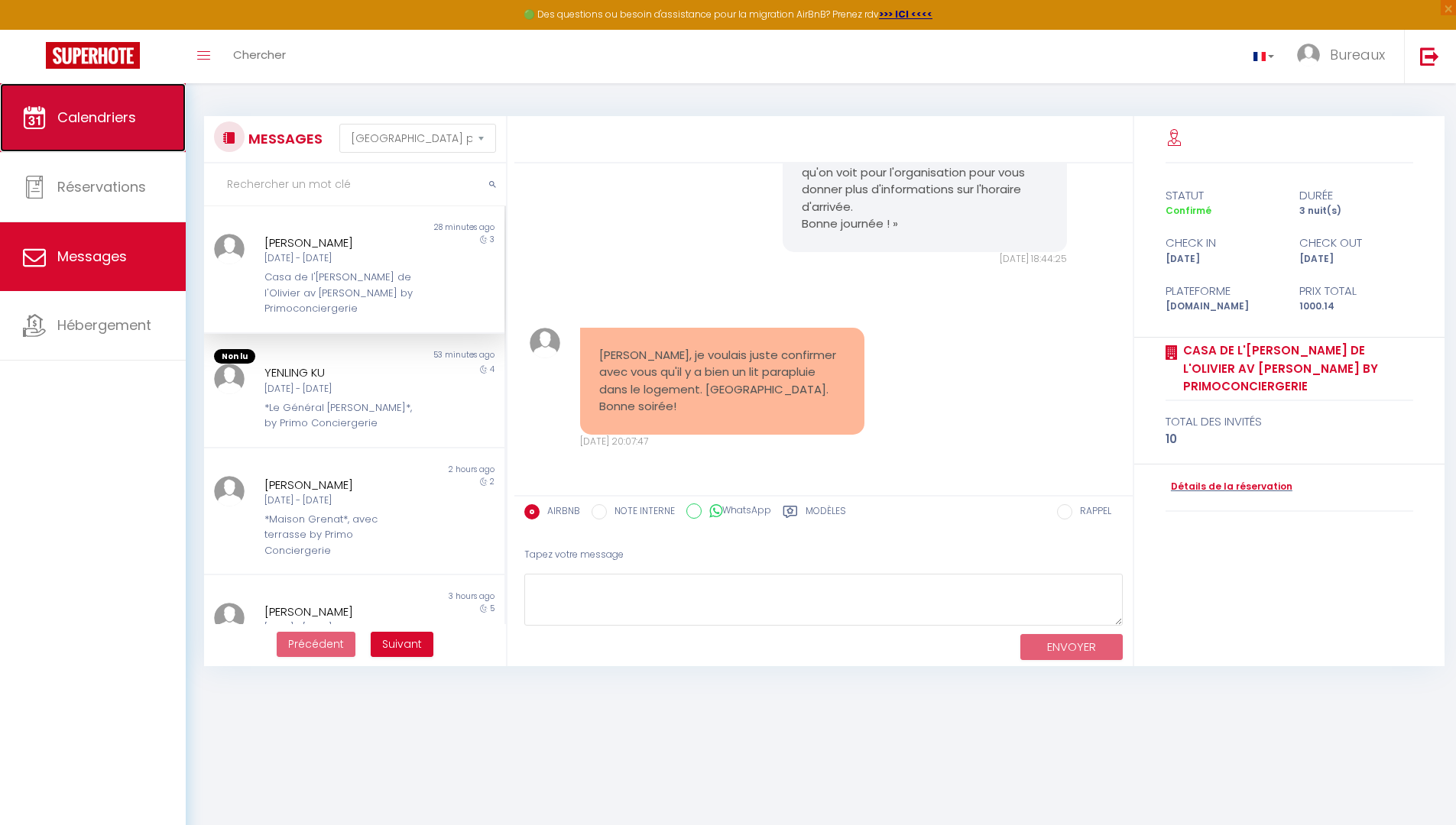
click at [116, 146] on link "Calendriers" at bounding box center [92, 117] width 186 height 69
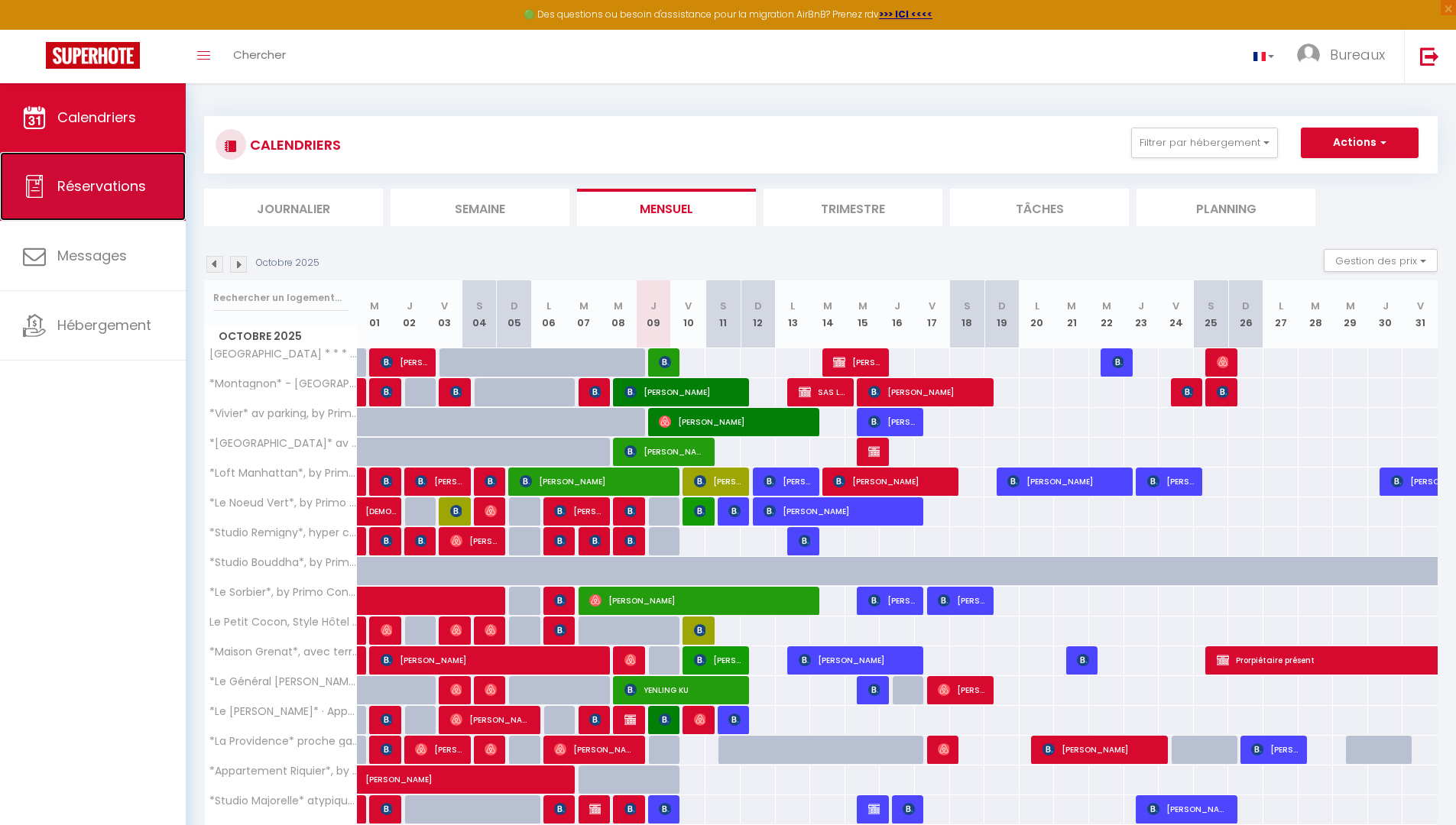
click at [72, 213] on link "Réservations" at bounding box center [92, 186] width 186 height 69
select select "not_cancelled"
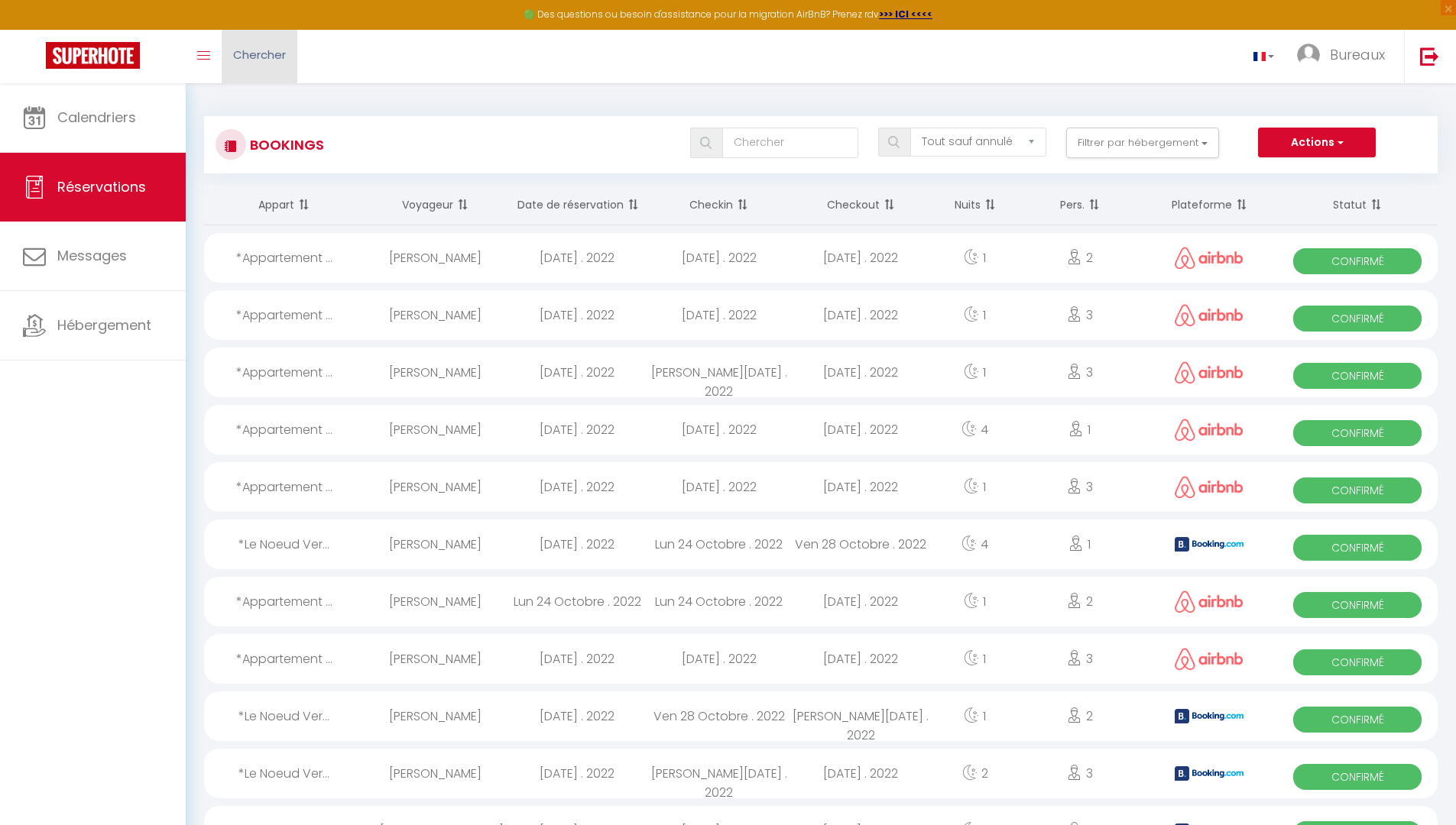
click at [266, 61] on span "Chercher" at bounding box center [259, 54] width 52 height 16
paste input "*[GEOGRAPHIC_DATA]* avec [PERSON_NAME]"
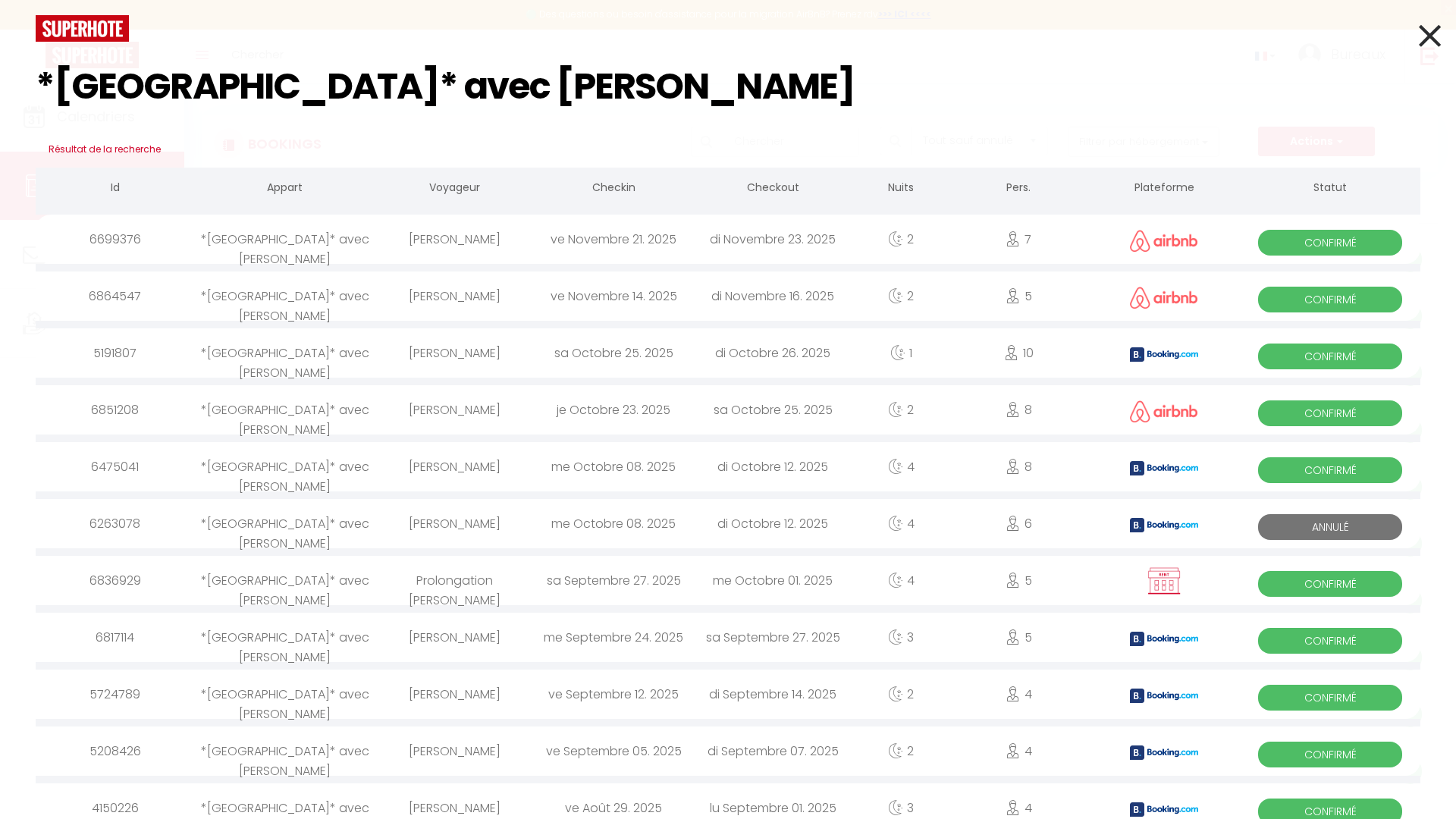
drag, startPoint x: 559, startPoint y: 92, endPoint x: 62, endPoint y: 36, distance: 500.1
click at [62, 36] on div "*Villa du Circuit* avec Piscine Résultat de la recherche Id Appart Voyageur Che…" at bounding box center [727, 113] width 1407 height 197
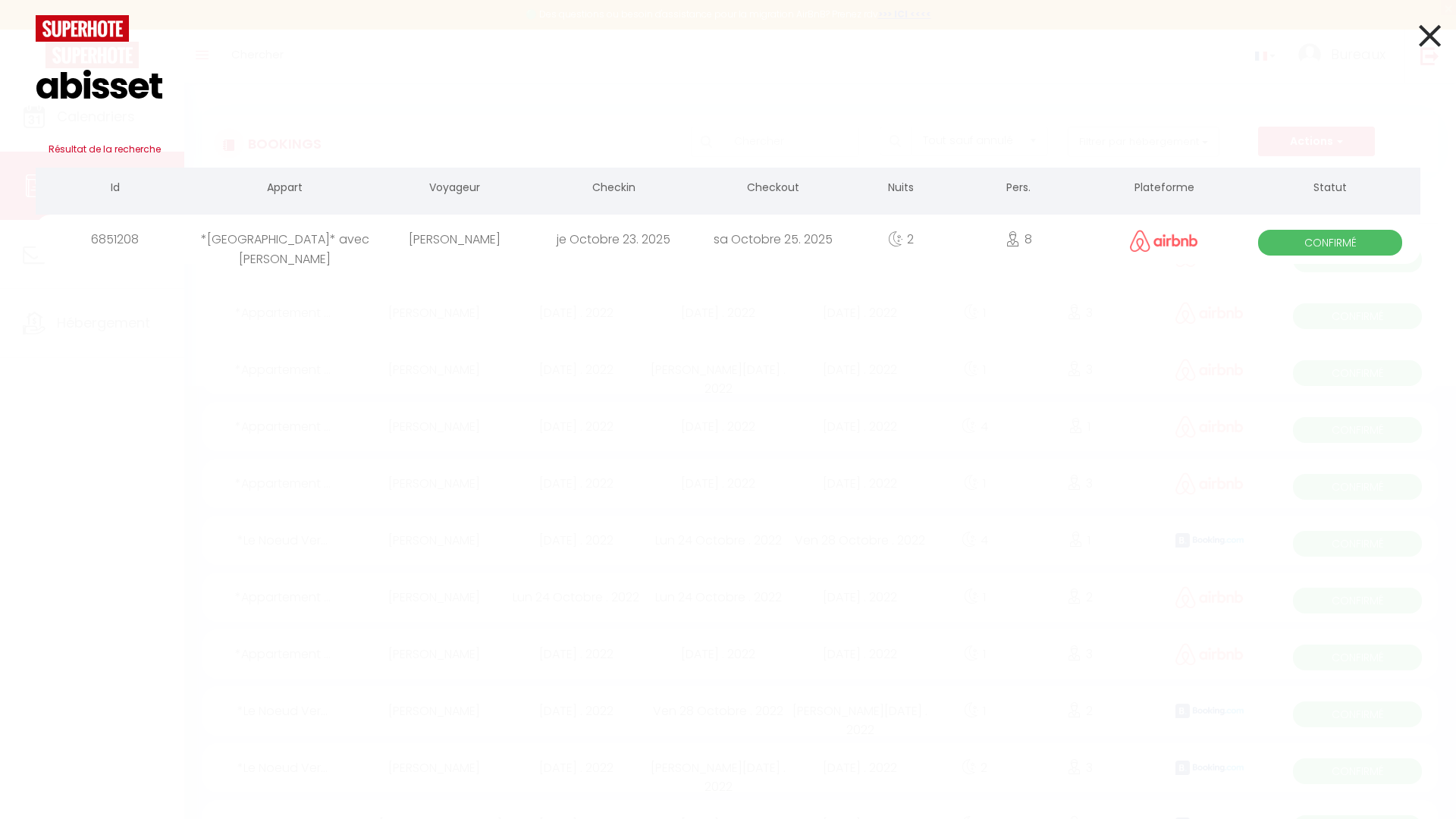
type input "abisset"
drag, startPoint x: 489, startPoint y: 258, endPoint x: 489, endPoint y: 243, distance: 15.0
click at [489, 243] on div "[PERSON_NAME]" at bounding box center [454, 239] width 159 height 50
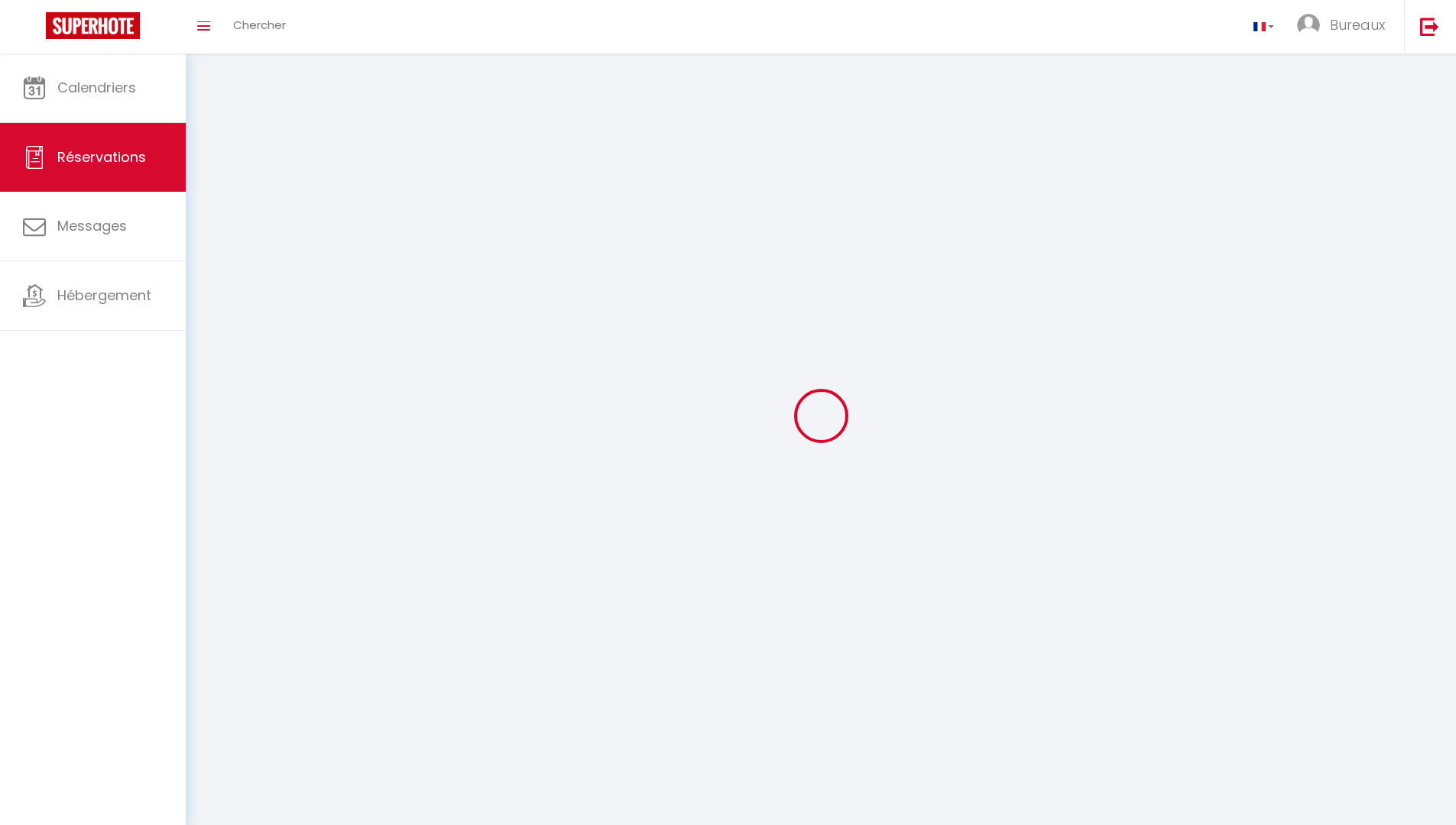
click at [493, 245] on div at bounding box center [820, 415] width 1234 height 688
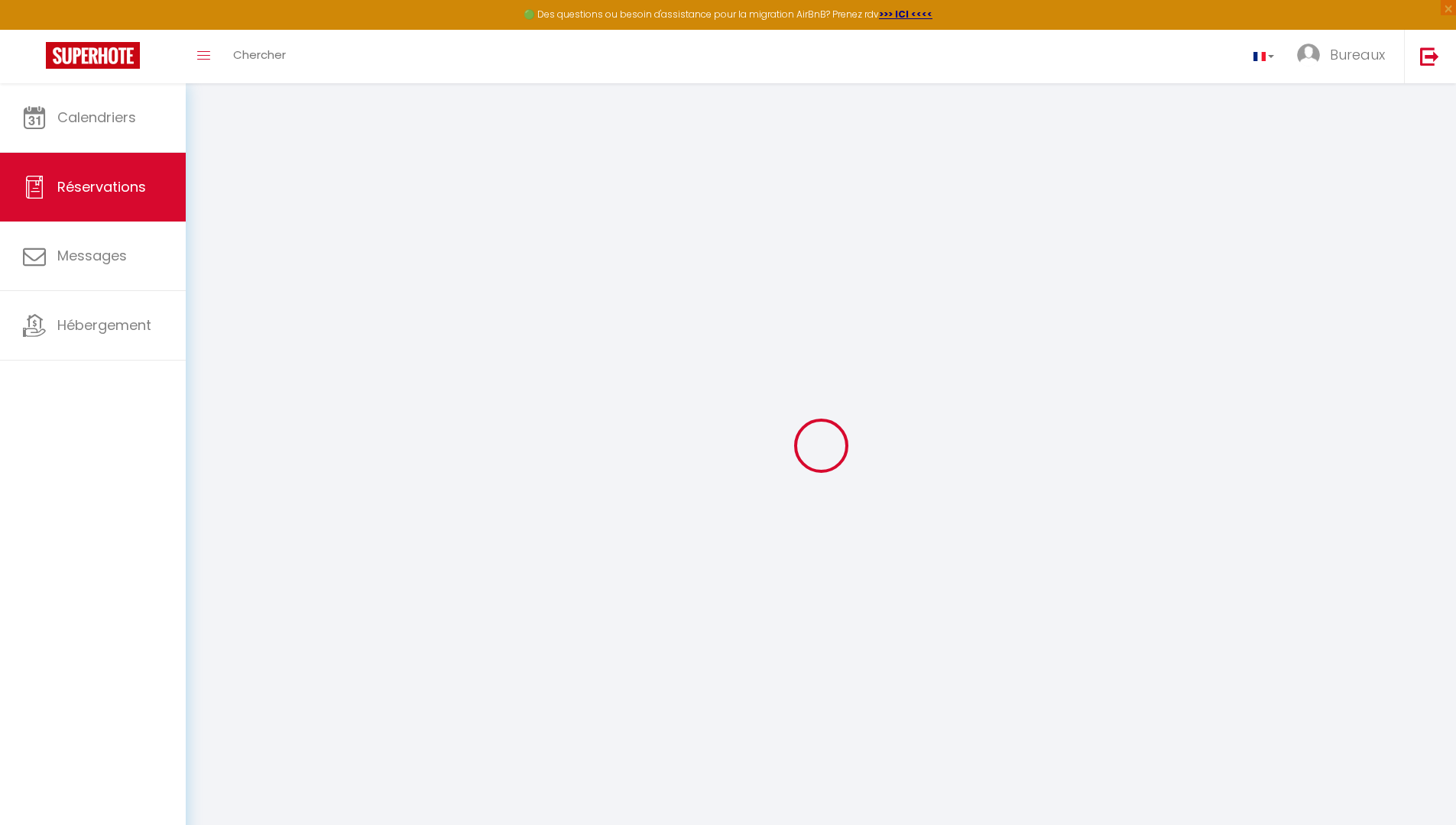
type input "[PERSON_NAME]"
type input "Abisset"
type input "[EMAIL_ADDRESS][DOMAIN_NAME]"
type input "[PHONE_NUMBER]"
select select
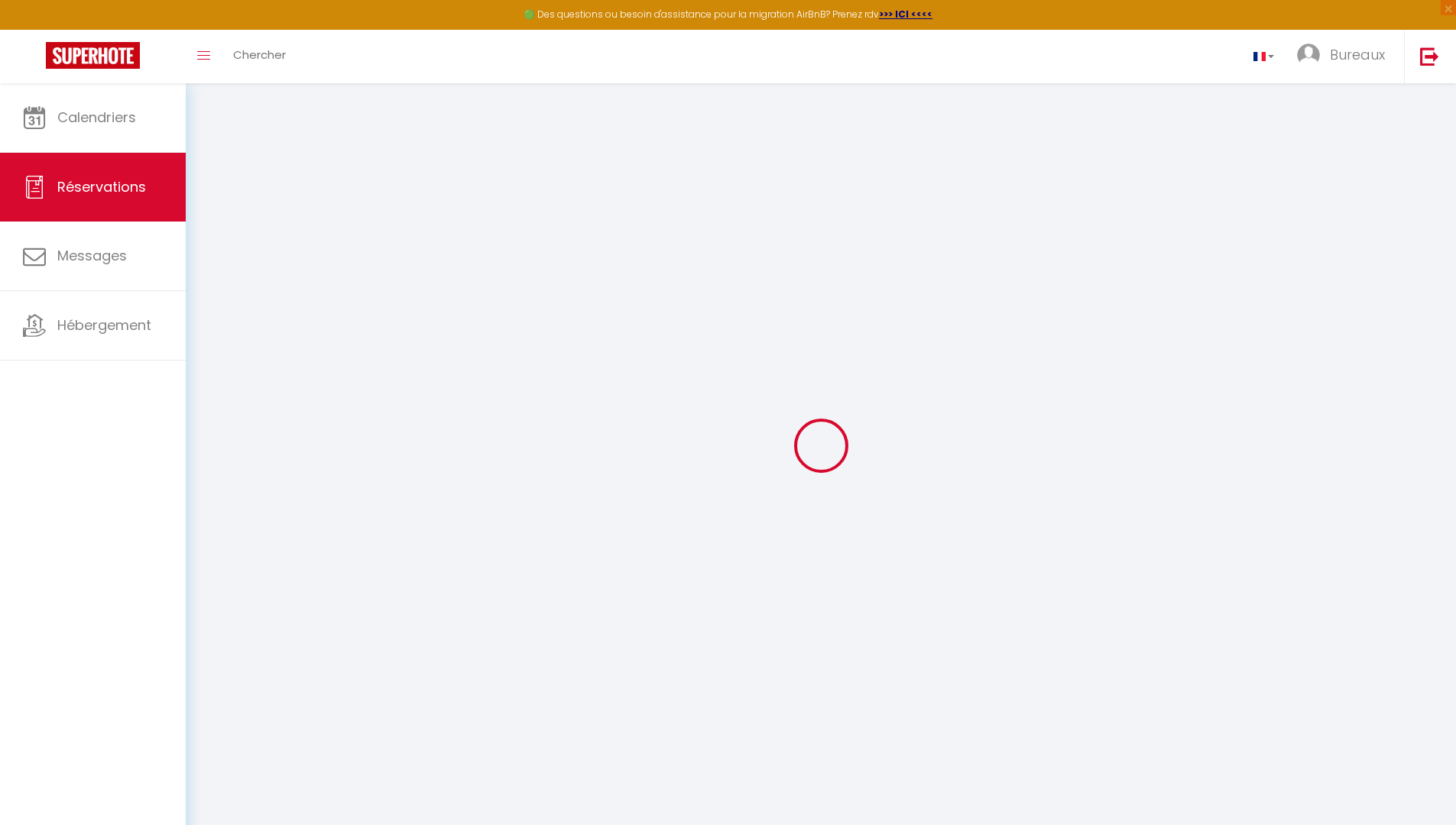
type input "126.18"
select select "16423"
select select "1"
select select
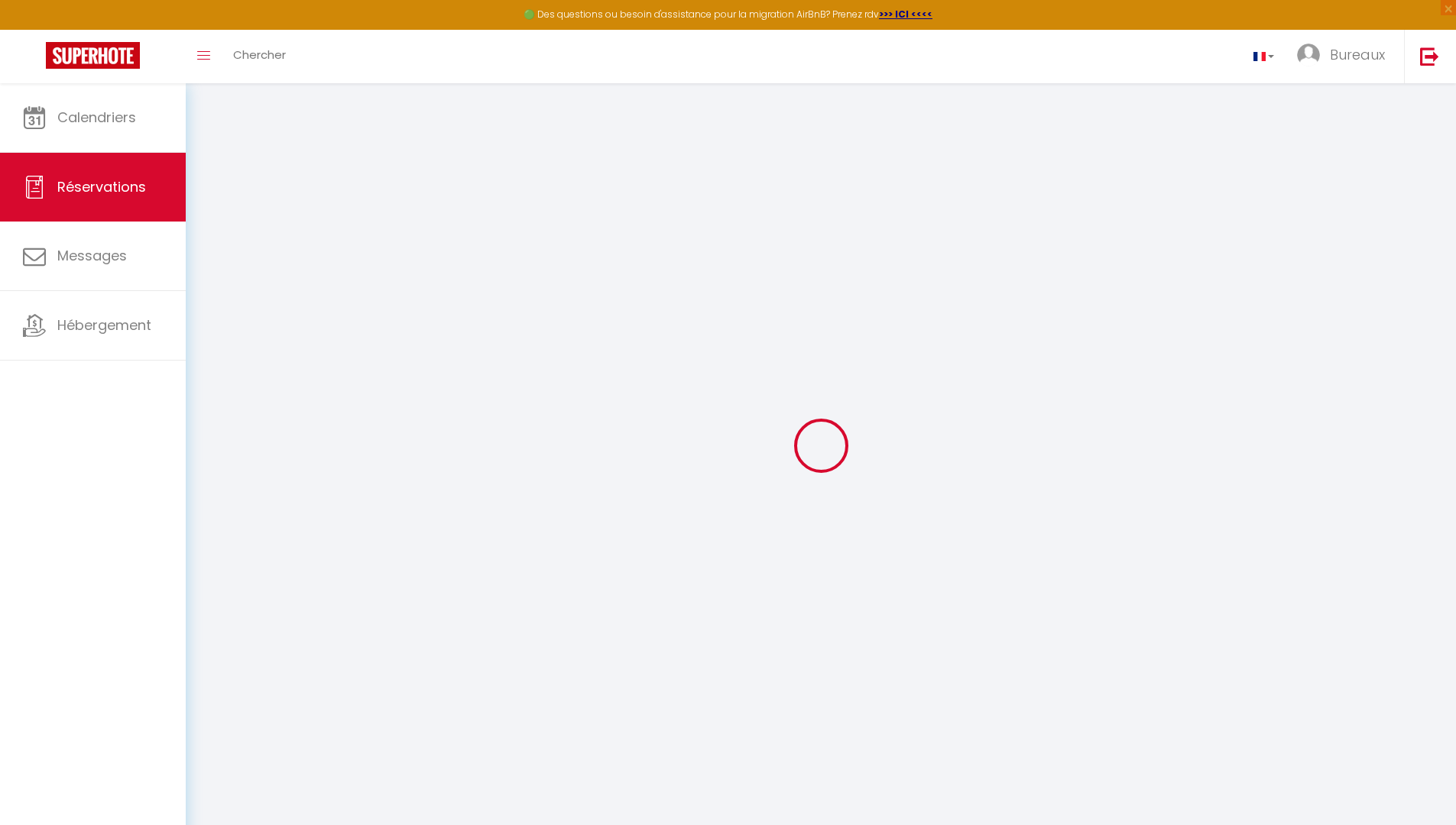
type input "8"
type input "2"
select select "12"
select select
type input "701"
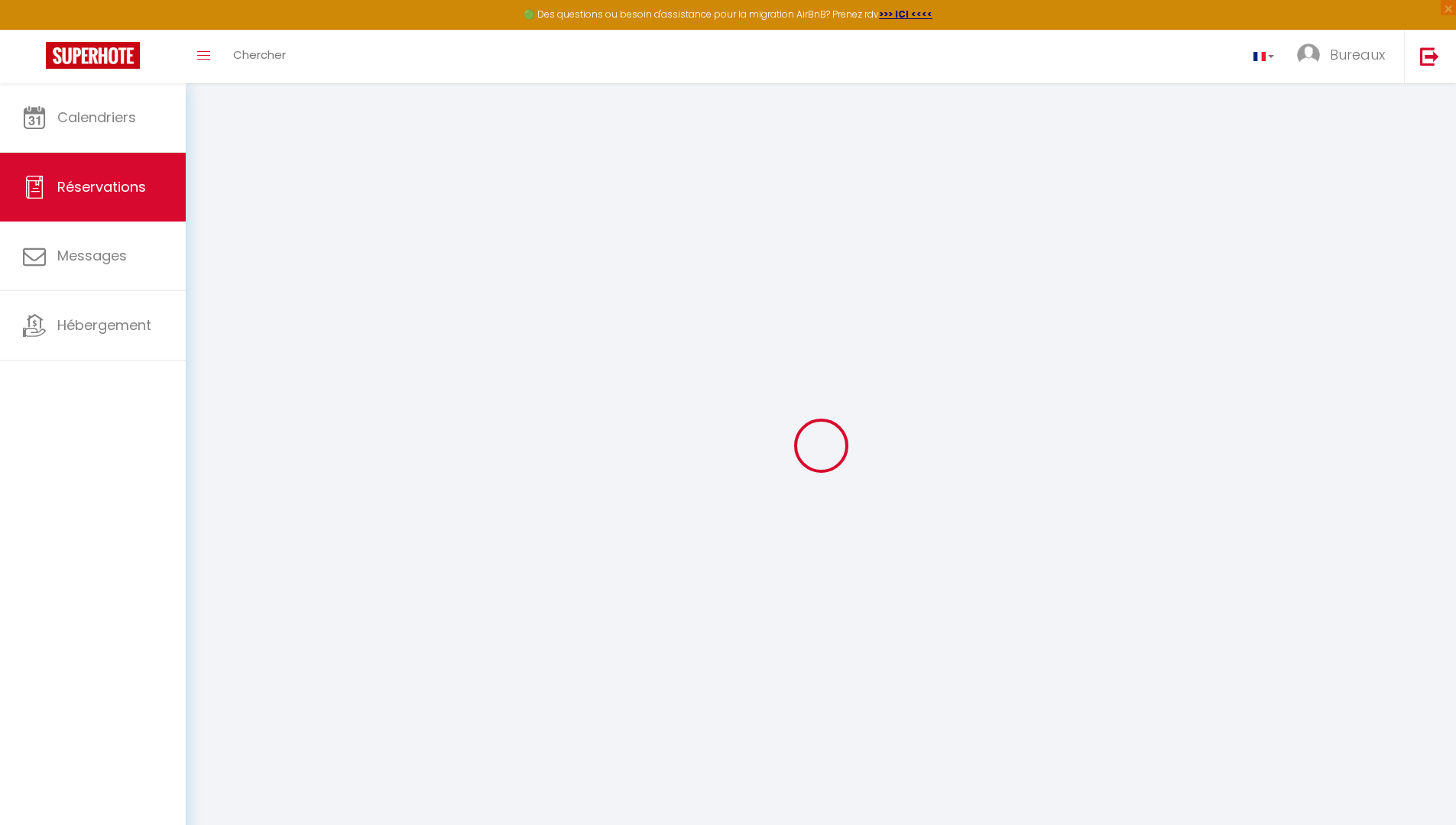
checkbox input "false"
select select "1"
type input "0"
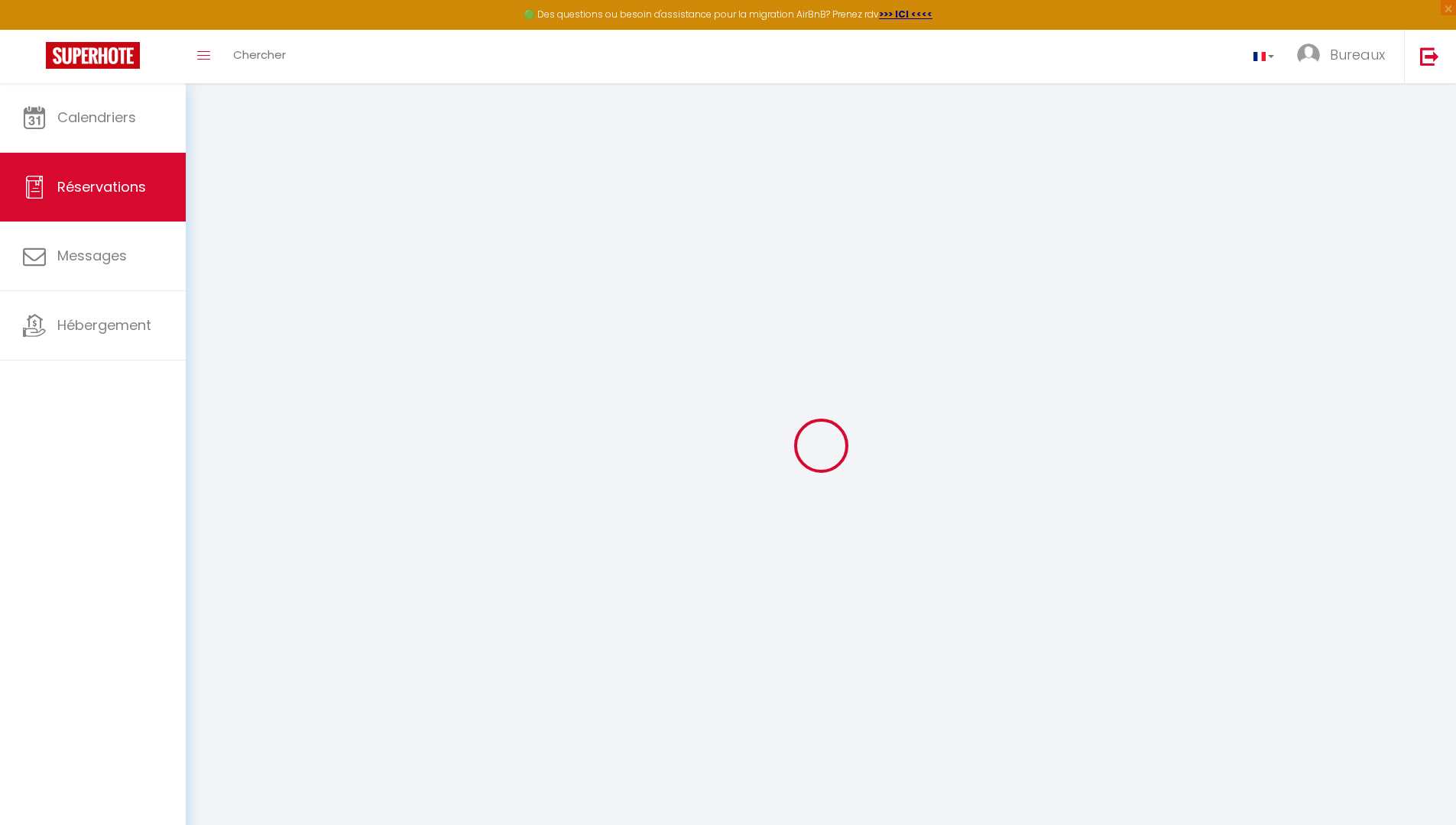
select select
select select "15"
checkbox input "false"
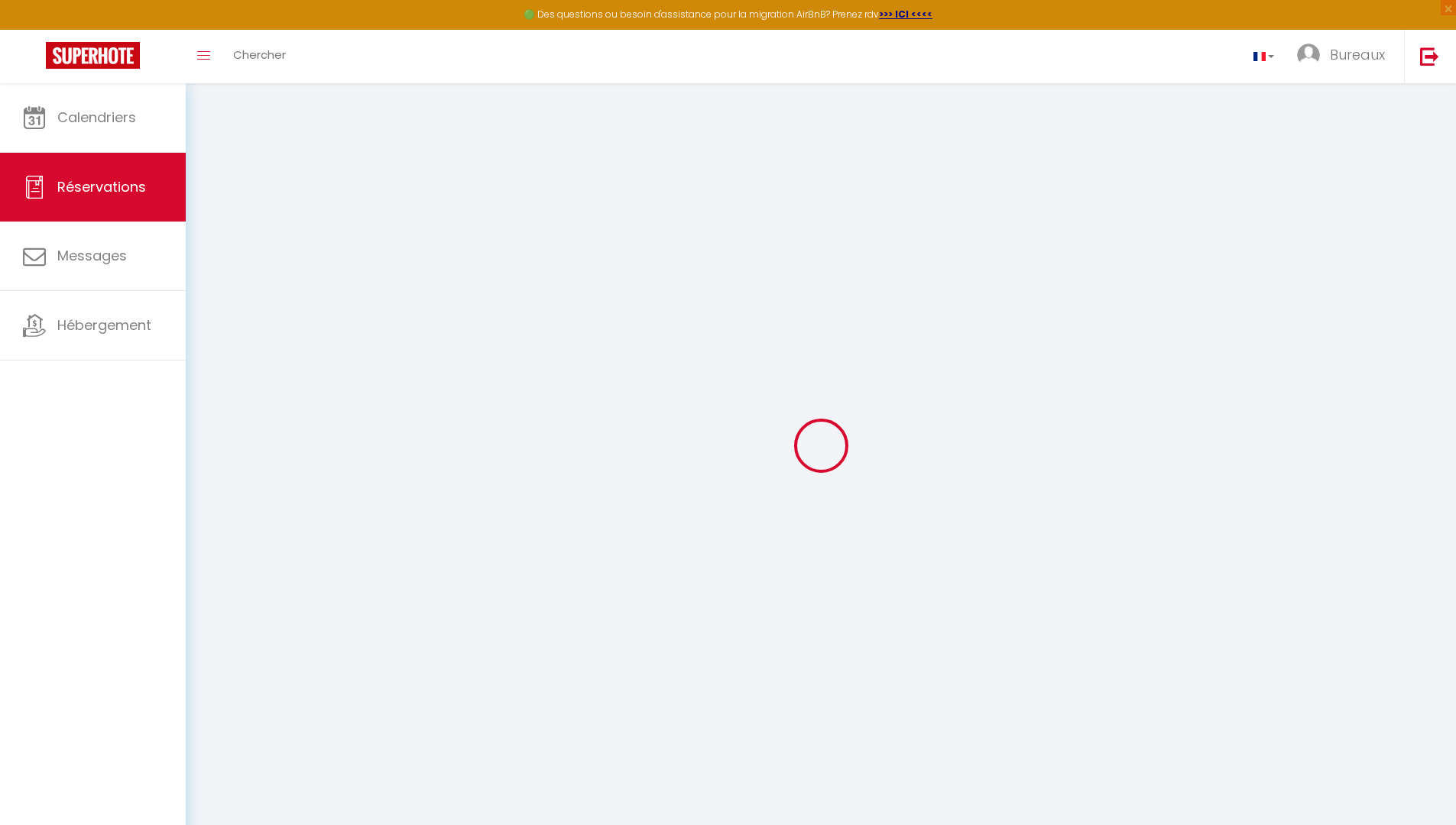
select index
select select
checkbox input "false"
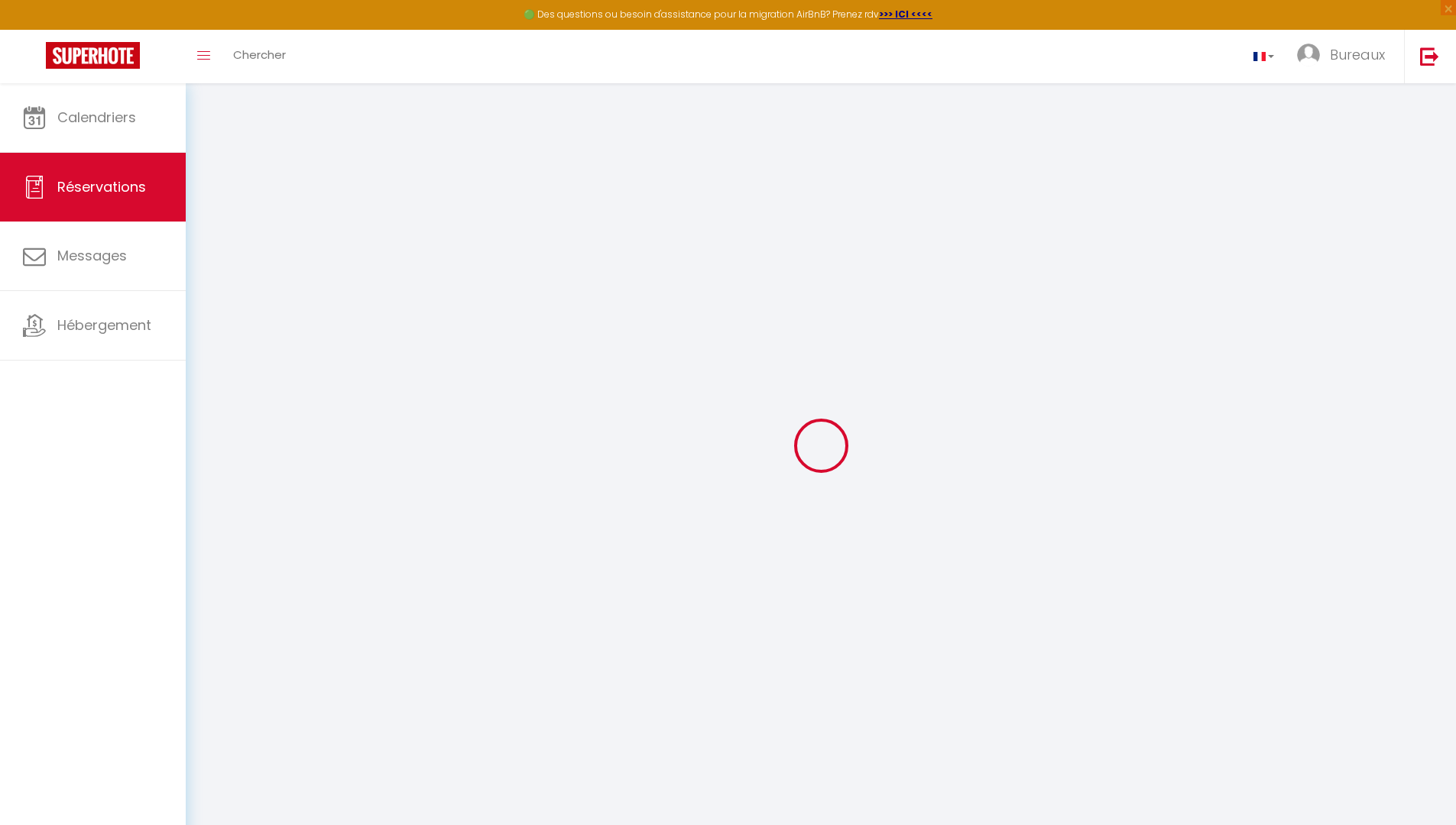
select index
select select
checkbox input "false"
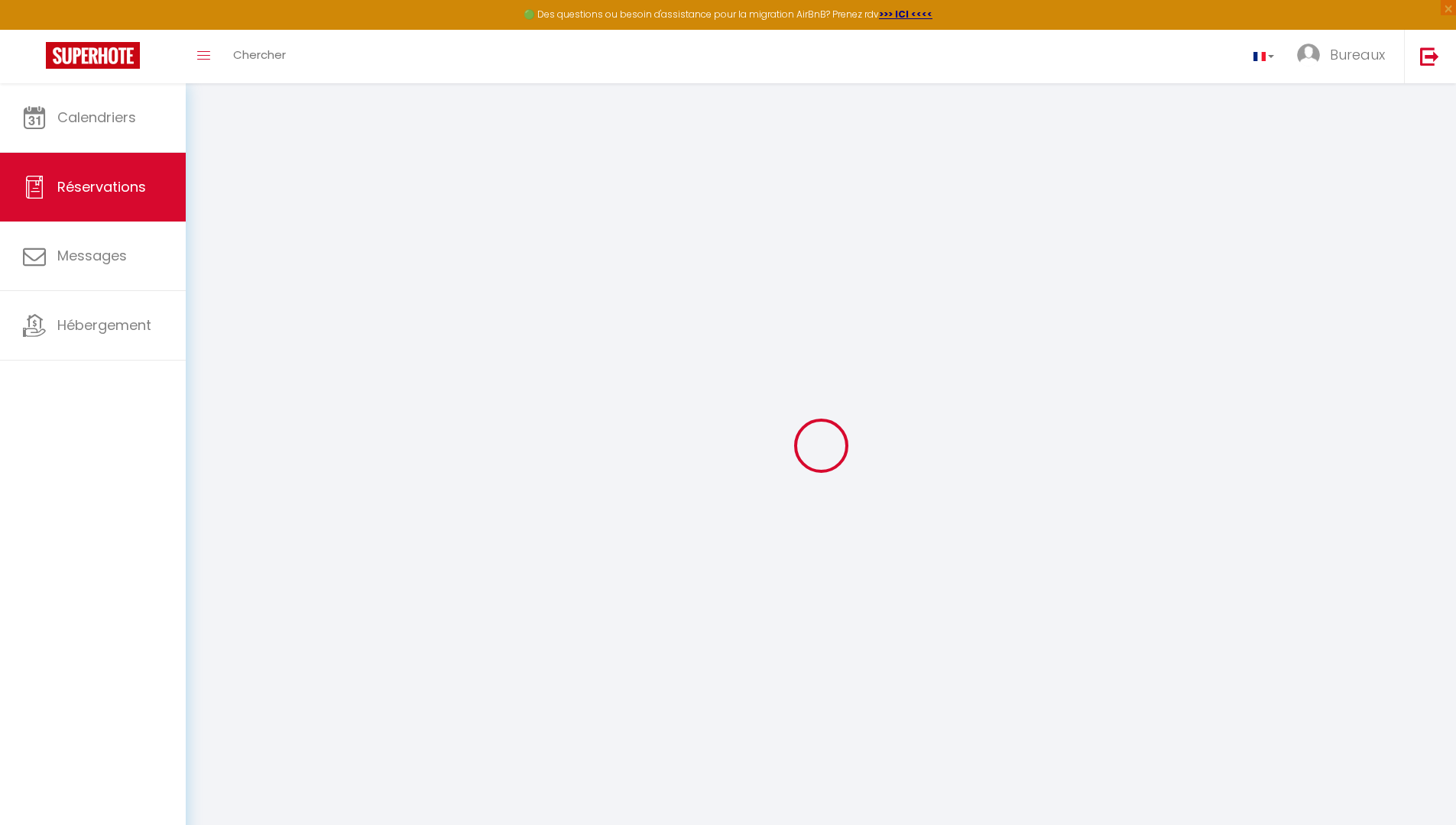
select index
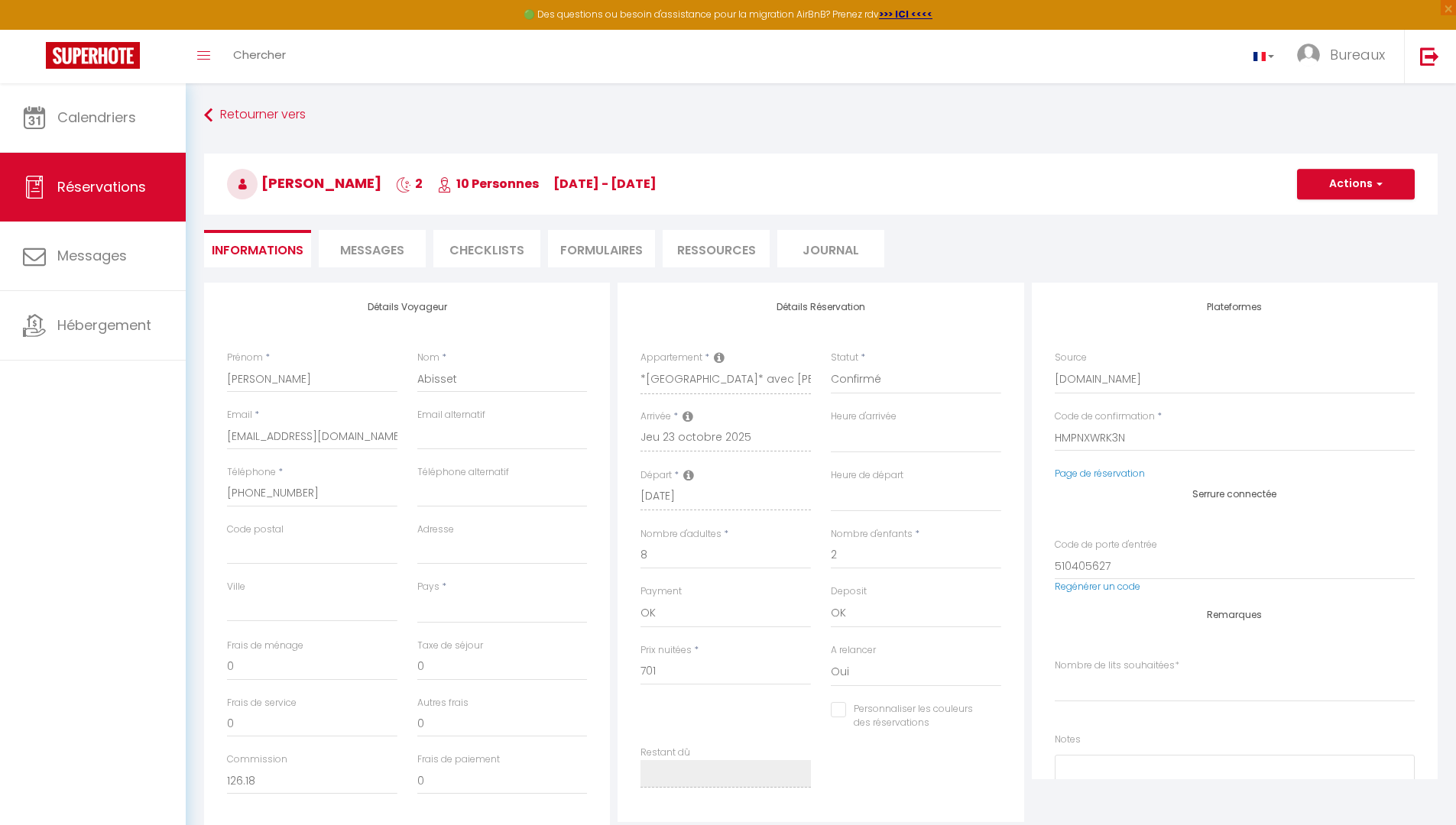
select select
checkbox input "false"
select index
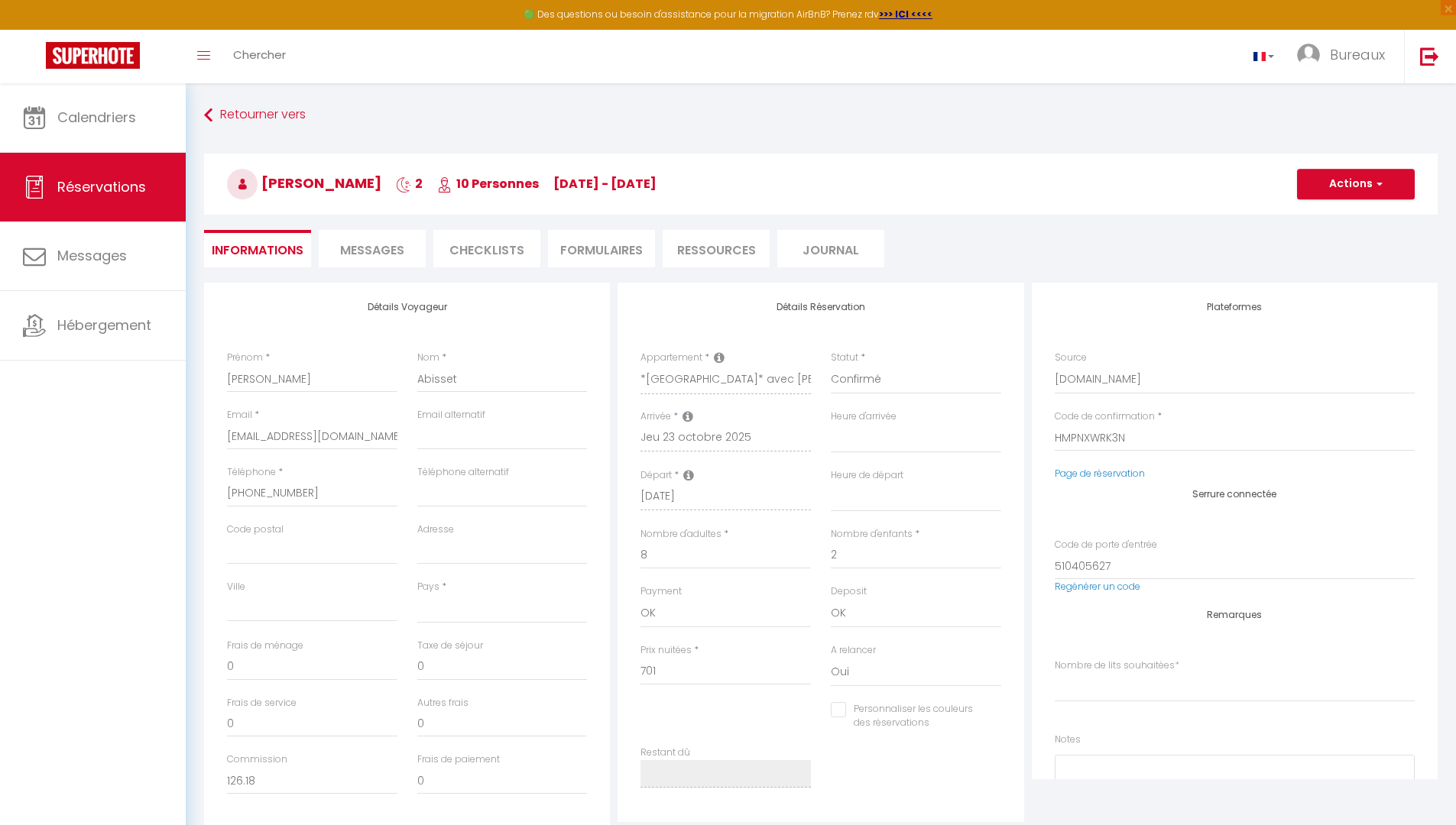
select select
type input "30.84"
select select
checkbox input "false"
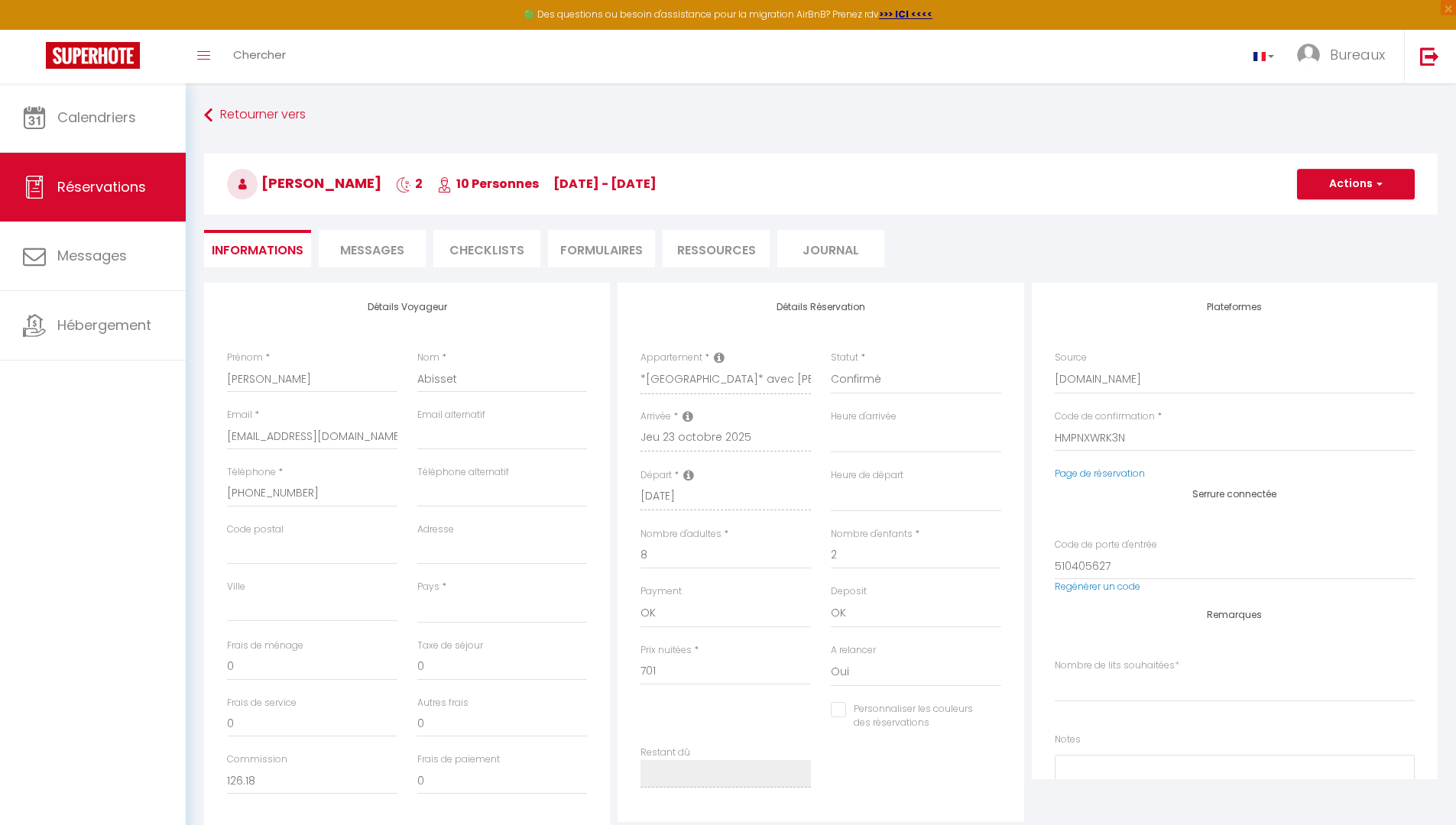
select index
select select
checkbox input "false"
select index
select select
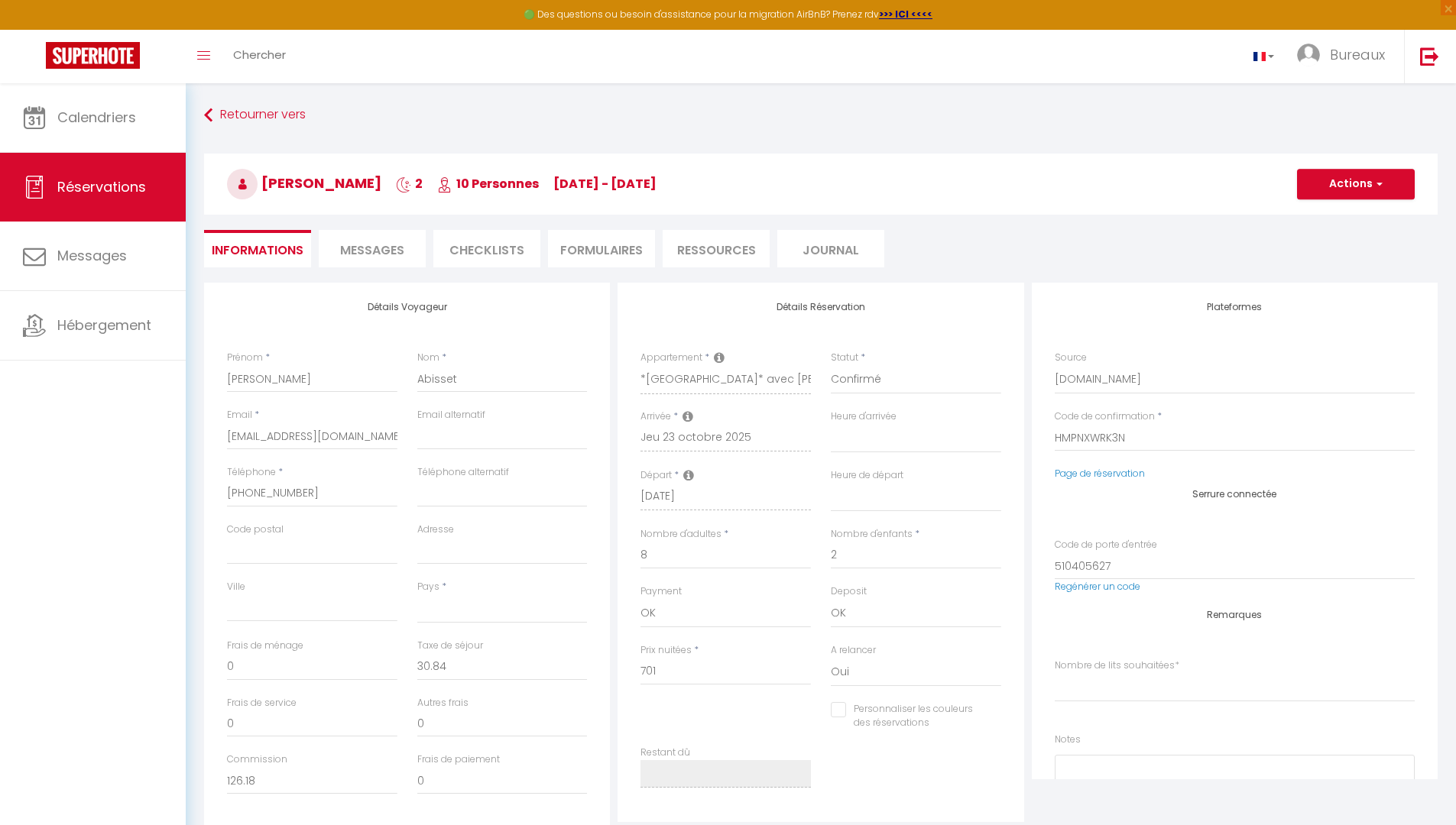
select select
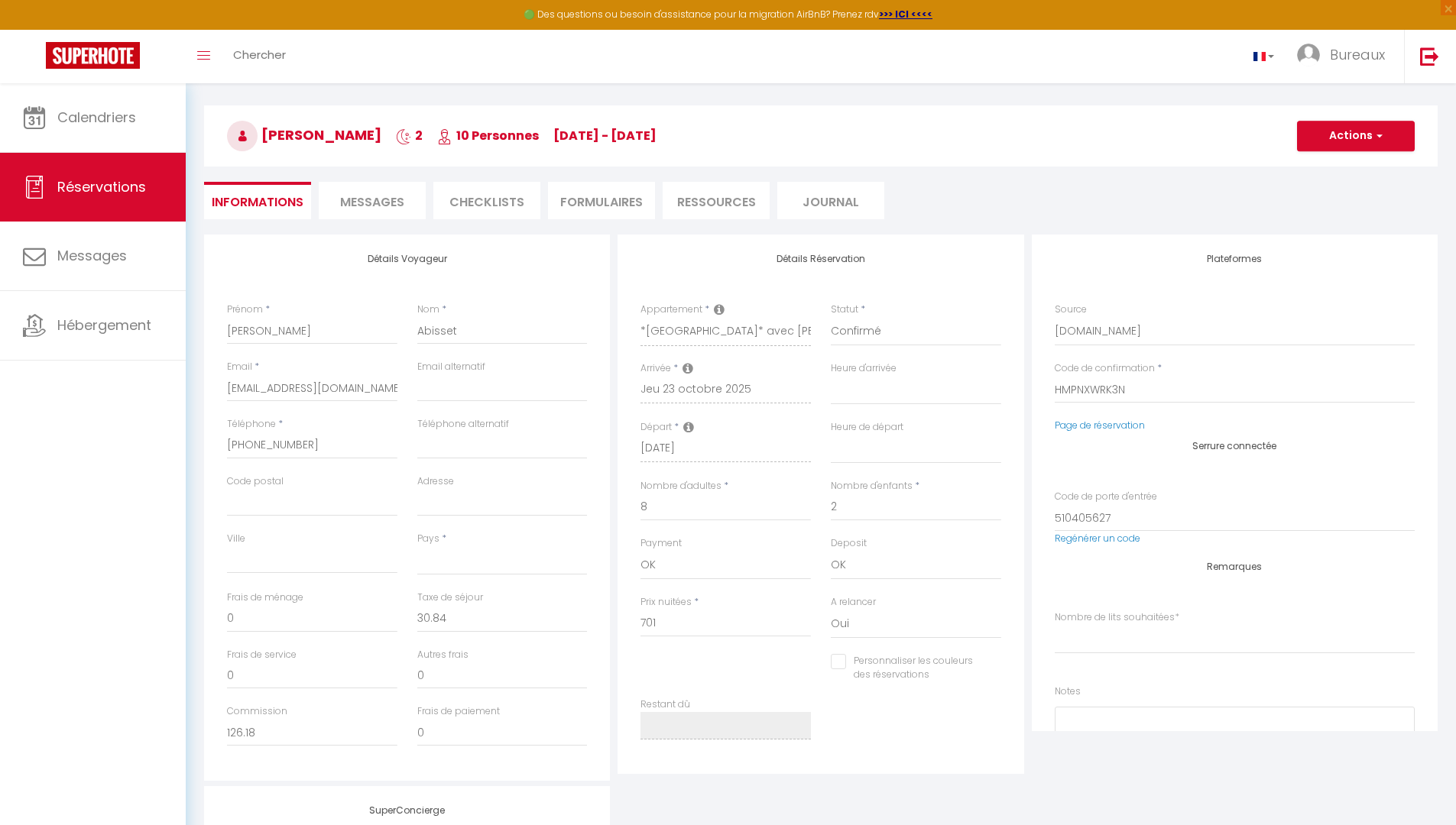
scroll to position [91, 0]
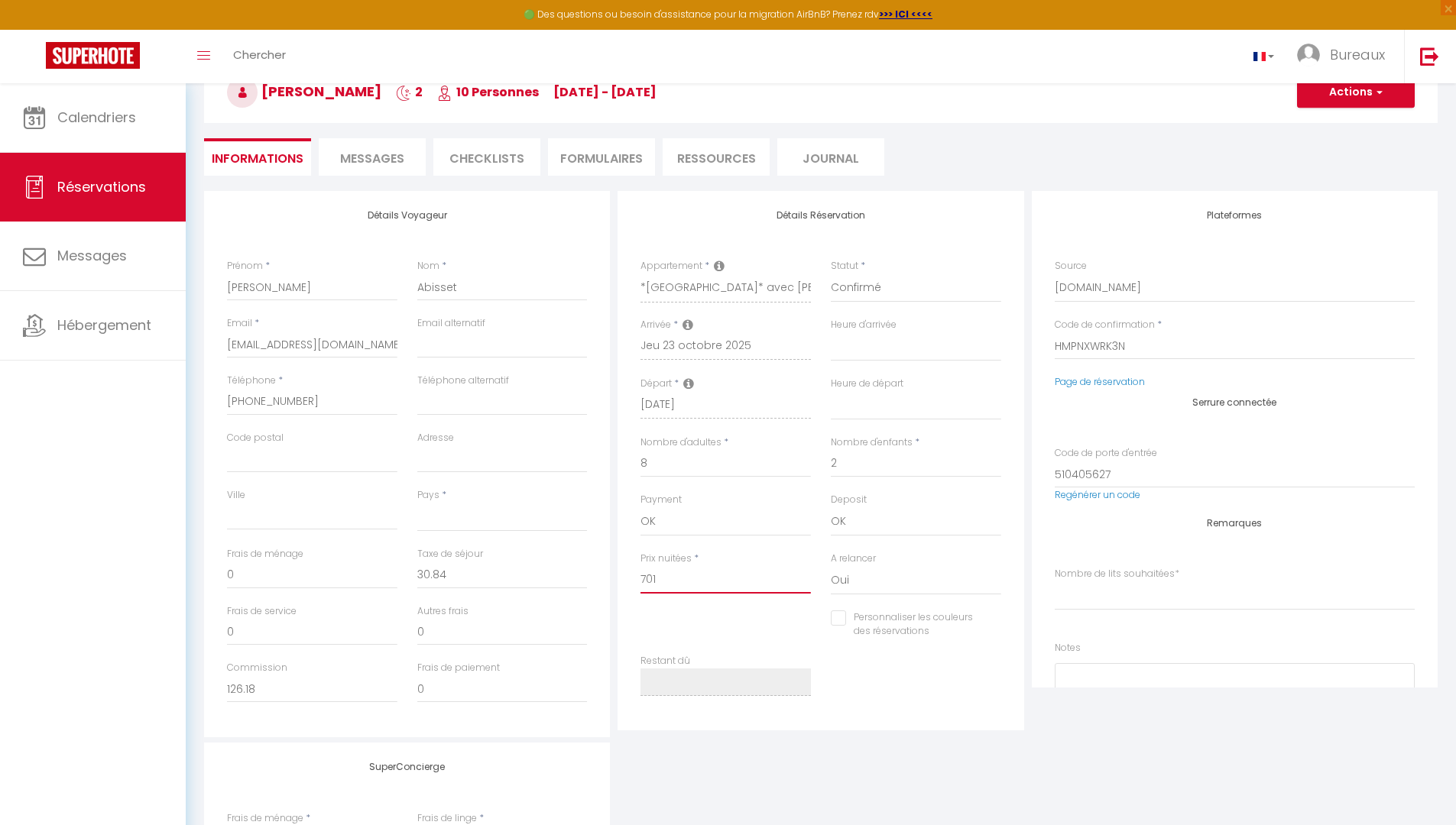
drag, startPoint x: 642, startPoint y: 577, endPoint x: 660, endPoint y: 574, distance: 18.2
click at [660, 574] on input "701" at bounding box center [726, 580] width 171 height 27
drag, startPoint x: 443, startPoint y: 578, endPoint x: 413, endPoint y: 579, distance: 30.0
click at [413, 579] on div "Taxe de séjour 30.84" at bounding box center [503, 576] width 191 height 57
click at [644, 580] on input "701" at bounding box center [726, 580] width 171 height 27
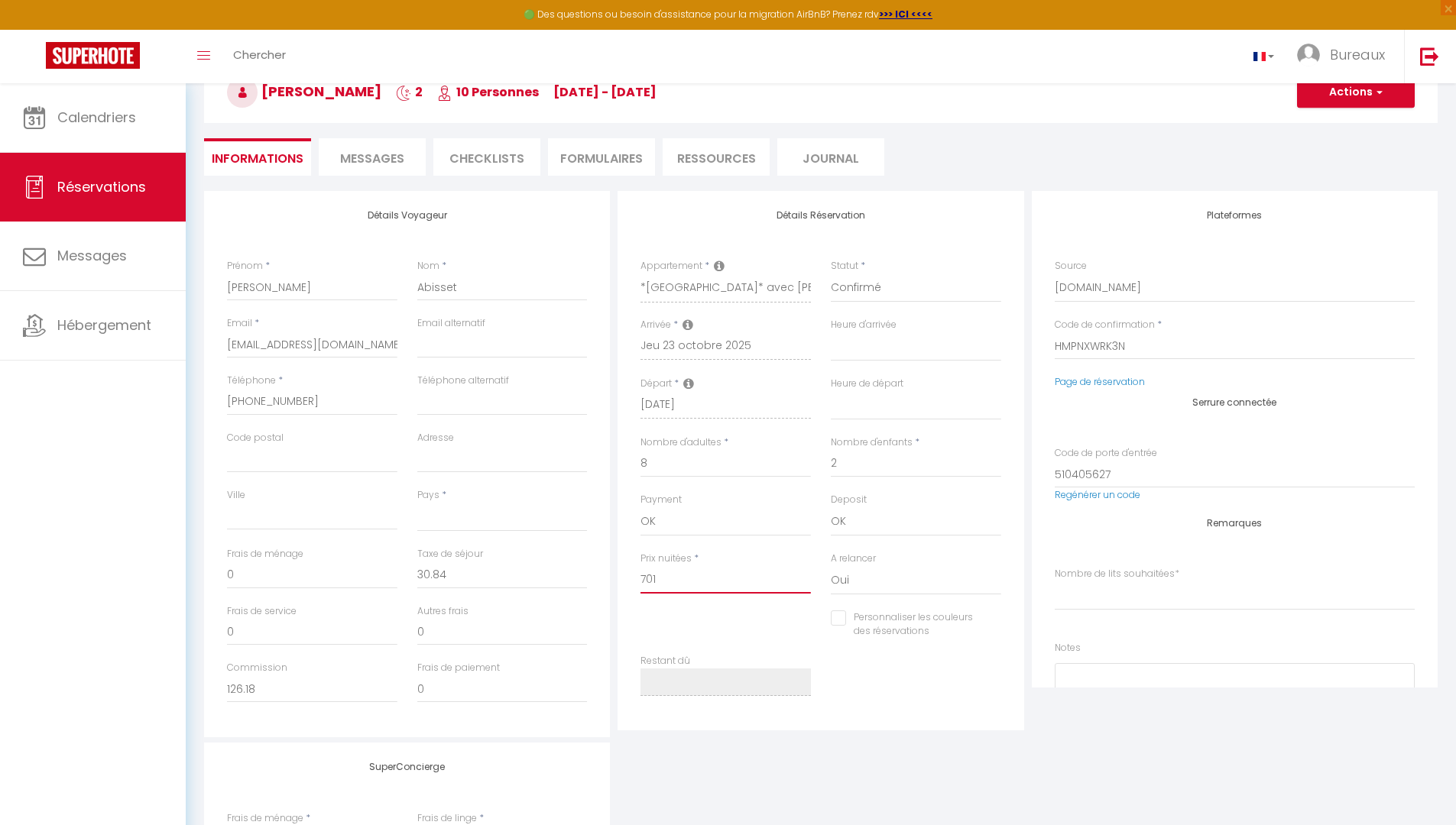
click at [681, 582] on input "701" at bounding box center [726, 580] width 171 height 27
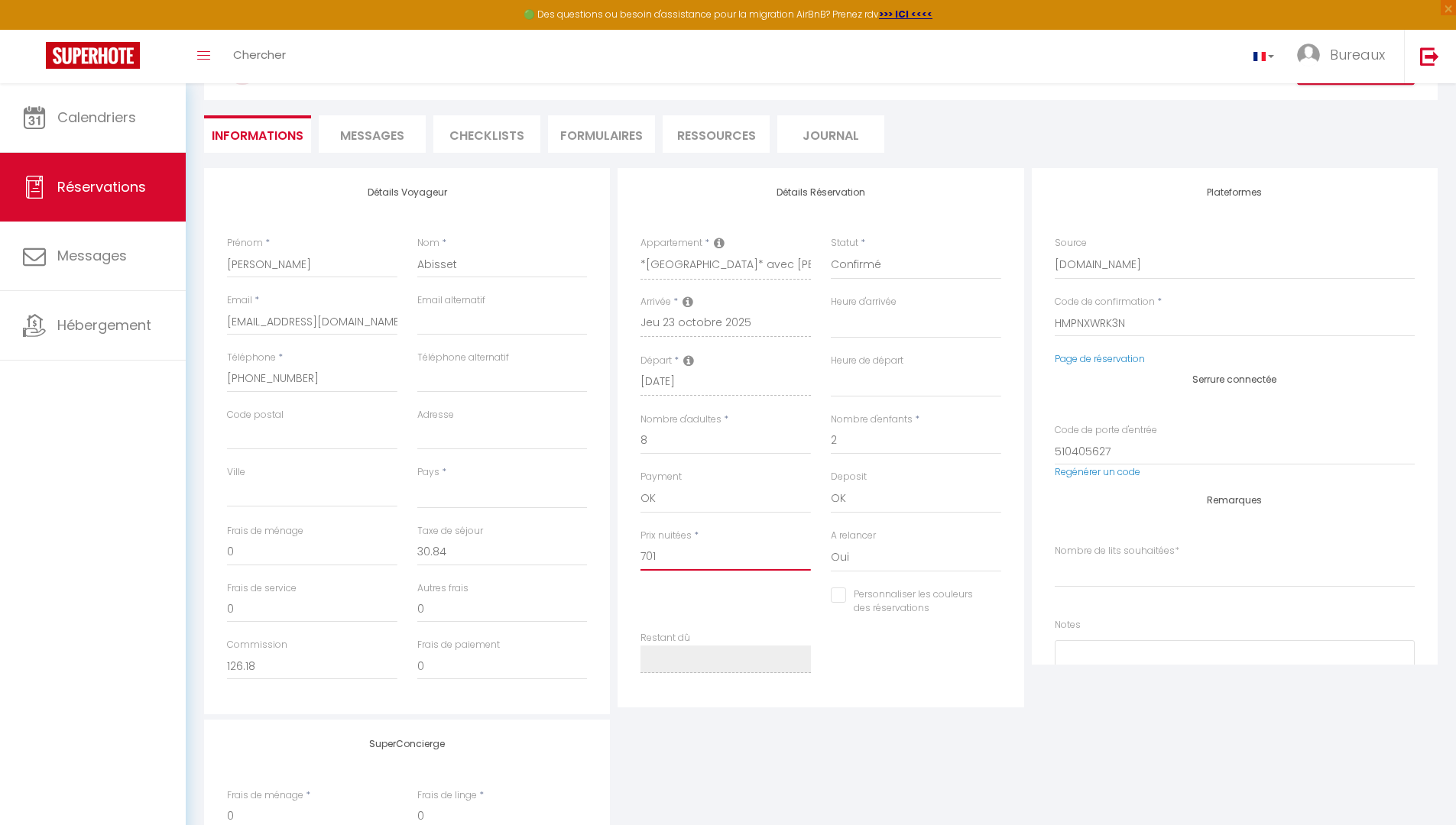
scroll to position [74, 0]
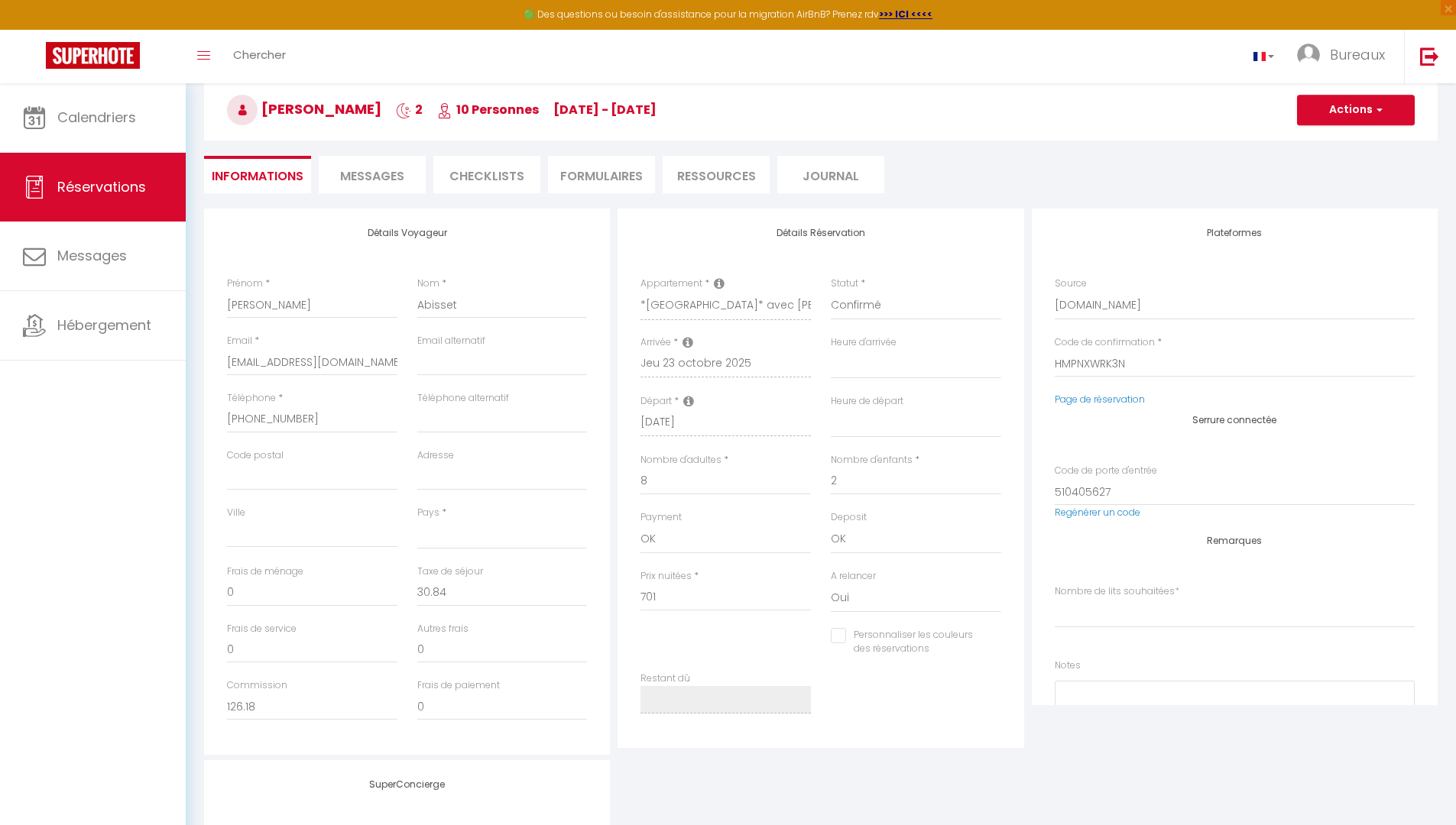
click at [385, 167] on span "Messages" at bounding box center [372, 175] width 64 height 17
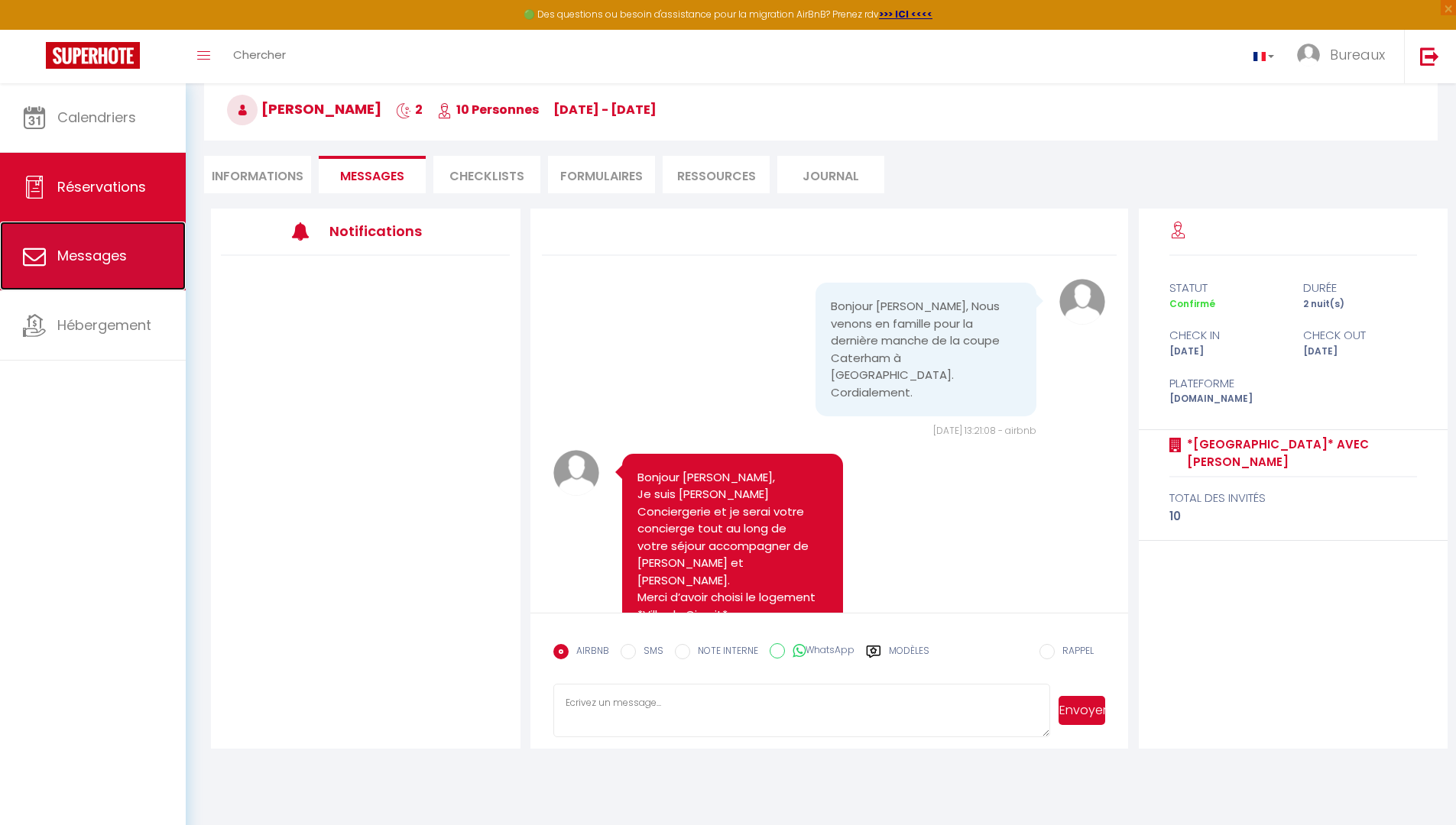
click at [106, 259] on span "Messages" at bounding box center [92, 255] width 70 height 19
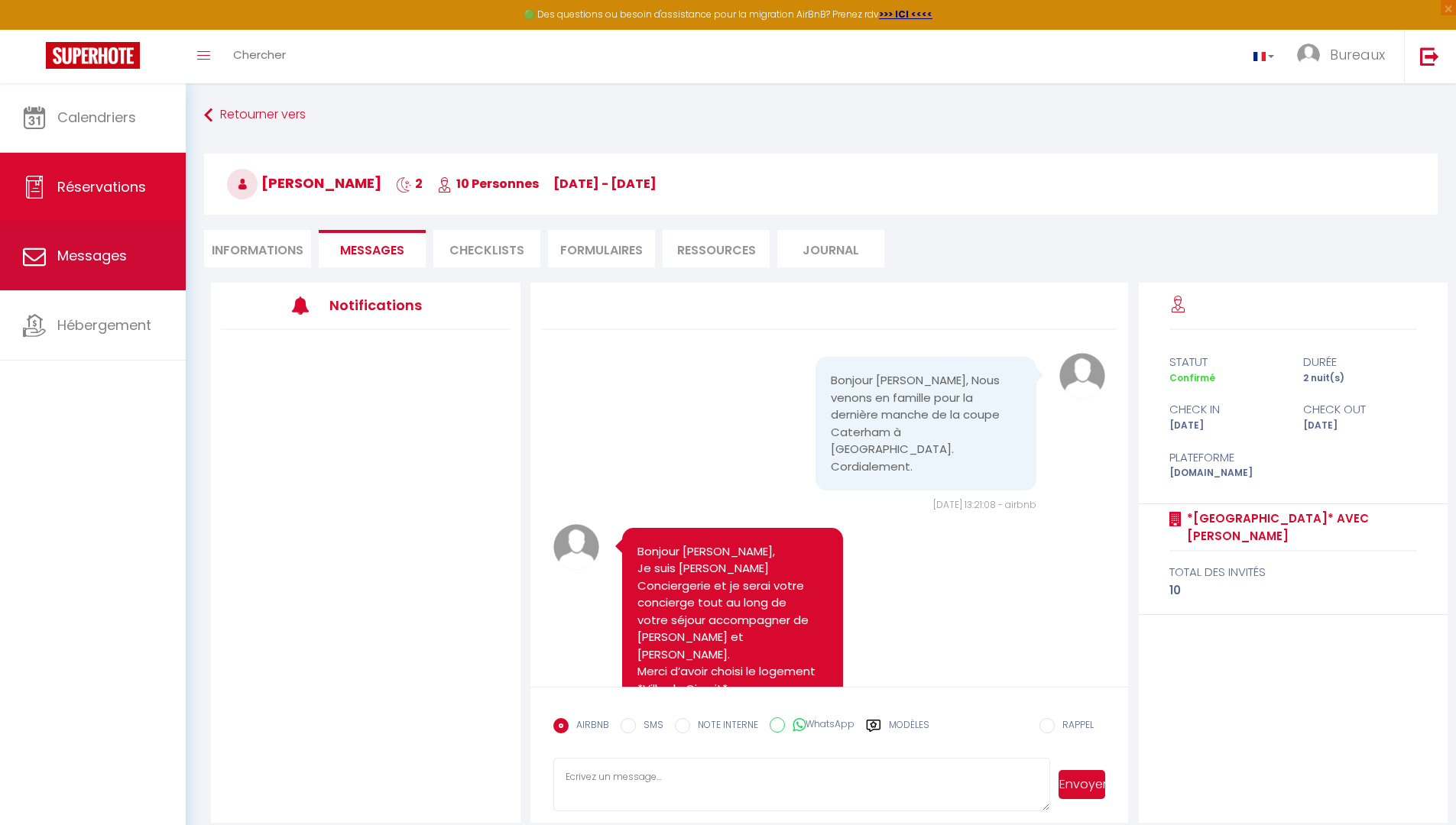
select select "message"
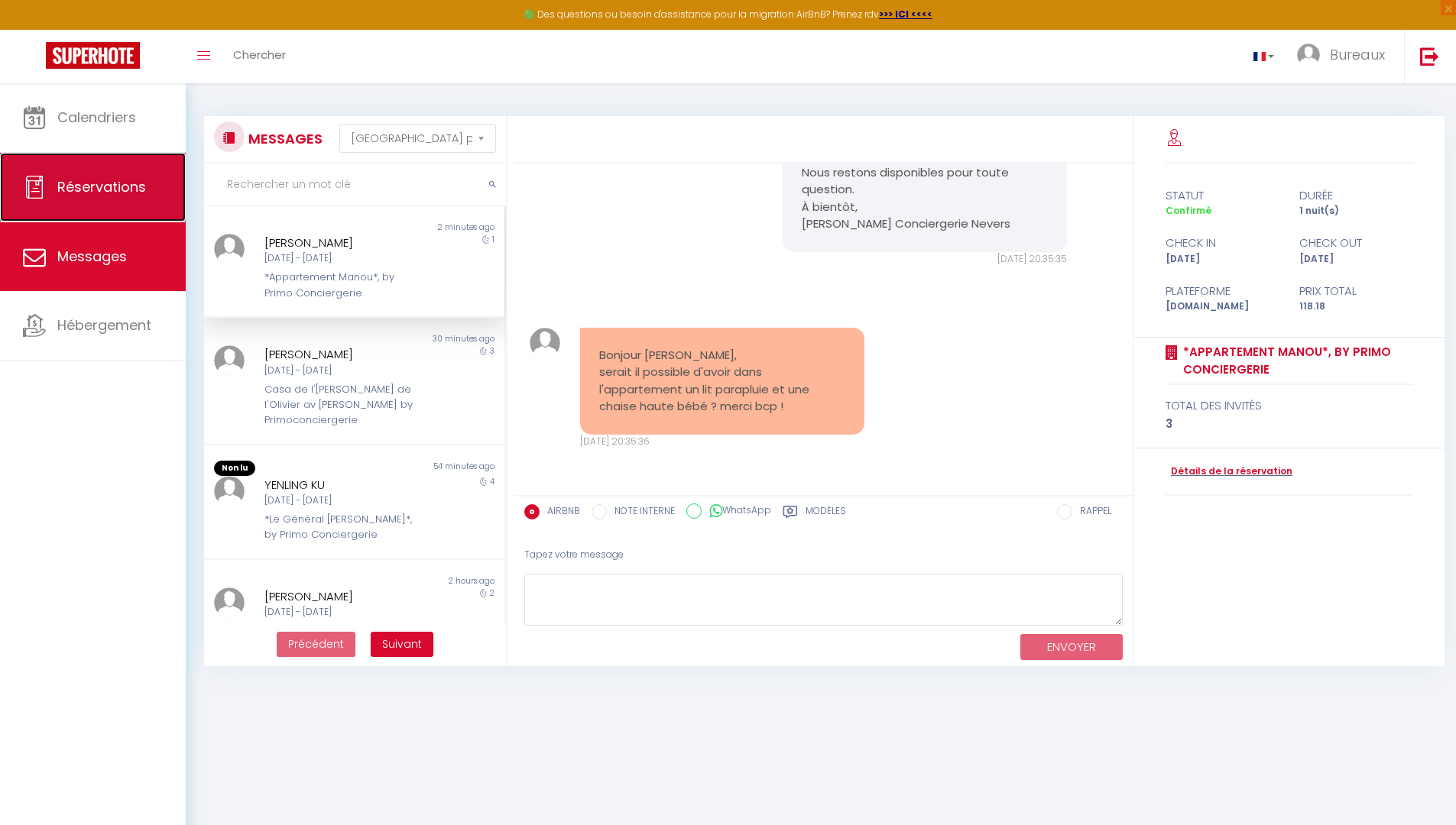
click at [87, 190] on span "Réservations" at bounding box center [102, 186] width 89 height 19
select select "not_cancelled"
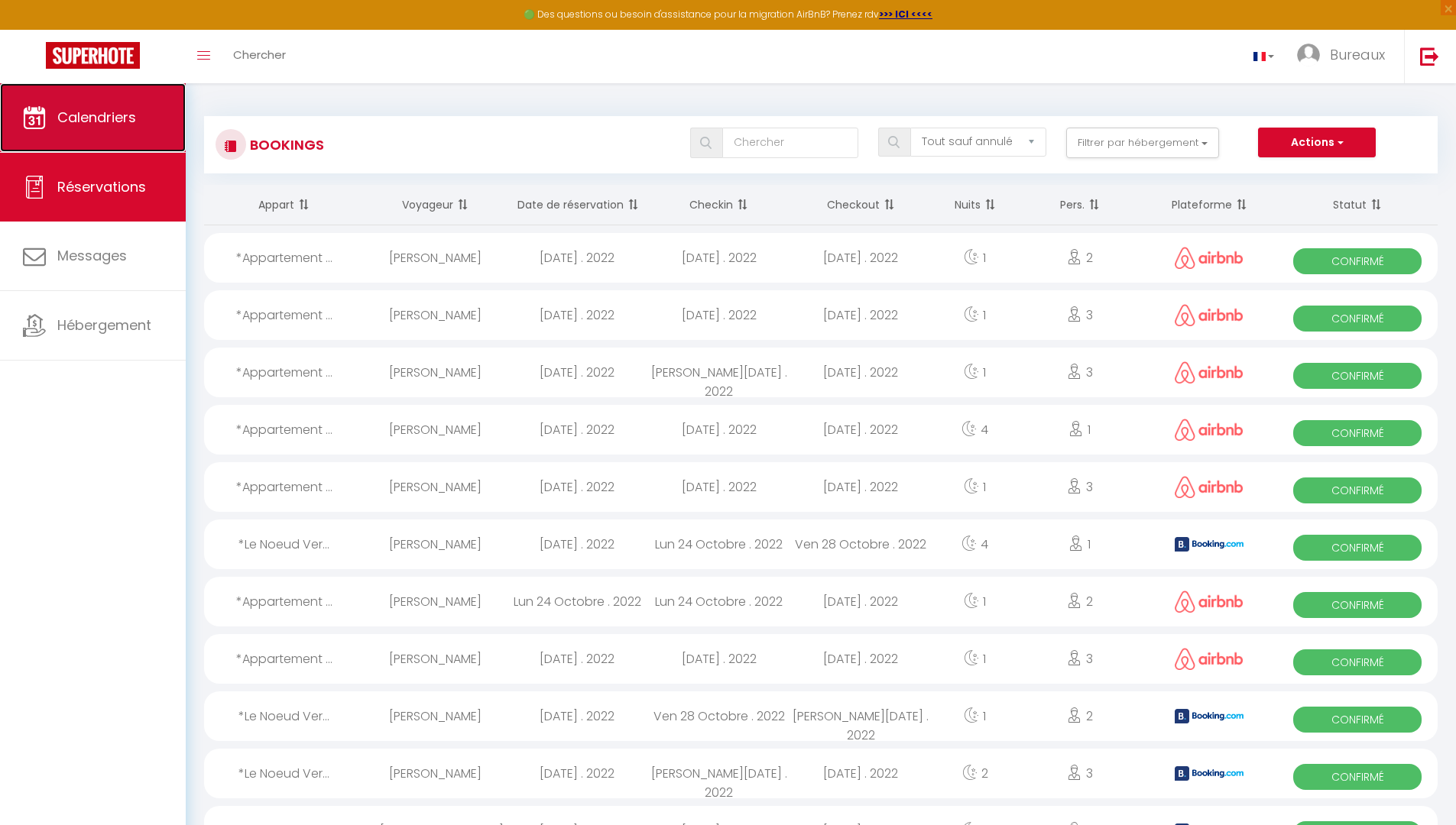
click at [69, 111] on span "Calendriers" at bounding box center [97, 117] width 79 height 19
